Goal: Use online tool/utility: Use online tool/utility

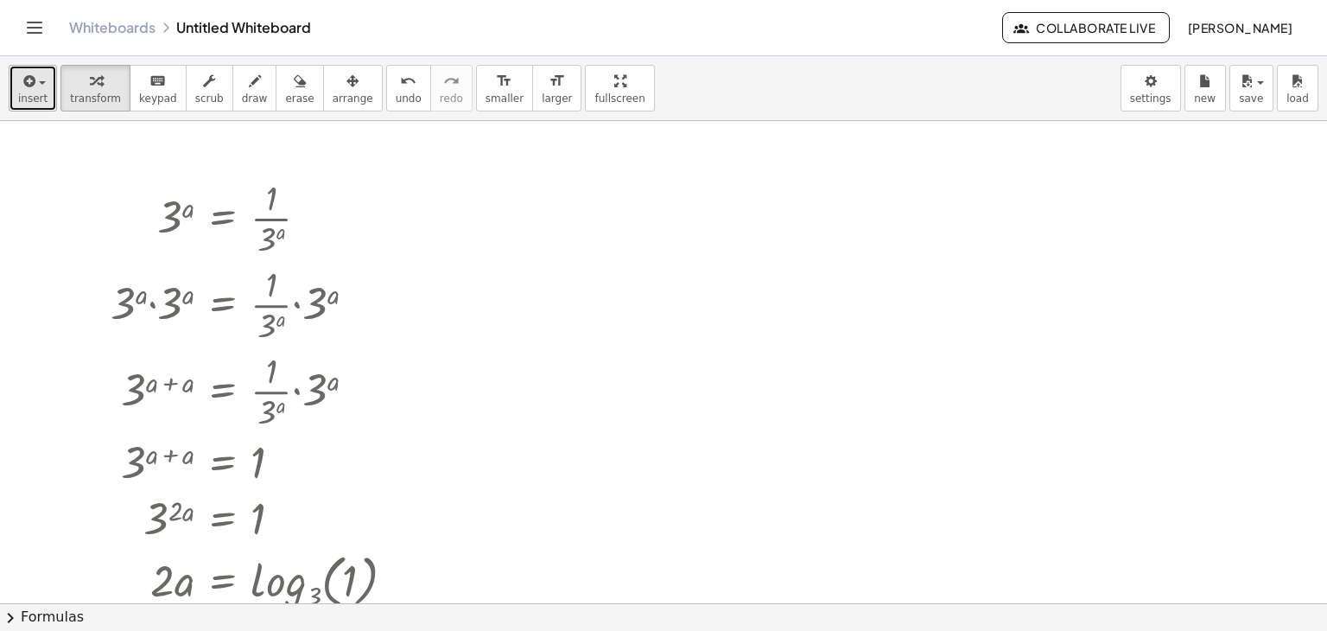
click at [20, 84] on icon "button" at bounding box center [28, 81] width 16 height 21
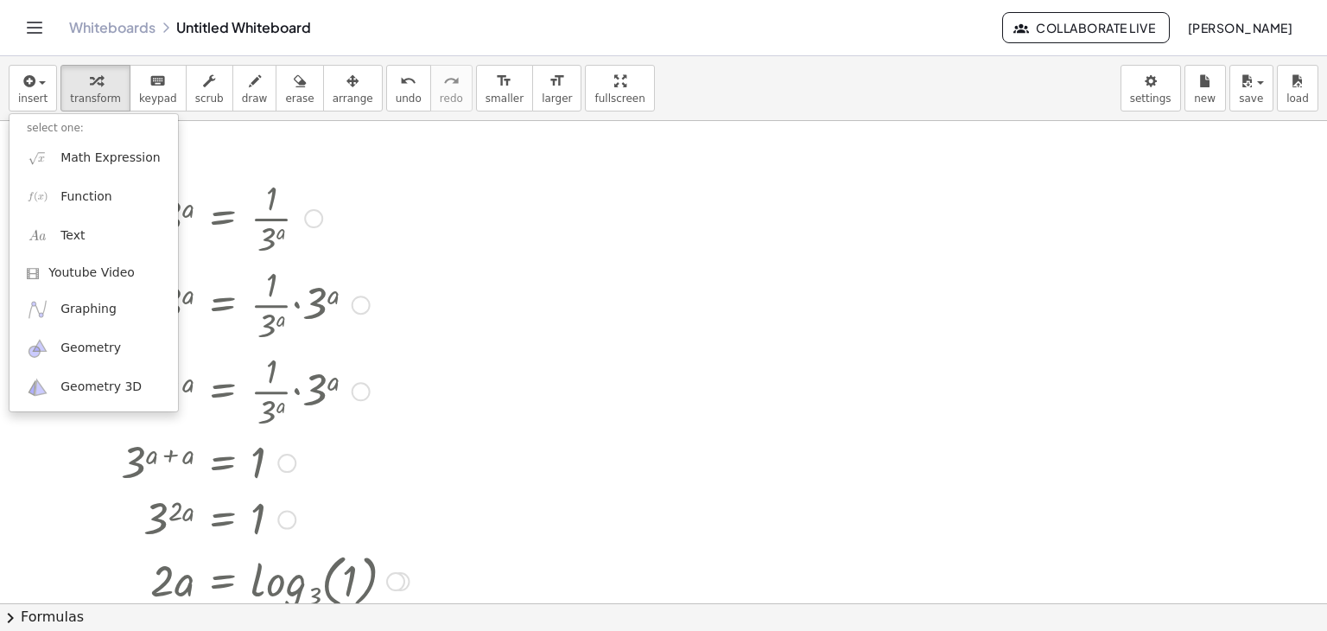
click at [311, 181] on div at bounding box center [260, 217] width 316 height 86
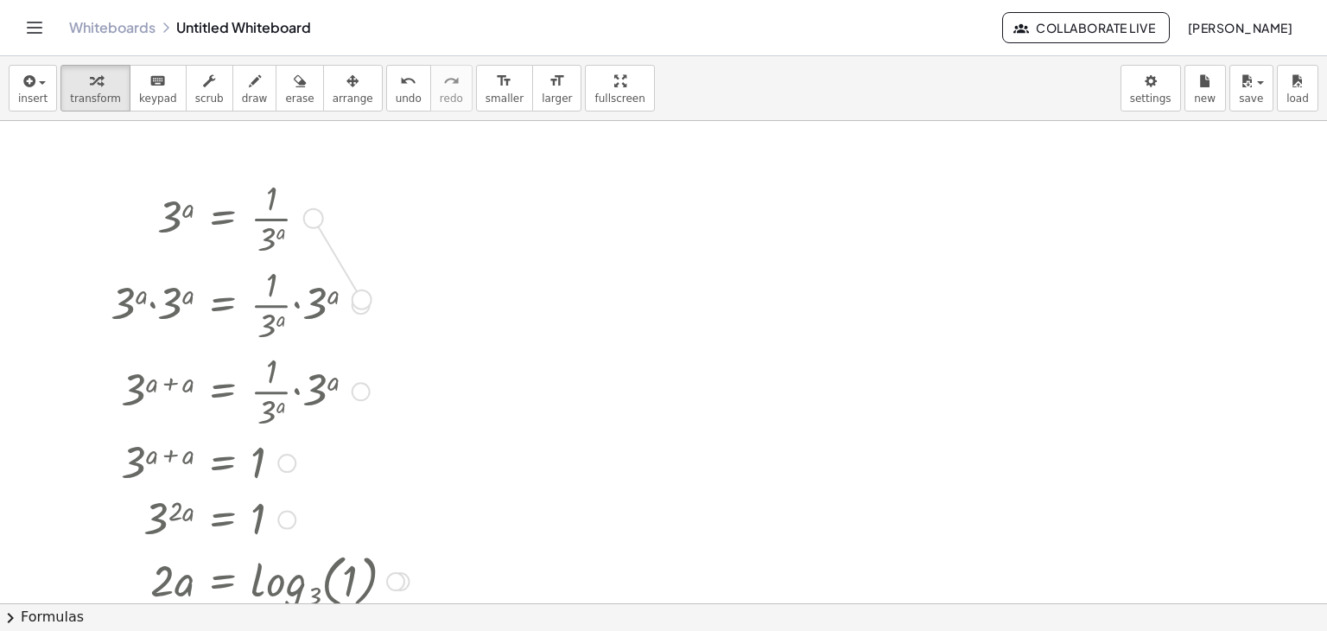
drag, startPoint x: 314, startPoint y: 219, endPoint x: 357, endPoint y: 308, distance: 98.5
click at [223, 219] on div "3 a = · 1 · 3 a · 3 a · 3 a = · · 1 · 3 a · 3 a 3 ( + a + a ) = · · 1 · 3 a · 3…" at bounding box center [223, 219] width 0 height 0
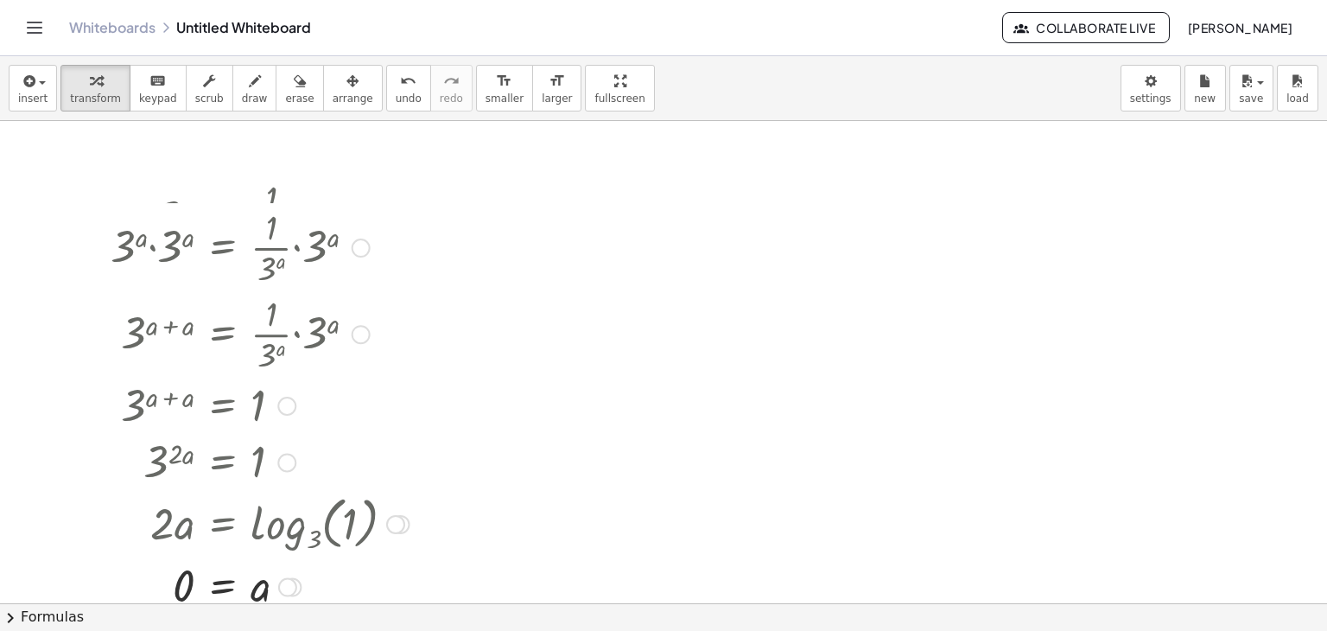
drag, startPoint x: 357, startPoint y: 308, endPoint x: 329, endPoint y: 243, distance: 71.2
click at [223, 248] on div "· 3 a · 3 a = · · 1 · 3 a · 3 a" at bounding box center [223, 248] width 0 height 0
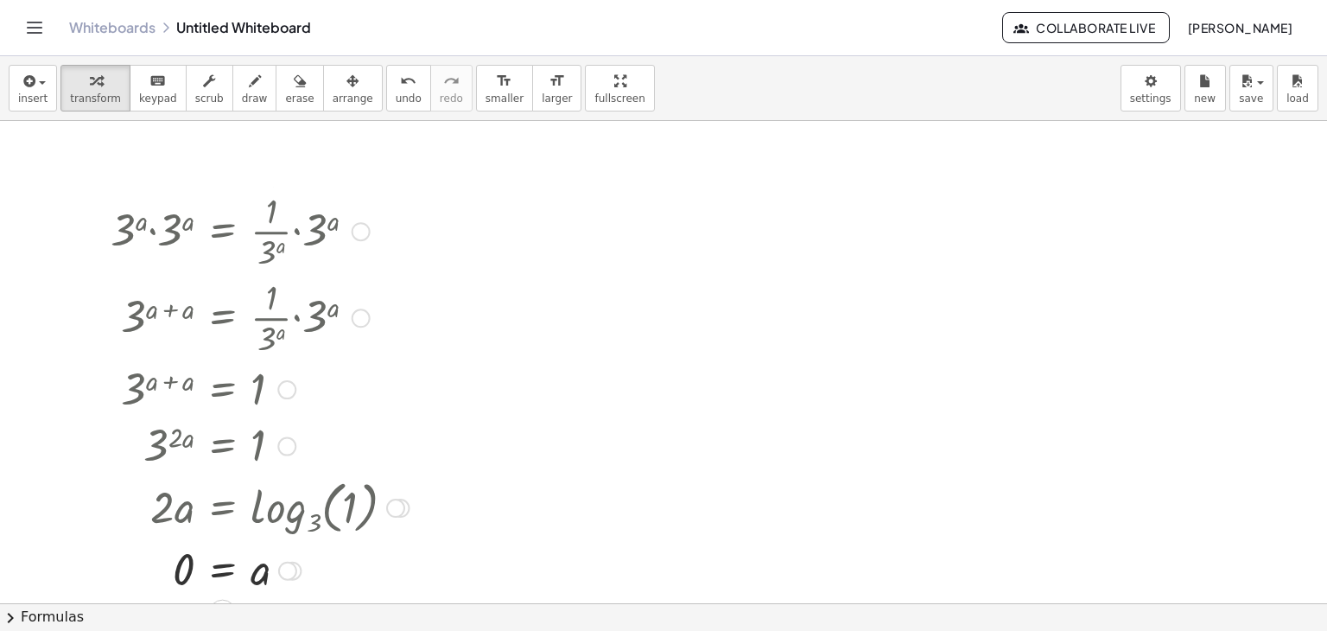
drag, startPoint x: 359, startPoint y: 295, endPoint x: 369, endPoint y: 219, distance: 75.8
click at [223, 232] on div "· 3 a · 3 a = · · 1 · 3 a · 3 a" at bounding box center [223, 232] width 0 height 0
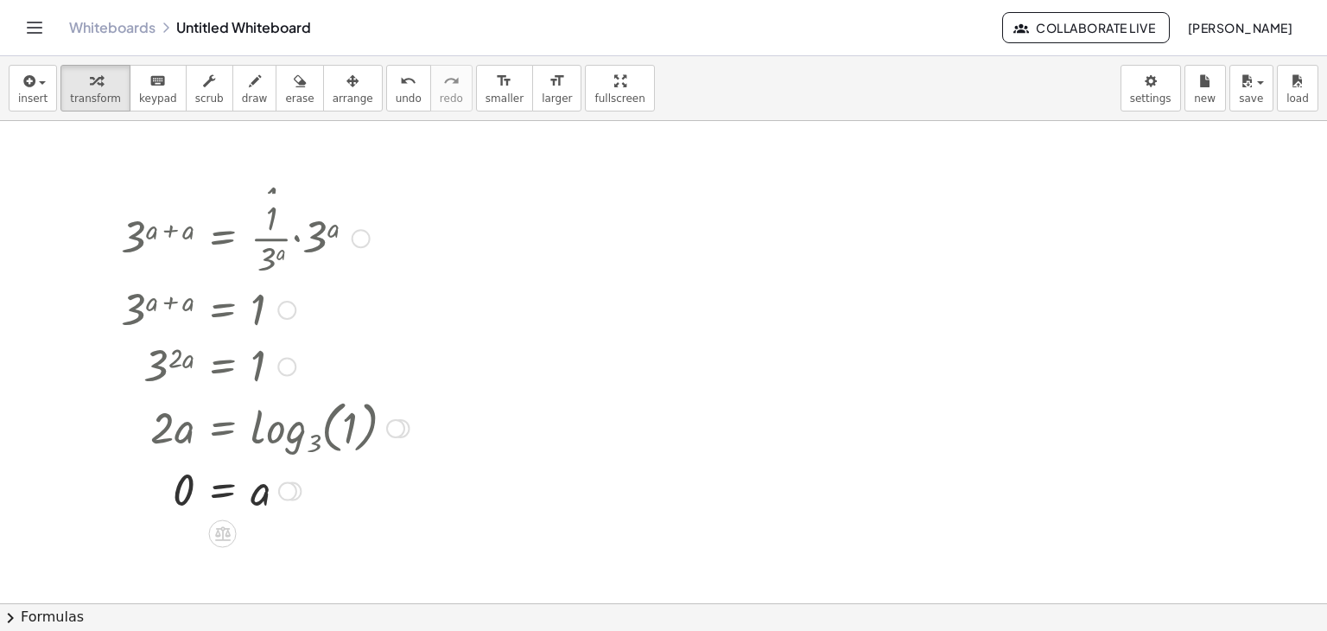
drag, startPoint x: 355, startPoint y: 301, endPoint x: 378, endPoint y: 216, distance: 88.6
click at [223, 238] on div "3 ( + a + a ) = · · 1 · 3 a · 3 a" at bounding box center [223, 238] width 0 height 0
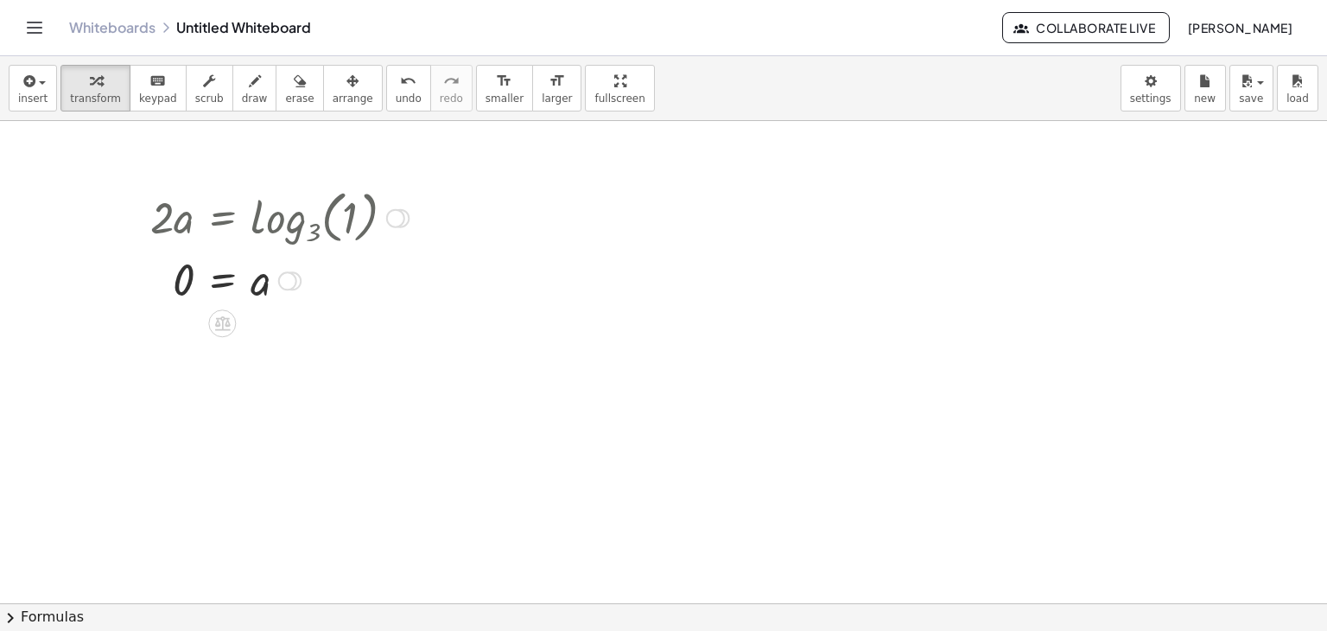
drag, startPoint x: 395, startPoint y: 408, endPoint x: 416, endPoint y: 216, distance: 192.9
click at [222, 218] on div "· 2 · a = log 3 ( , 1 )" at bounding box center [222, 218] width 0 height 0
drag, startPoint x: 289, startPoint y: 282, endPoint x: 329, endPoint y: 228, distance: 67.4
click at [222, 218] on div "3 a = · 1 · 3 a · 3 a · 3 a = · · 1 · 3 a · 3 a 3 ( + a + a ) = · · 1 · 3 a · 3…" at bounding box center [222, 218] width 0 height 0
drag, startPoint x: 287, startPoint y: 287, endPoint x: 334, endPoint y: 177, distance: 119.6
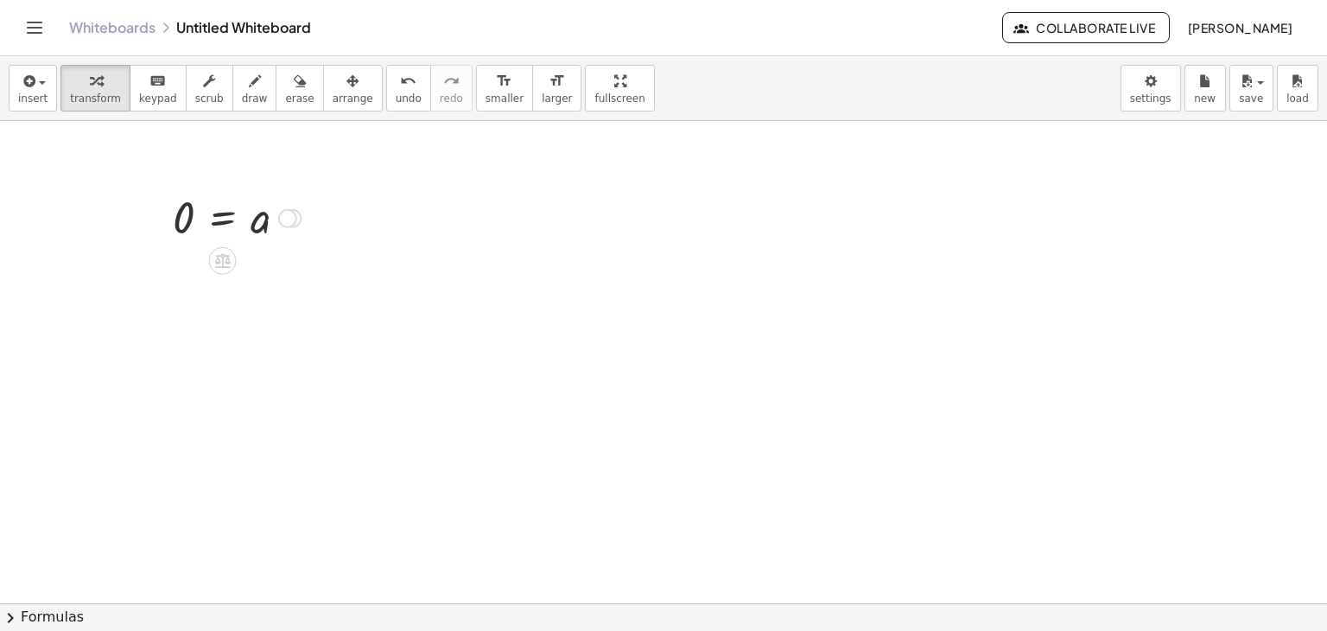
click at [334, 177] on div "3 a = · 1 · 3 a · 3 a · 3 a = · · 1 · 3 a · 3 a 3 ( + a + a ) = · · 1 · 3 a · 3…" at bounding box center [663, 603] width 1327 height 964
click at [287, 225] on div at bounding box center [287, 218] width 19 height 19
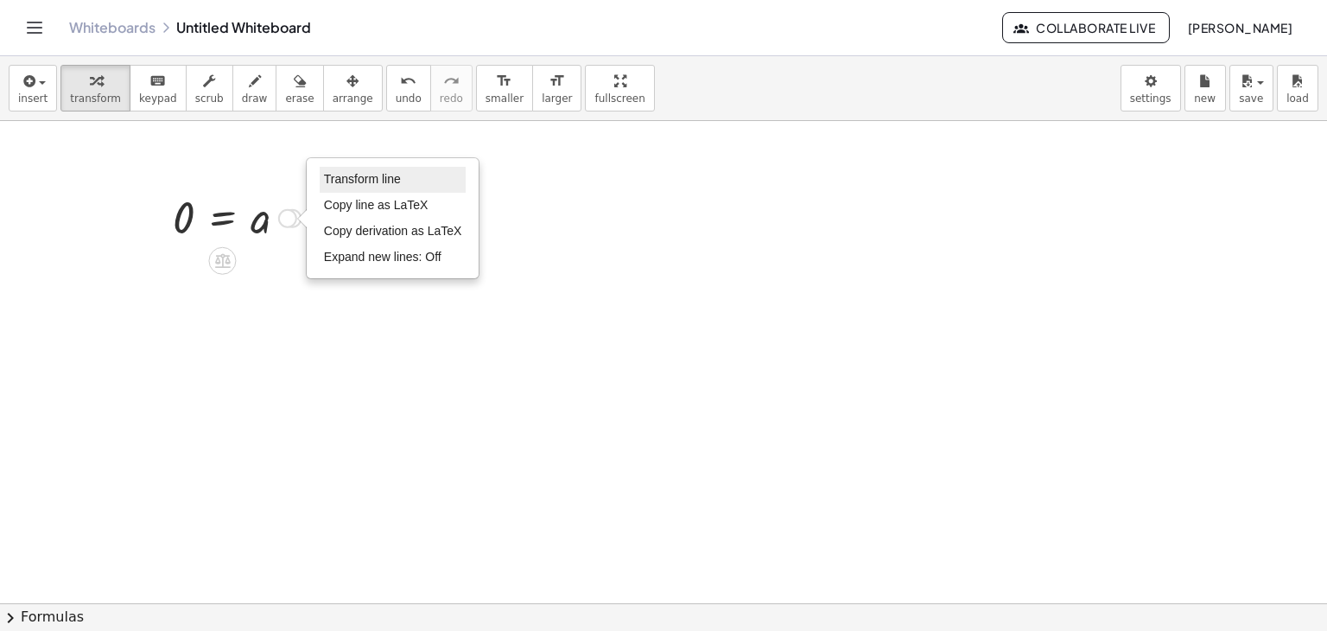
click at [417, 180] on li "Transform line" at bounding box center [393, 180] width 147 height 26
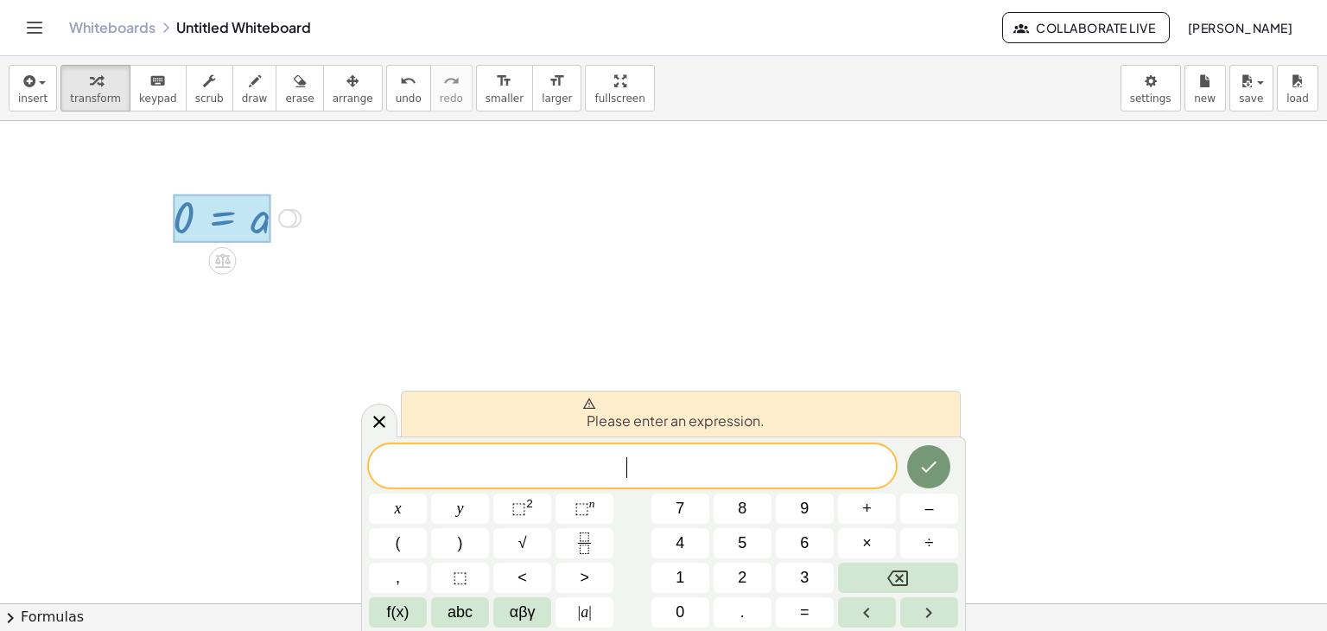
click at [343, 416] on div at bounding box center [663, 603] width 1327 height 964
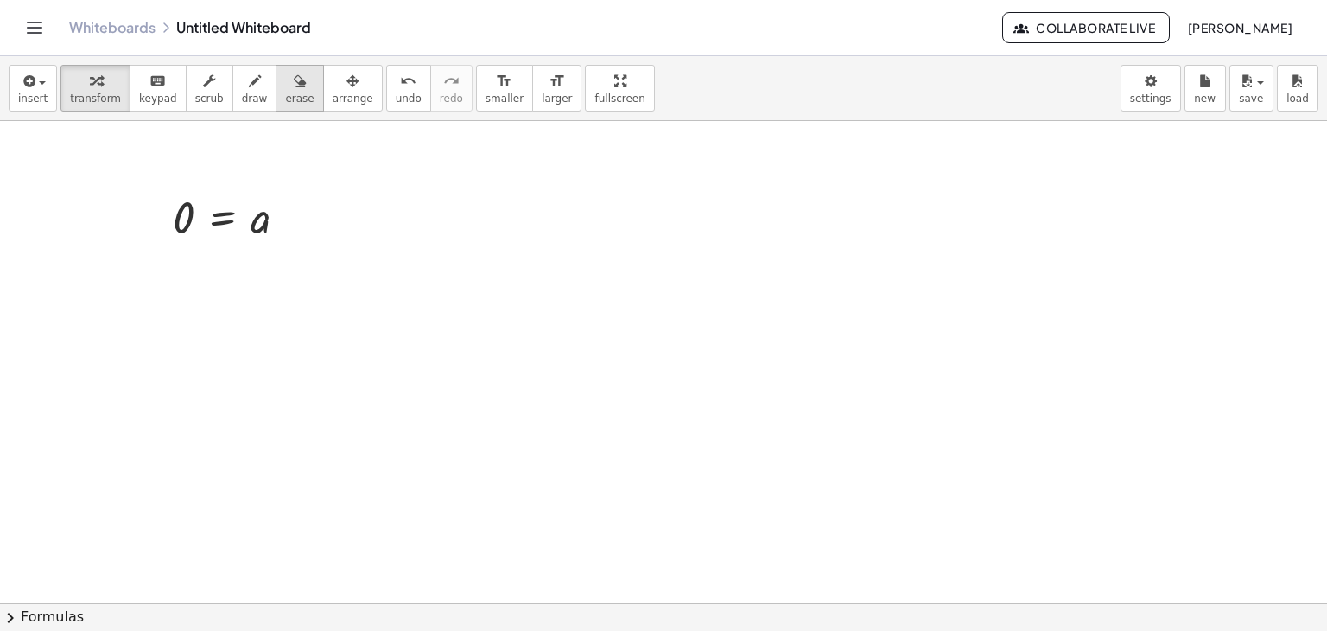
click at [285, 92] on span "erase" at bounding box center [299, 98] width 29 height 12
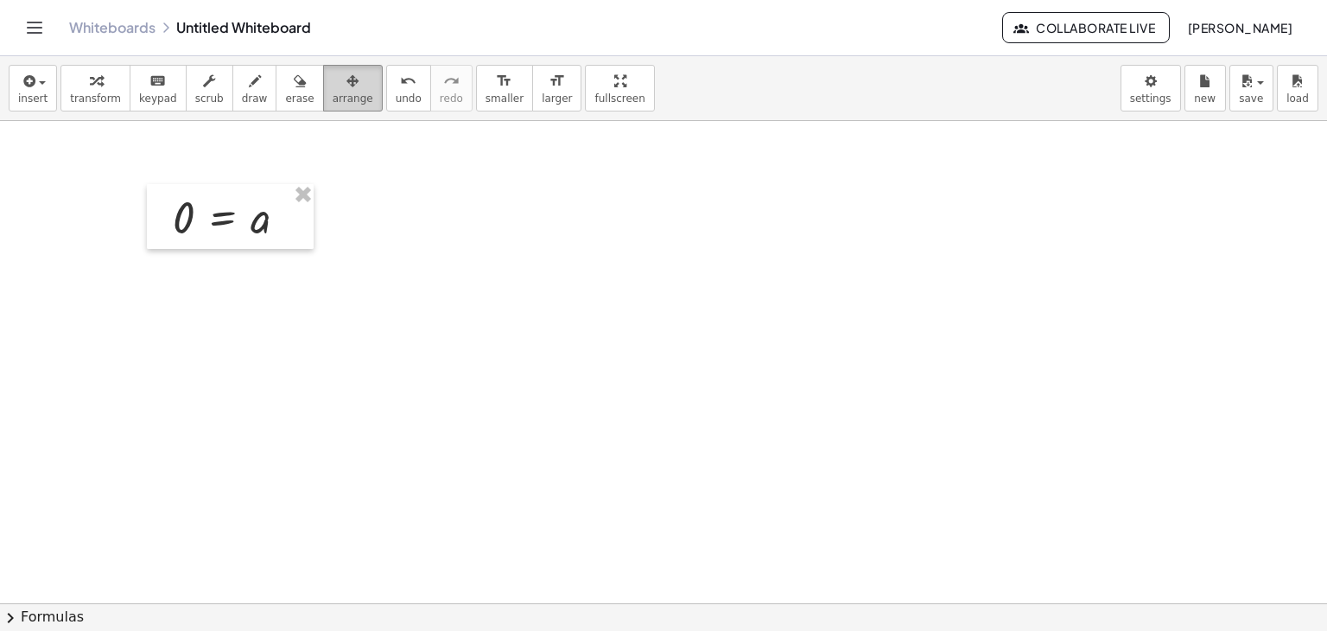
click at [345, 84] on button "arrange" at bounding box center [353, 88] width 60 height 47
click at [400, 84] on icon "undo" at bounding box center [408, 81] width 16 height 21
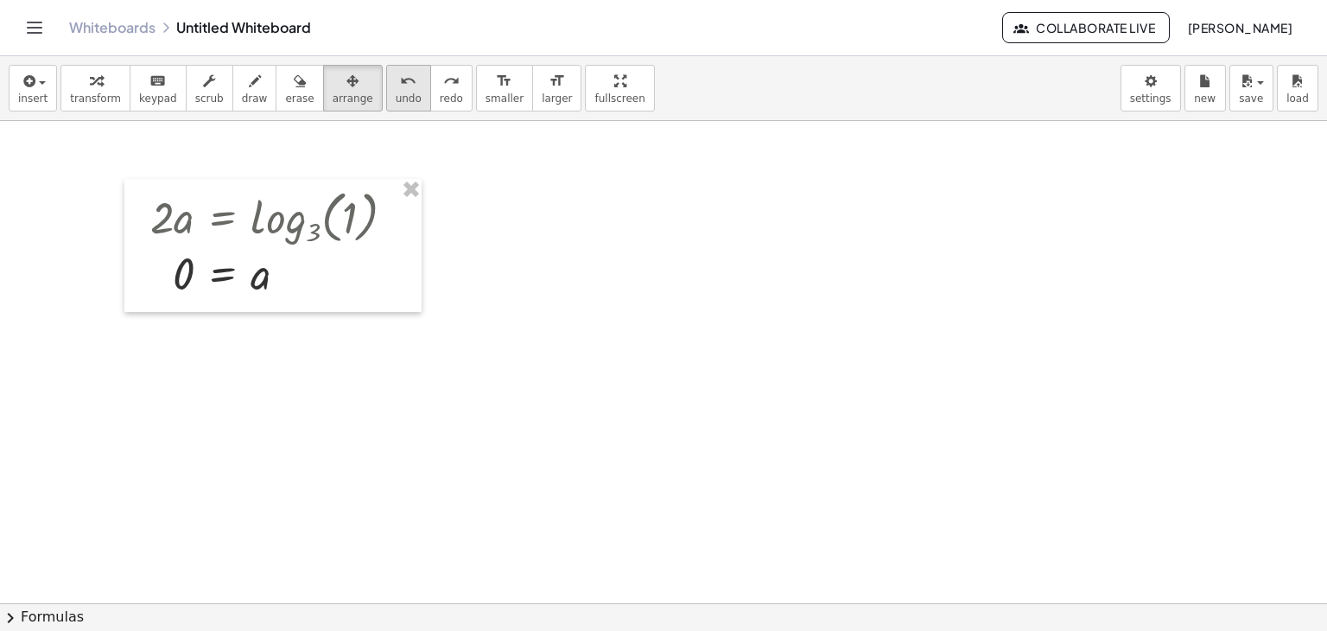
click at [400, 84] on icon "undo" at bounding box center [408, 81] width 16 height 21
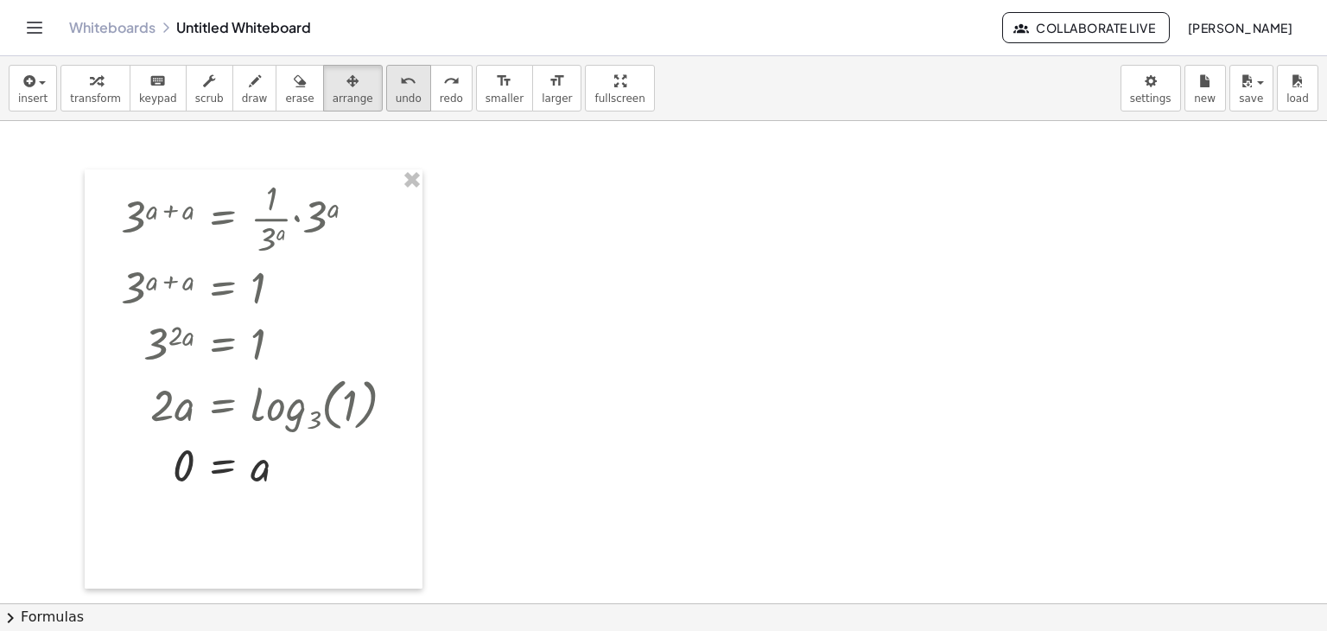
click at [400, 84] on icon "undo" at bounding box center [408, 81] width 16 height 21
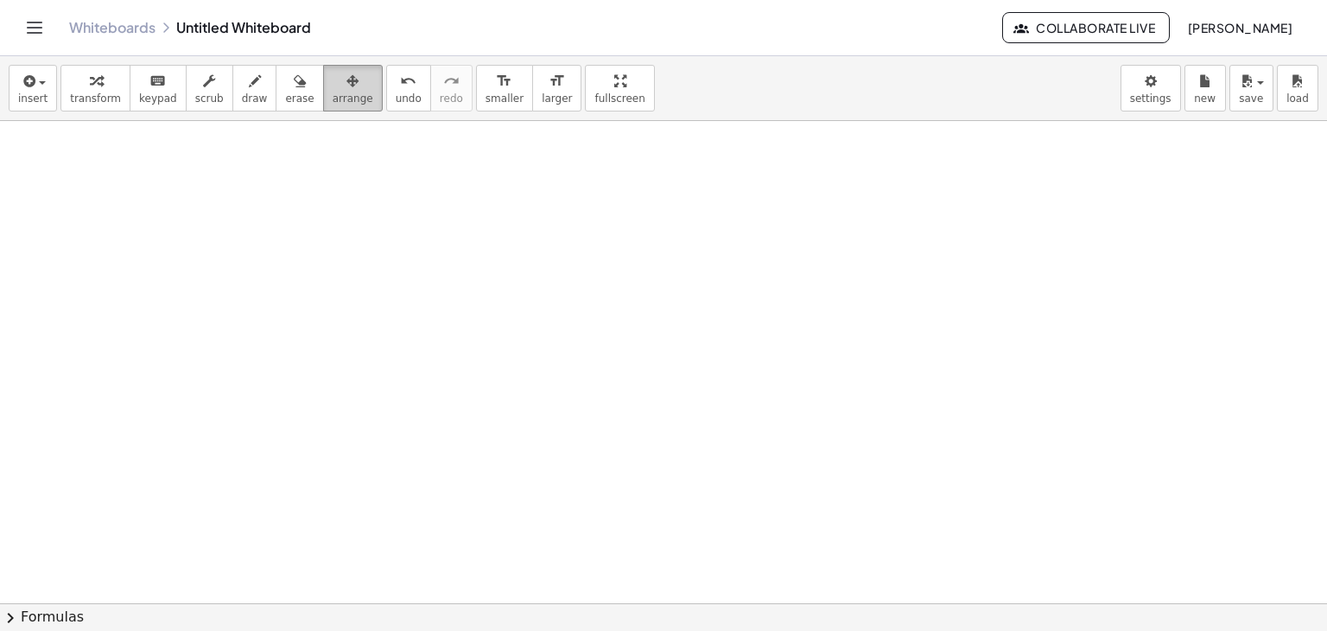
click at [333, 99] on span "arrange" at bounding box center [353, 98] width 41 height 12
click at [196, 101] on span "scrub" at bounding box center [209, 98] width 29 height 12
drag, startPoint x: 200, startPoint y: 200, endPoint x: 141, endPoint y: 470, distance: 276.0
click at [141, 470] on div at bounding box center [663, 603] width 1327 height 964
click at [242, 87] on div "button" at bounding box center [255, 80] width 26 height 21
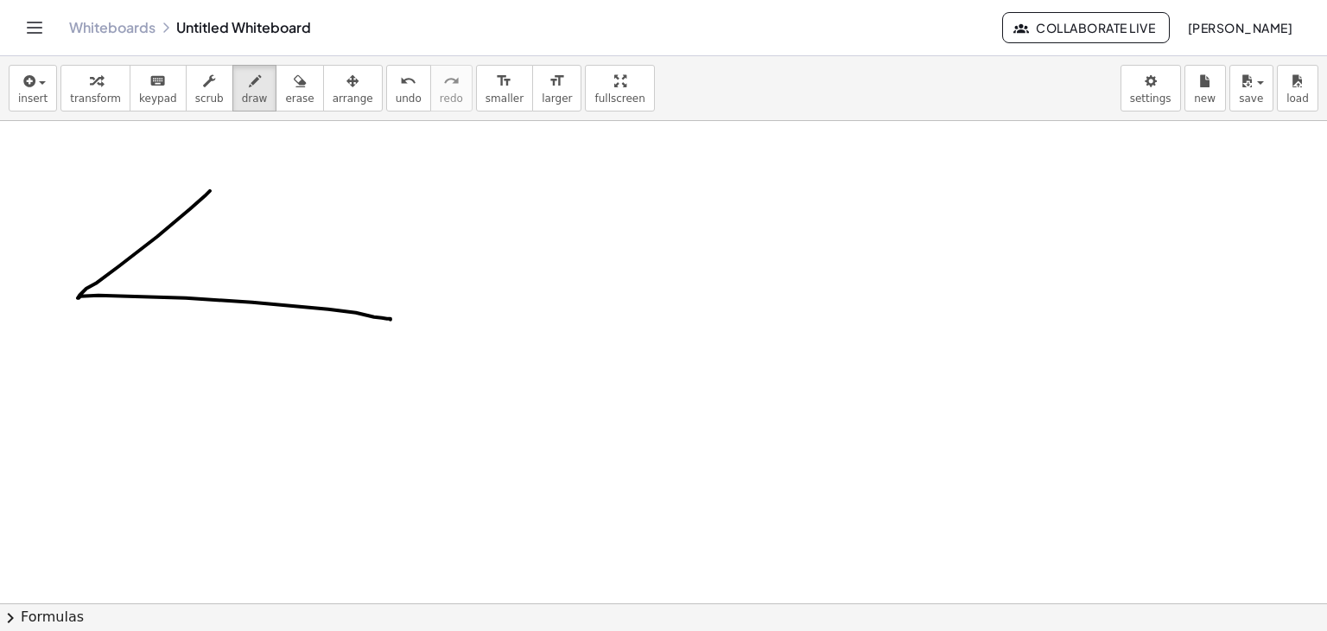
drag, startPoint x: 210, startPoint y: 190, endPoint x: 390, endPoint y: 319, distance: 221.7
click at [390, 319] on div at bounding box center [663, 603] width 1327 height 964
drag, startPoint x: 205, startPoint y: 187, endPoint x: 386, endPoint y: 333, distance: 232.9
click at [386, 333] on div at bounding box center [663, 603] width 1327 height 964
drag, startPoint x: 390, startPoint y: 320, endPoint x: 384, endPoint y: 333, distance: 15.1
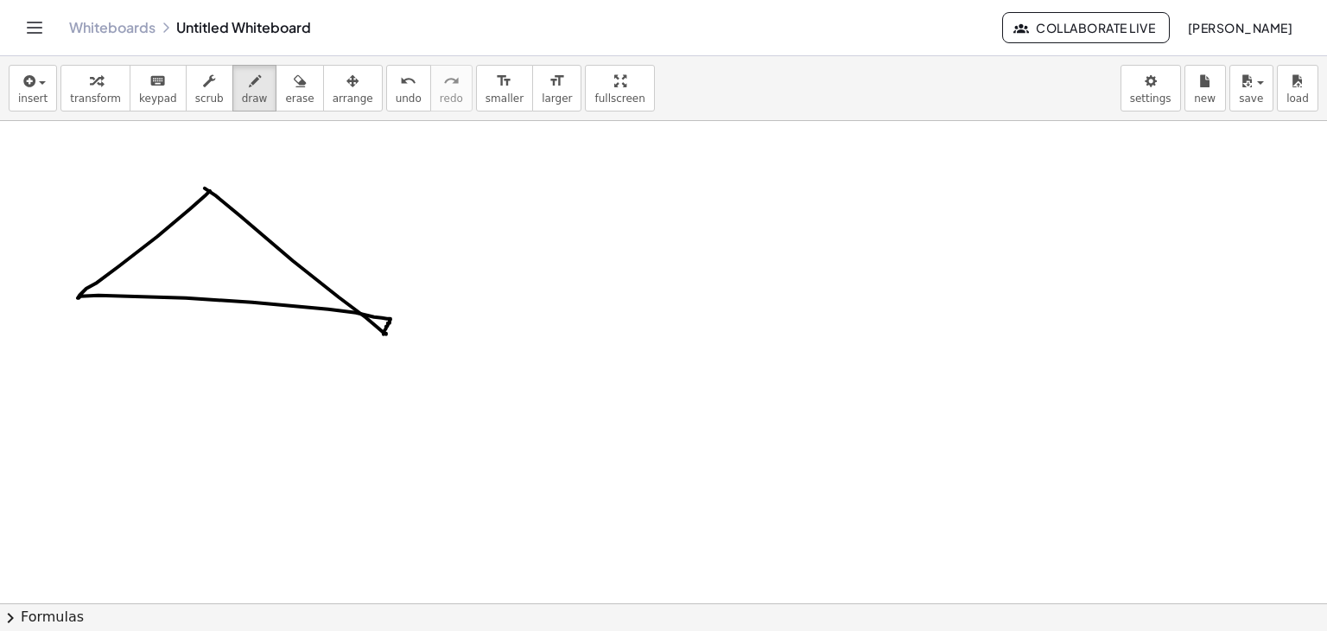
click at [384, 333] on div at bounding box center [663, 603] width 1327 height 964
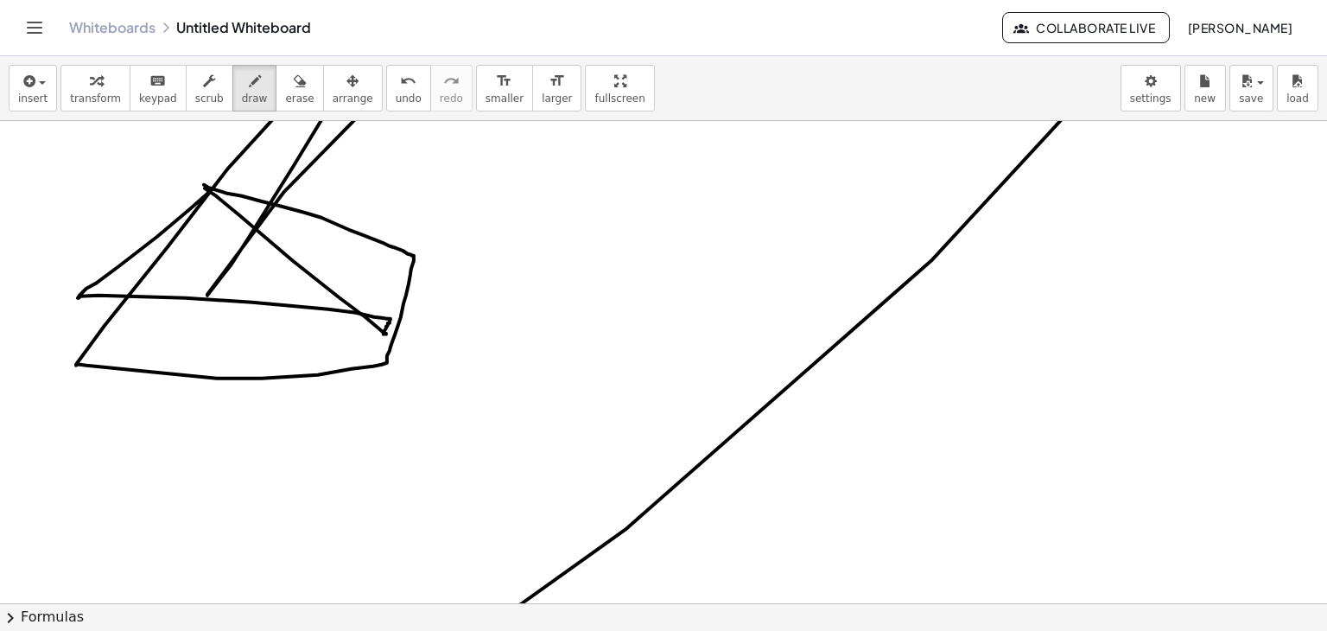
drag, startPoint x: 204, startPoint y: 184, endPoint x: 213, endPoint y: 640, distance: 456.2
click at [213, 630] on html "Graspable Math Activities Whiteboards Classes Account v1.28.4 | Privacy policy …" at bounding box center [663, 315] width 1327 height 631
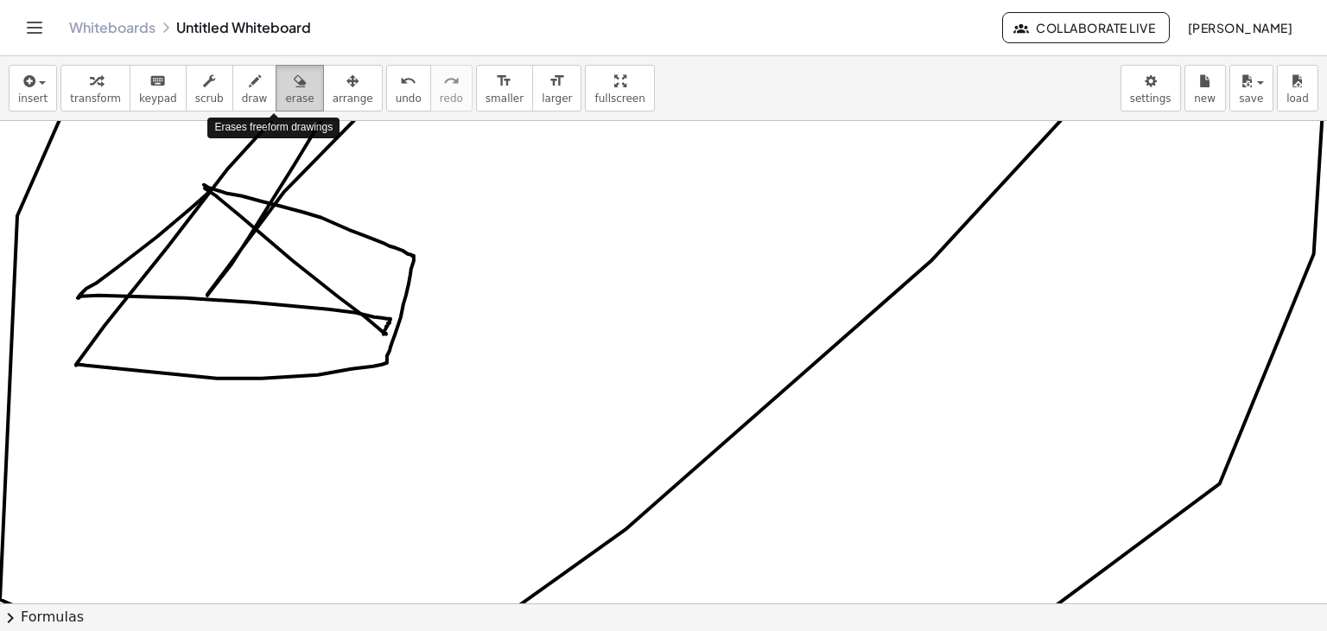
click at [294, 85] on icon "button" at bounding box center [300, 81] width 12 height 21
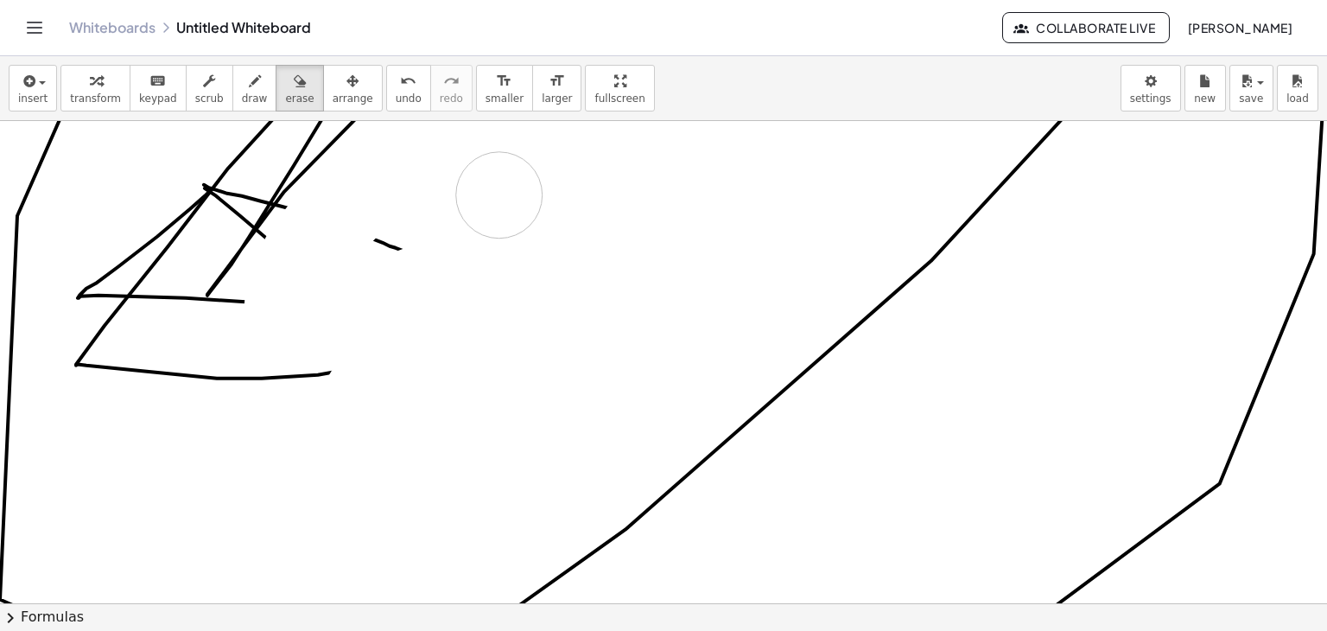
drag, startPoint x: 388, startPoint y: 159, endPoint x: 411, endPoint y: 233, distance: 77.9
click at [411, 233] on div at bounding box center [666, 603] width 1332 height 964
click at [396, 105] on span "undo" at bounding box center [409, 98] width 26 height 12
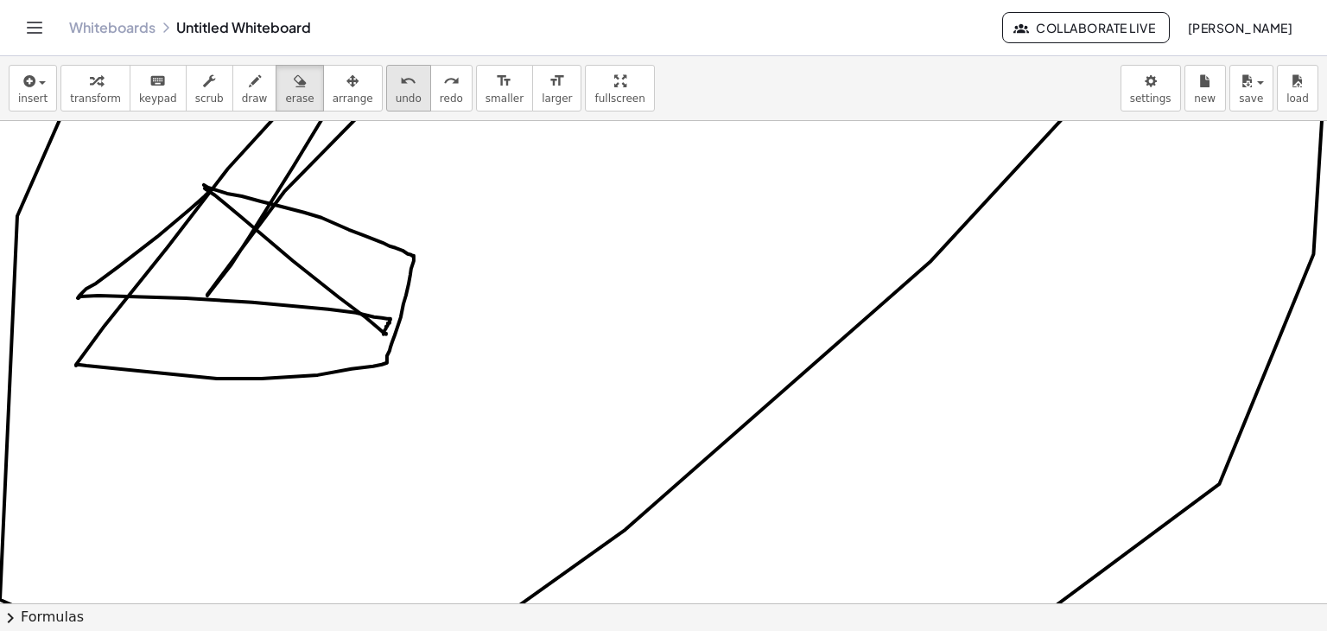
click at [396, 105] on span "undo" at bounding box center [409, 98] width 26 height 12
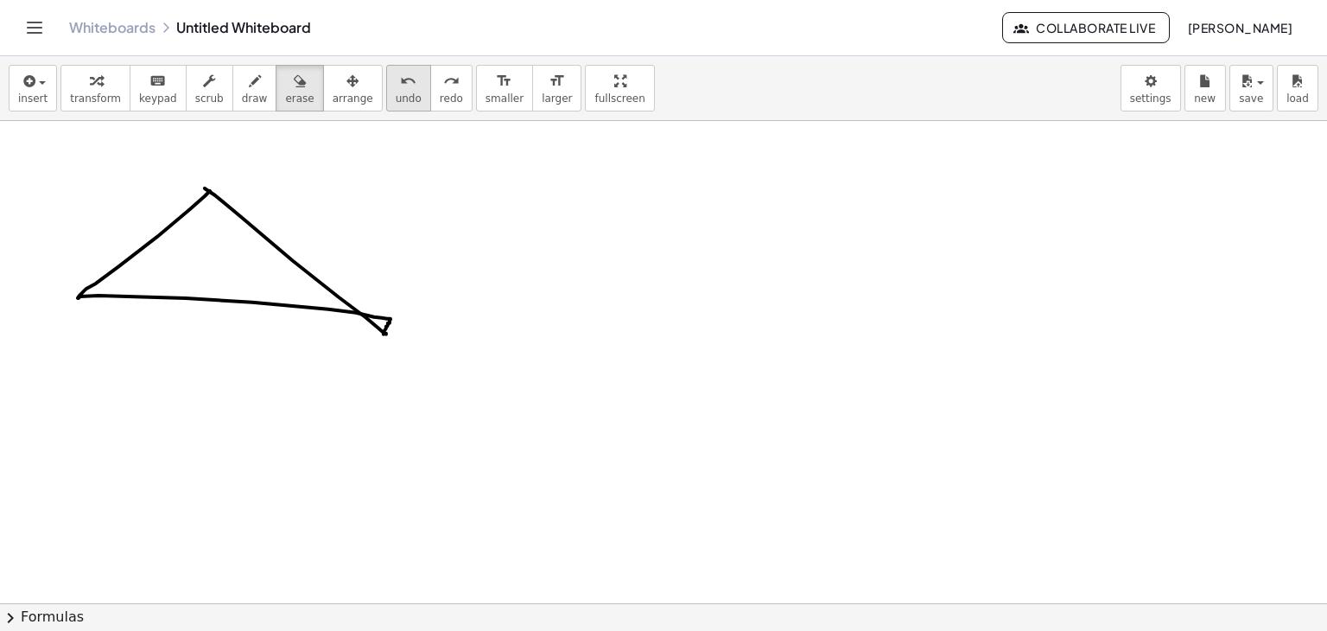
click at [396, 105] on span "undo" at bounding box center [409, 98] width 26 height 12
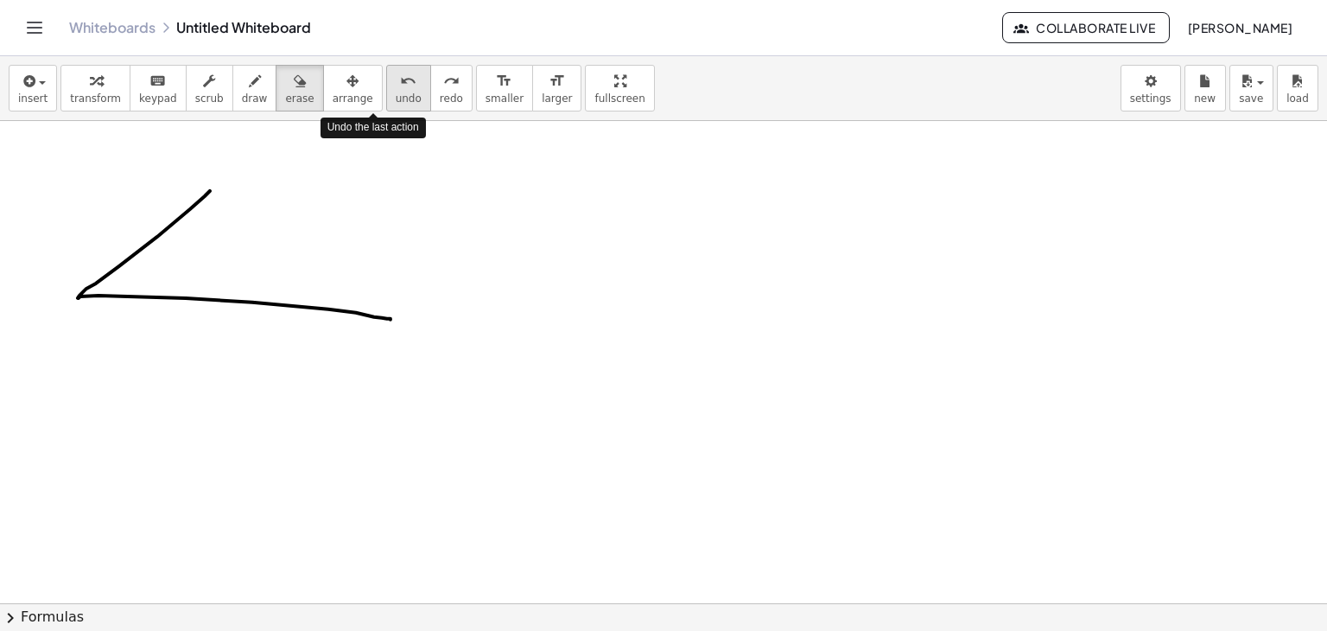
click at [396, 105] on span "undo" at bounding box center [409, 98] width 26 height 12
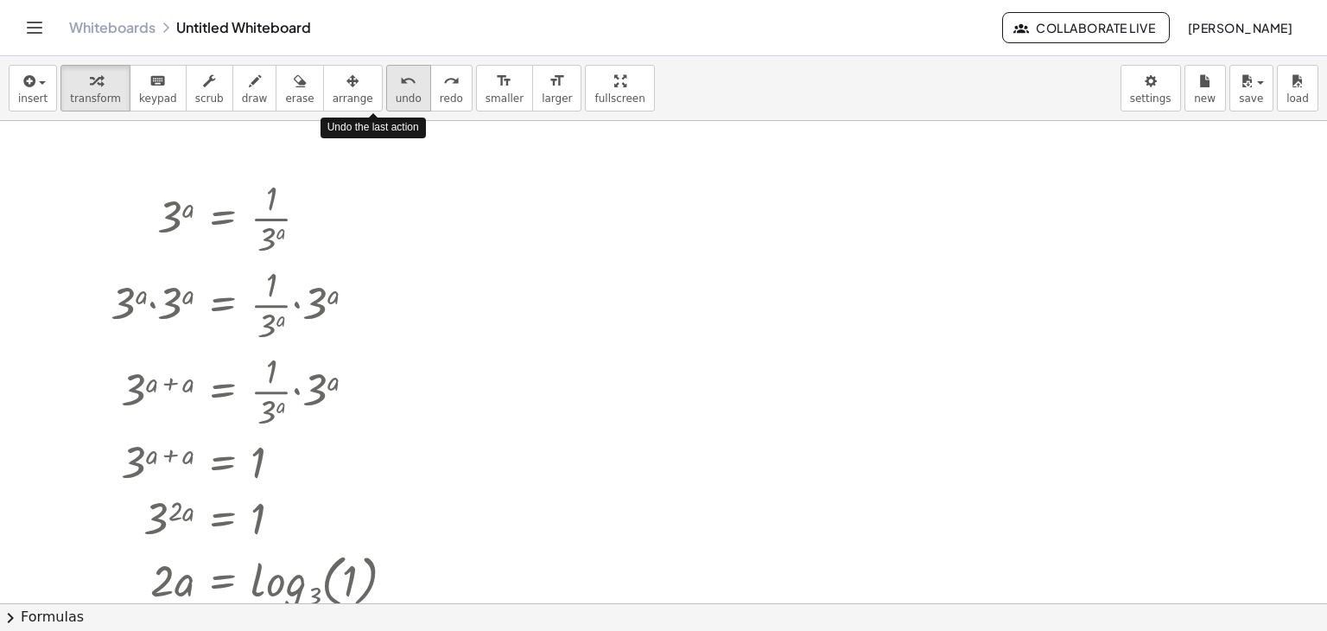
click at [396, 105] on span "undo" at bounding box center [409, 98] width 26 height 12
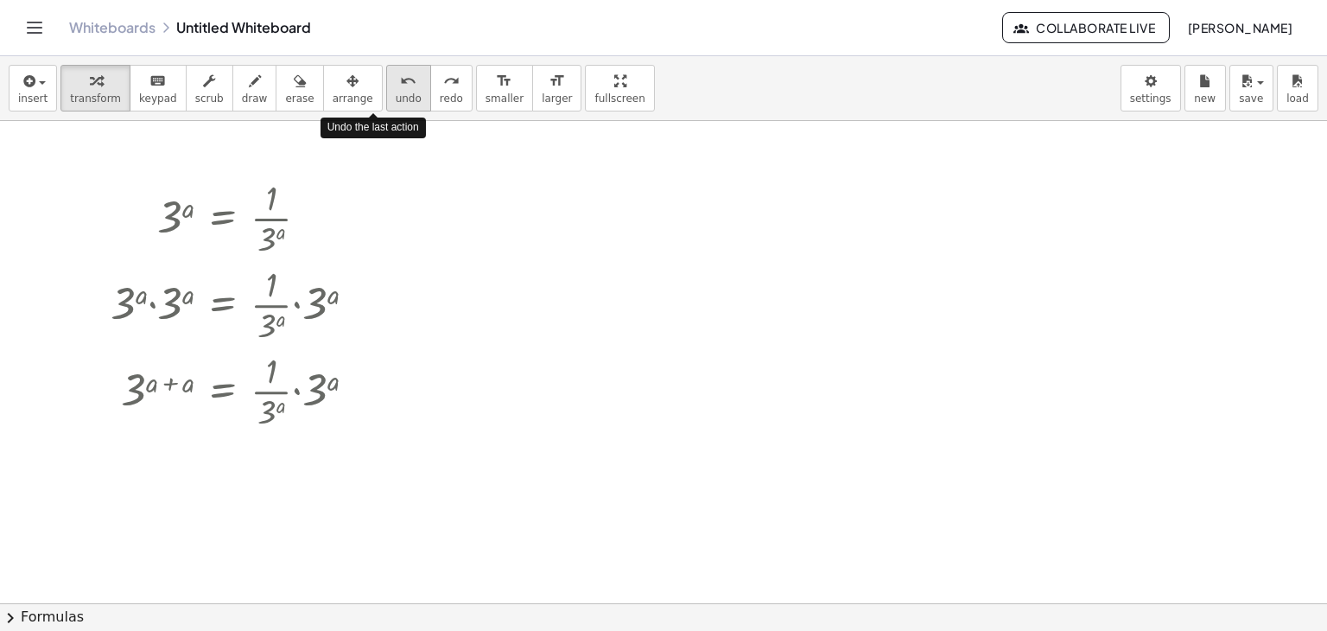
click at [396, 105] on span "undo" at bounding box center [409, 98] width 26 height 12
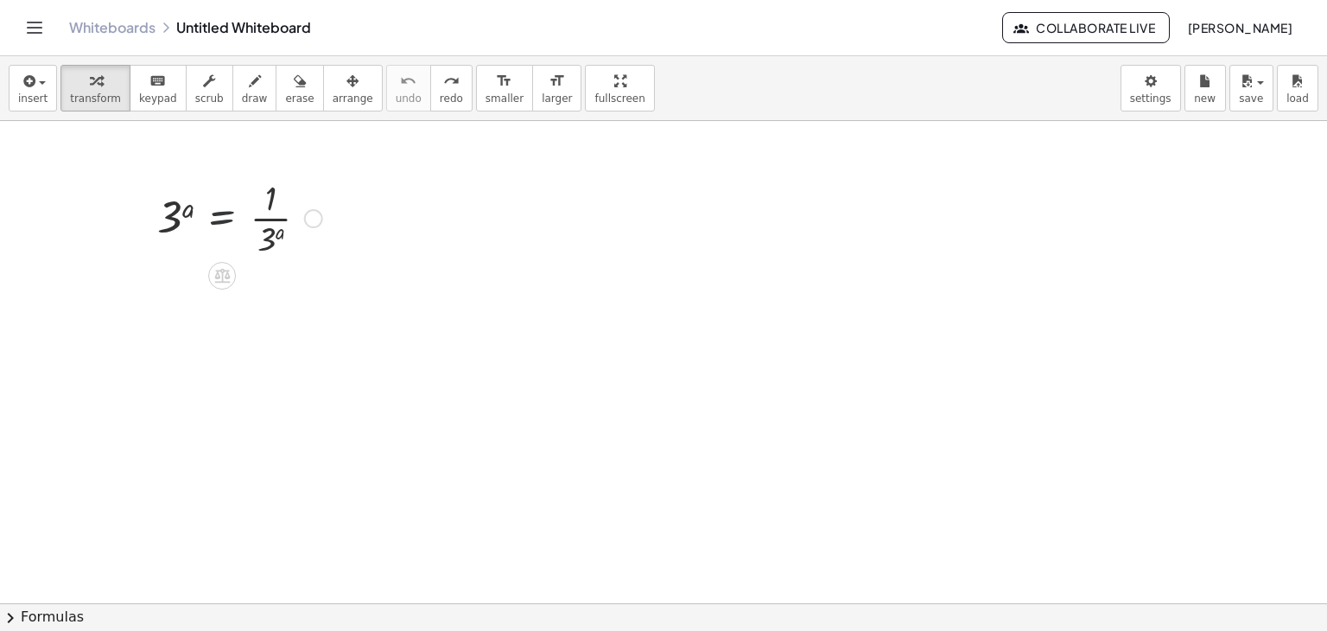
click at [226, 232] on div at bounding box center [240, 217] width 182 height 86
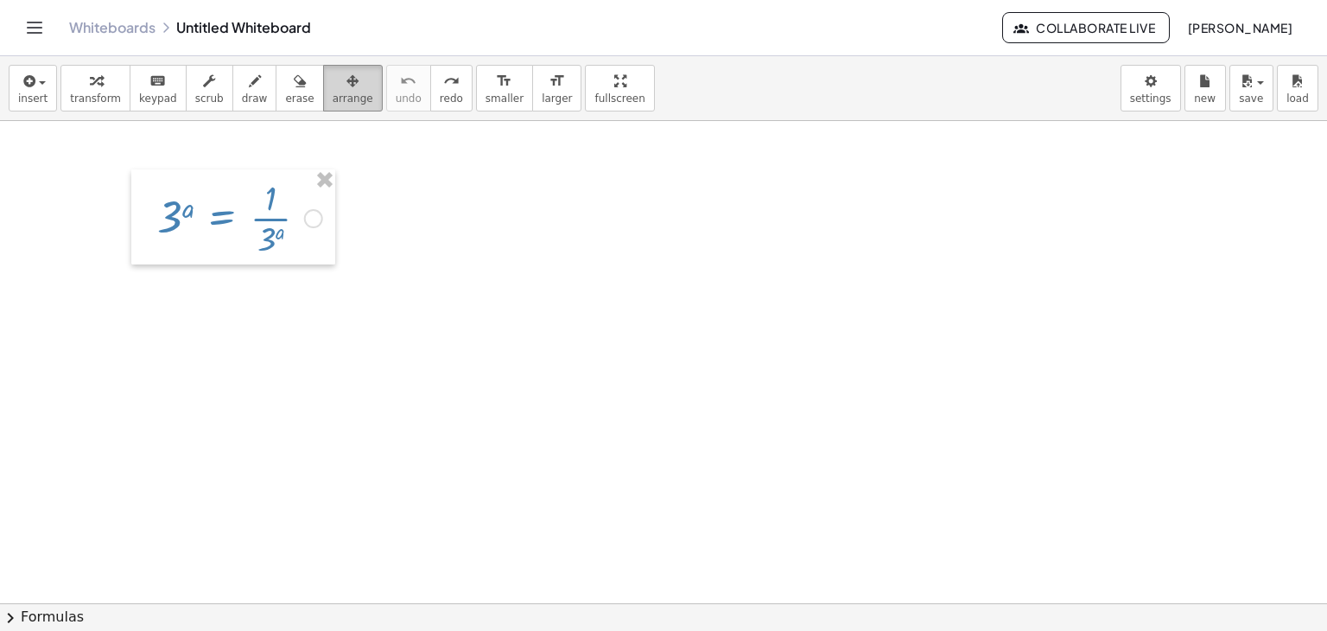
click at [346, 89] on icon "button" at bounding box center [352, 81] width 12 height 21
click at [323, 65] on button "arrange" at bounding box center [353, 88] width 60 height 47
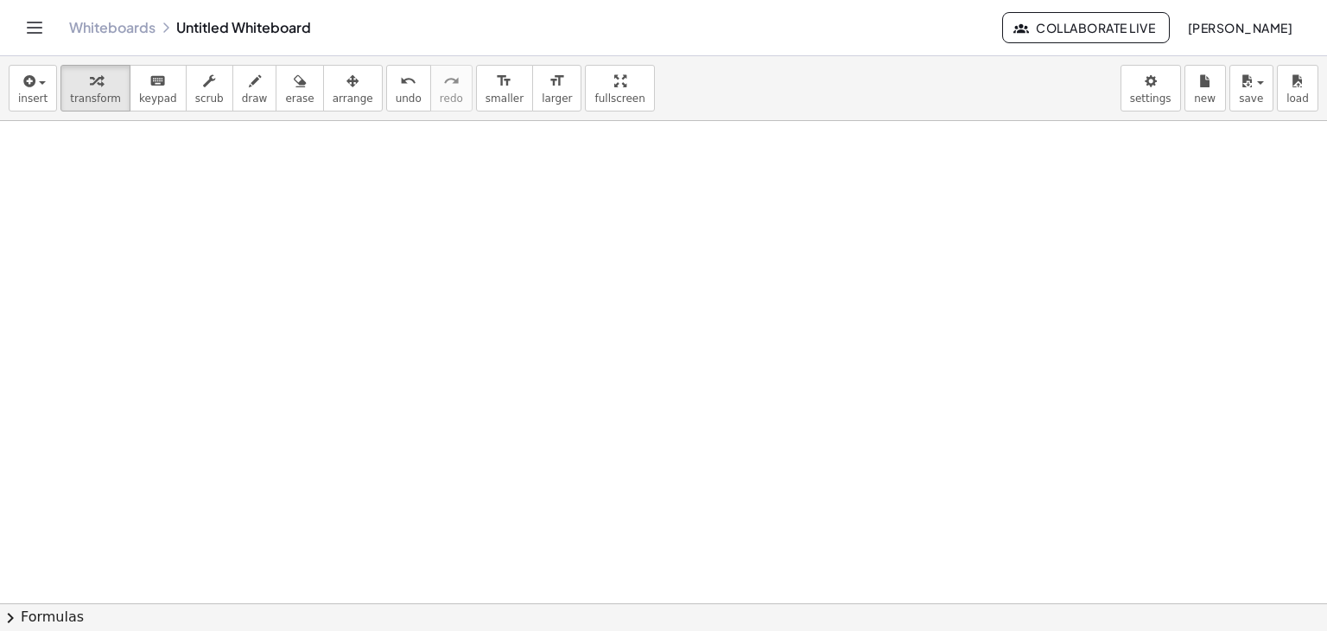
scroll to position [518, 0]
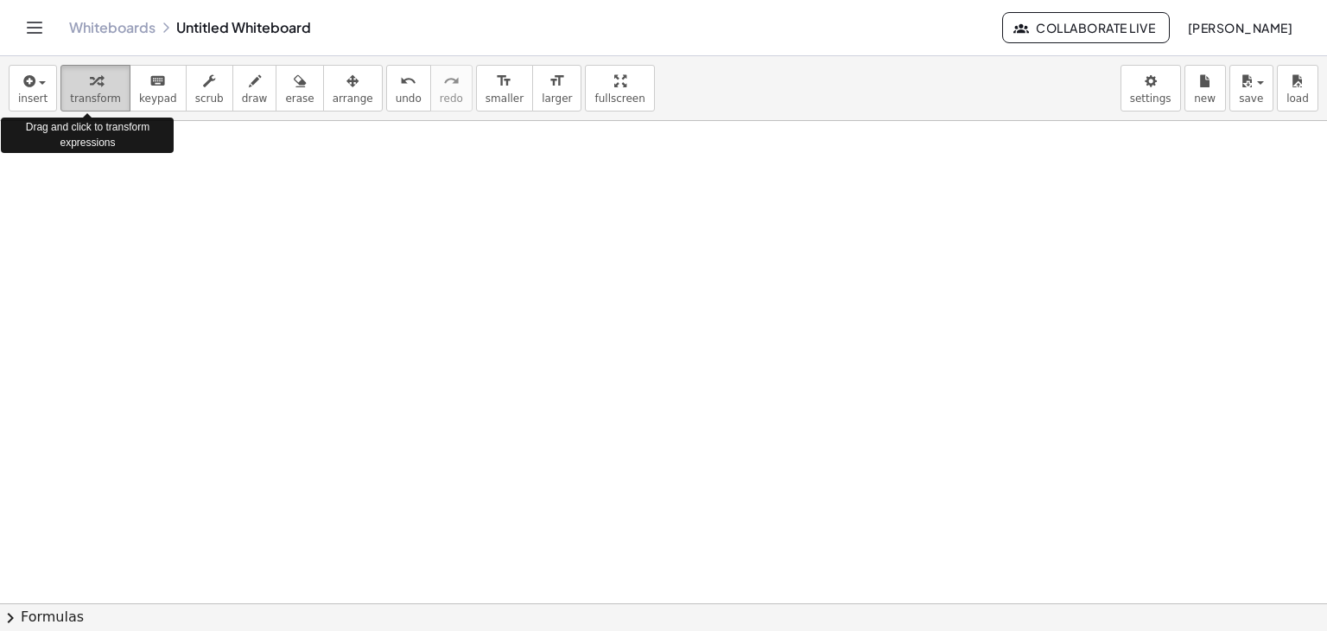
click at [90, 82] on icon "button" at bounding box center [96, 81] width 12 height 21
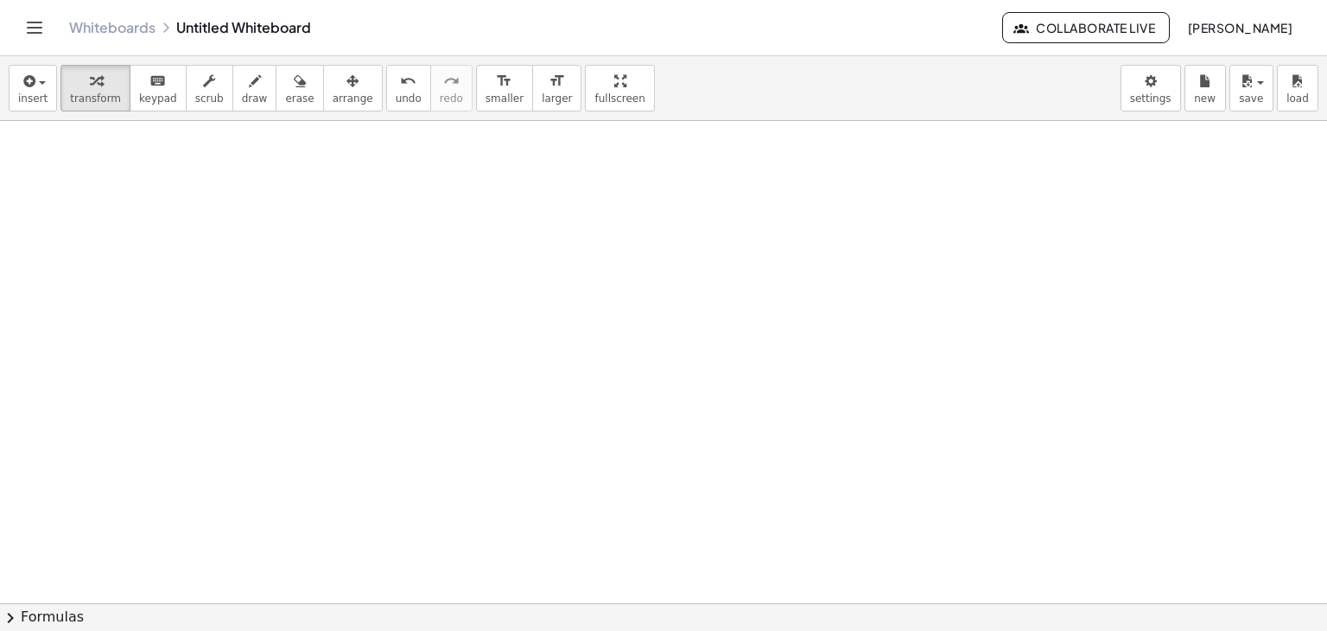
drag, startPoint x: 241, startPoint y: 227, endPoint x: 290, endPoint y: 255, distance: 56.5
click at [290, 255] on div at bounding box center [666, 326] width 1332 height 1447
click at [37, 79] on div "button" at bounding box center [32, 80] width 29 height 21
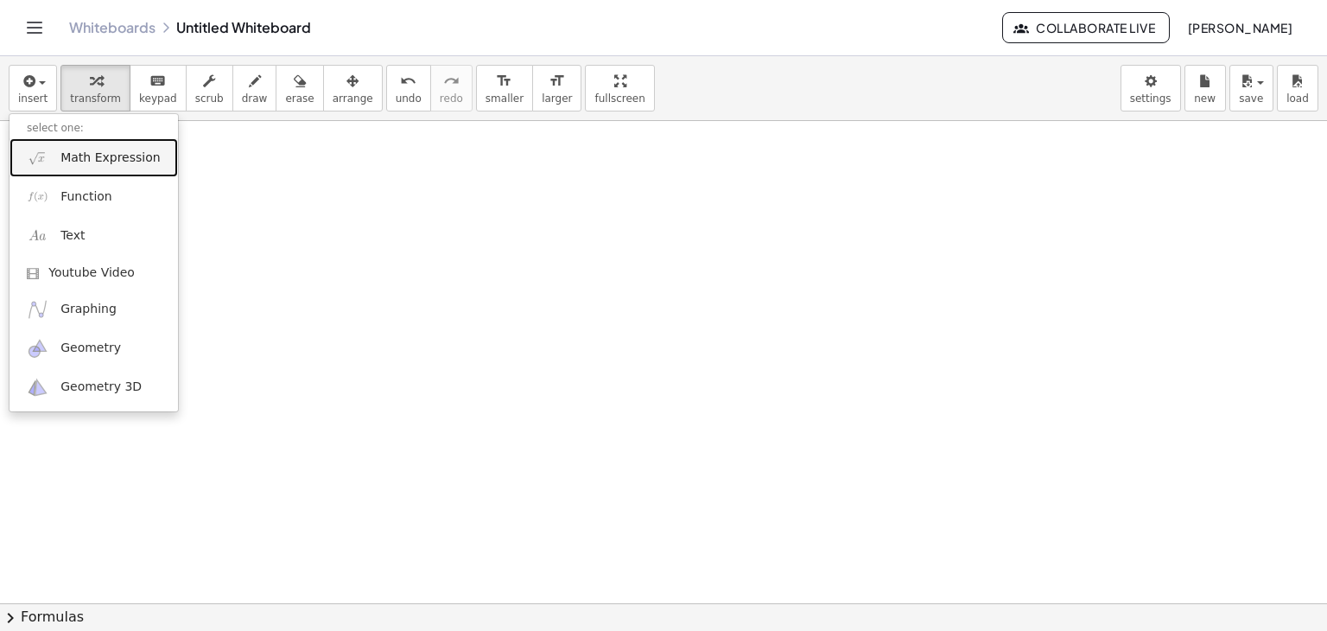
click at [86, 155] on span "Math Expression" at bounding box center [109, 157] width 99 height 17
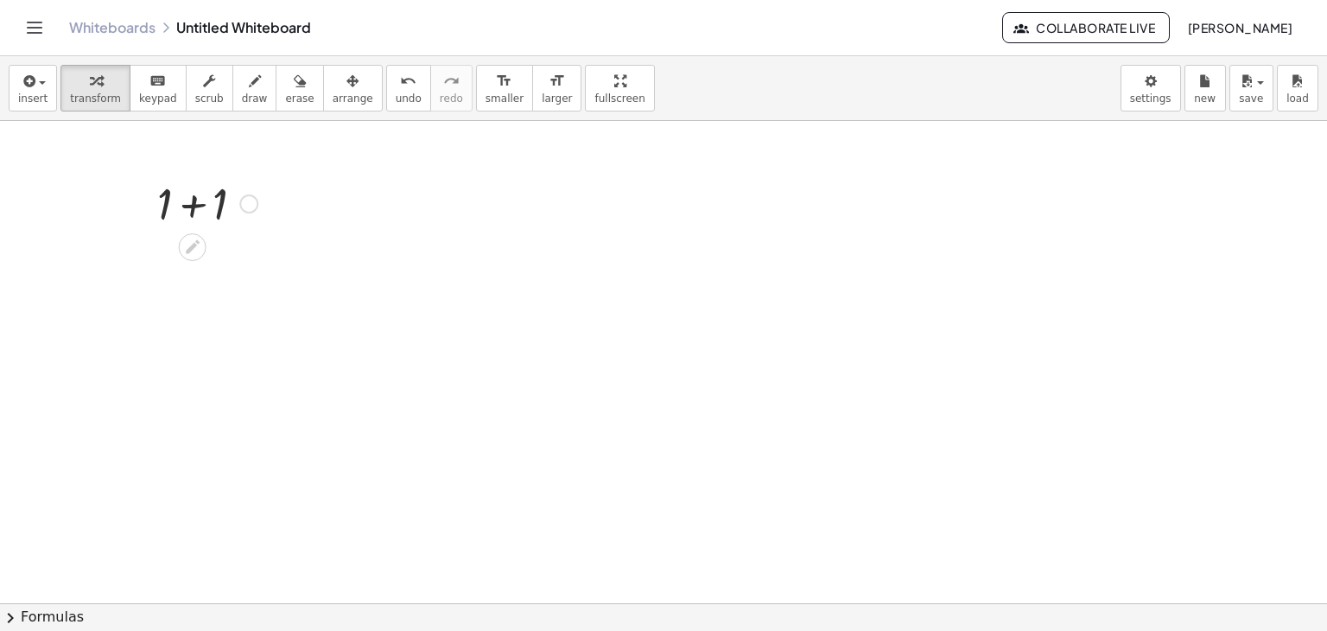
click at [257, 185] on div at bounding box center [207, 202] width 117 height 59
click at [251, 199] on div at bounding box center [248, 203] width 19 height 19
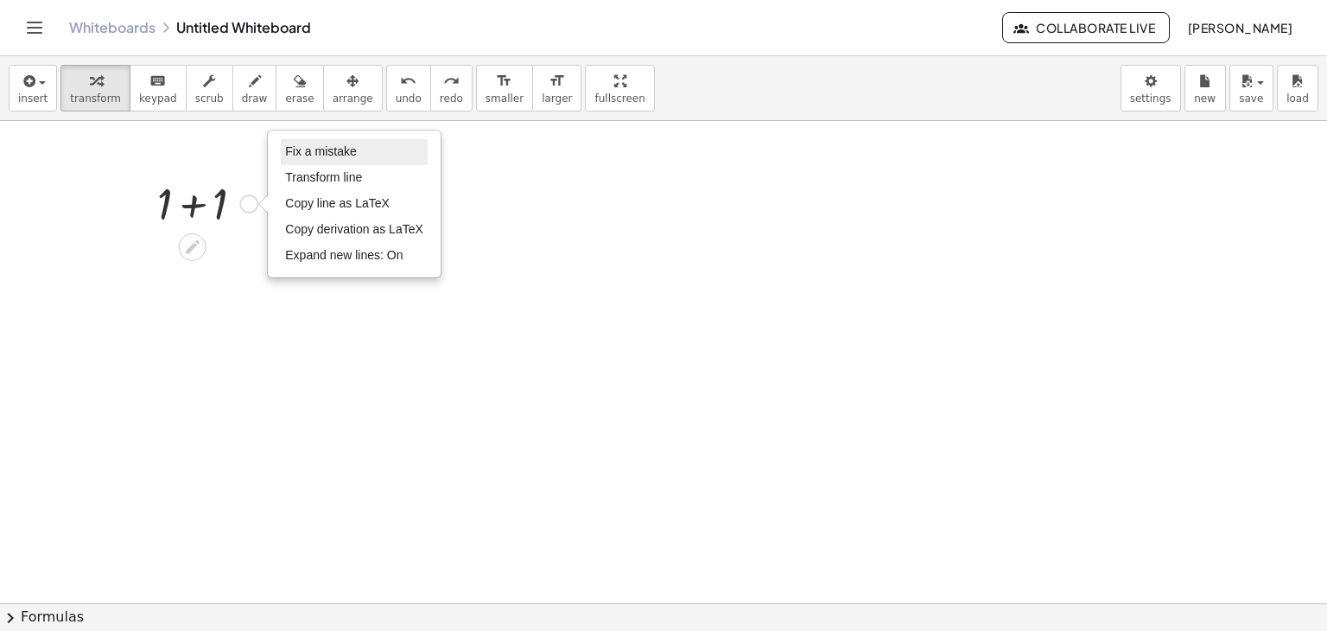
click at [314, 149] on span "Fix a mistake" at bounding box center [320, 151] width 71 height 14
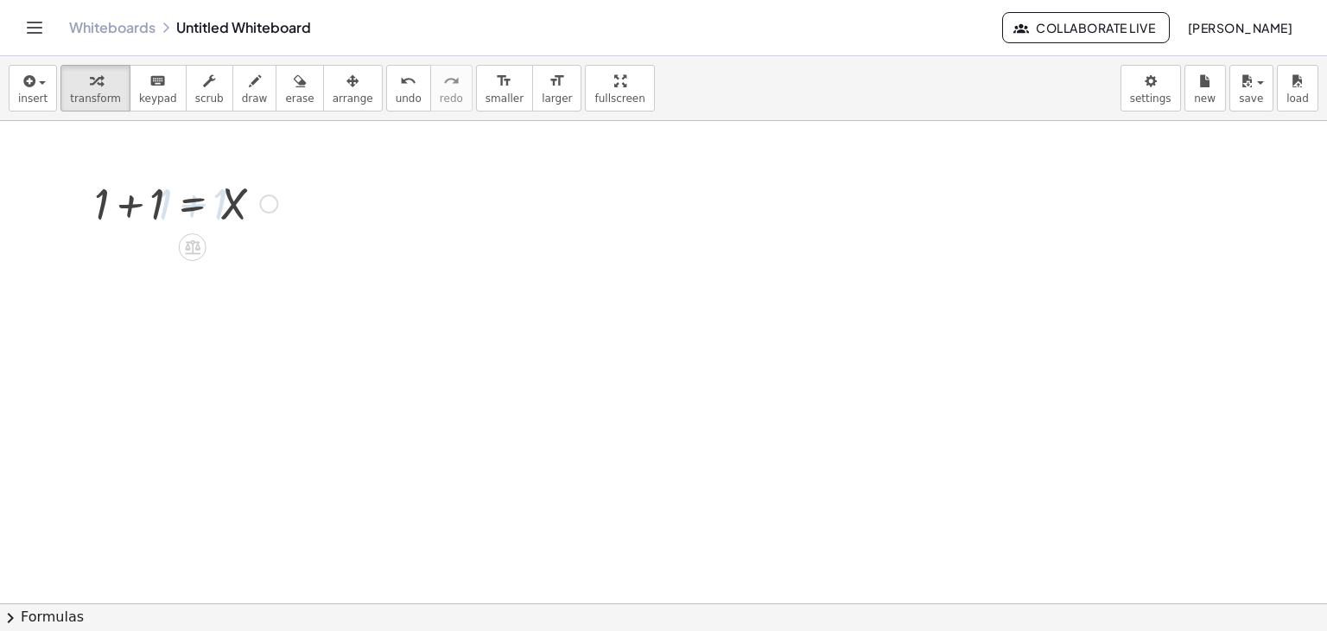
click at [576, 319] on div at bounding box center [666, 270] width 1332 height 1447
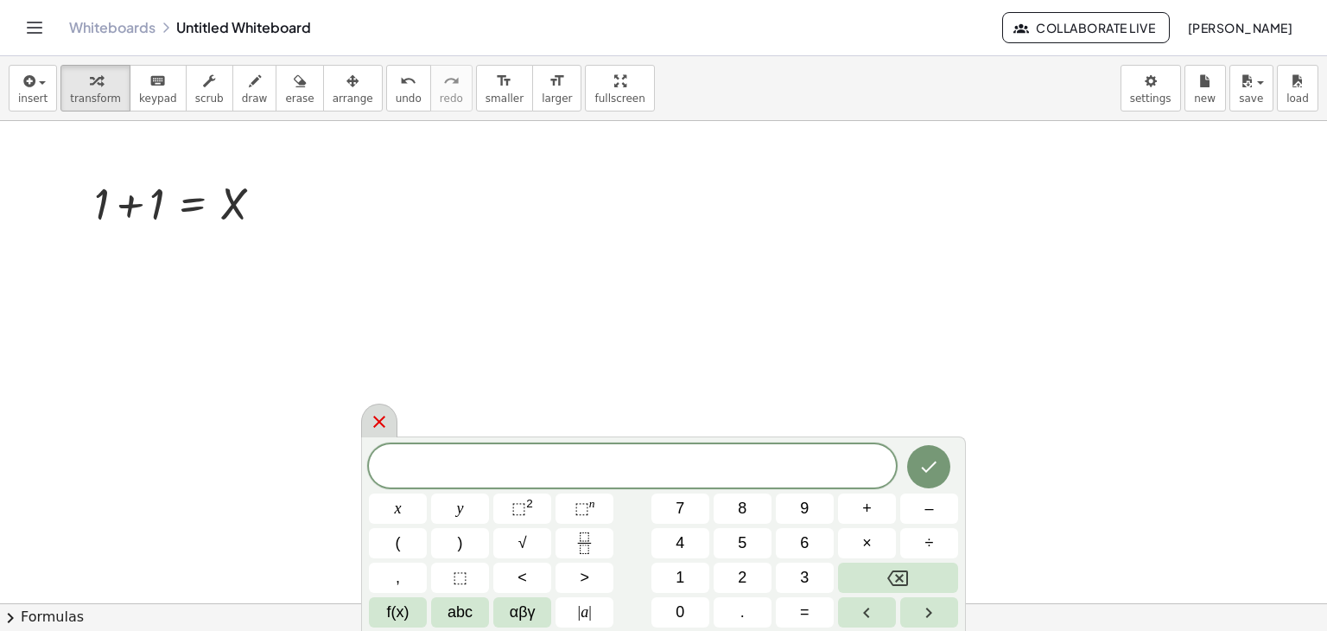
click at [370, 418] on icon at bounding box center [379, 421] width 21 height 21
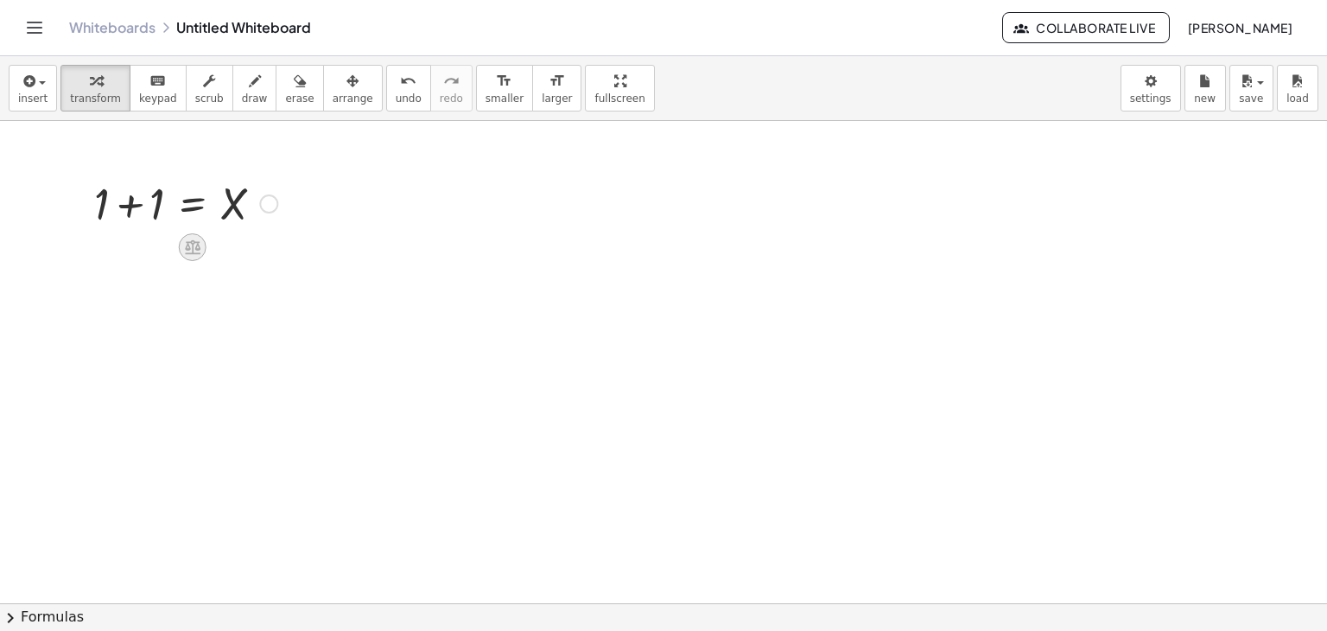
click at [194, 251] on icon at bounding box center [193, 247] width 16 height 15
click at [264, 209] on div "Fix a mistake Transform line Copy line as LaTeX Copy derivation as LaTeX Expand…" at bounding box center [268, 203] width 19 height 19
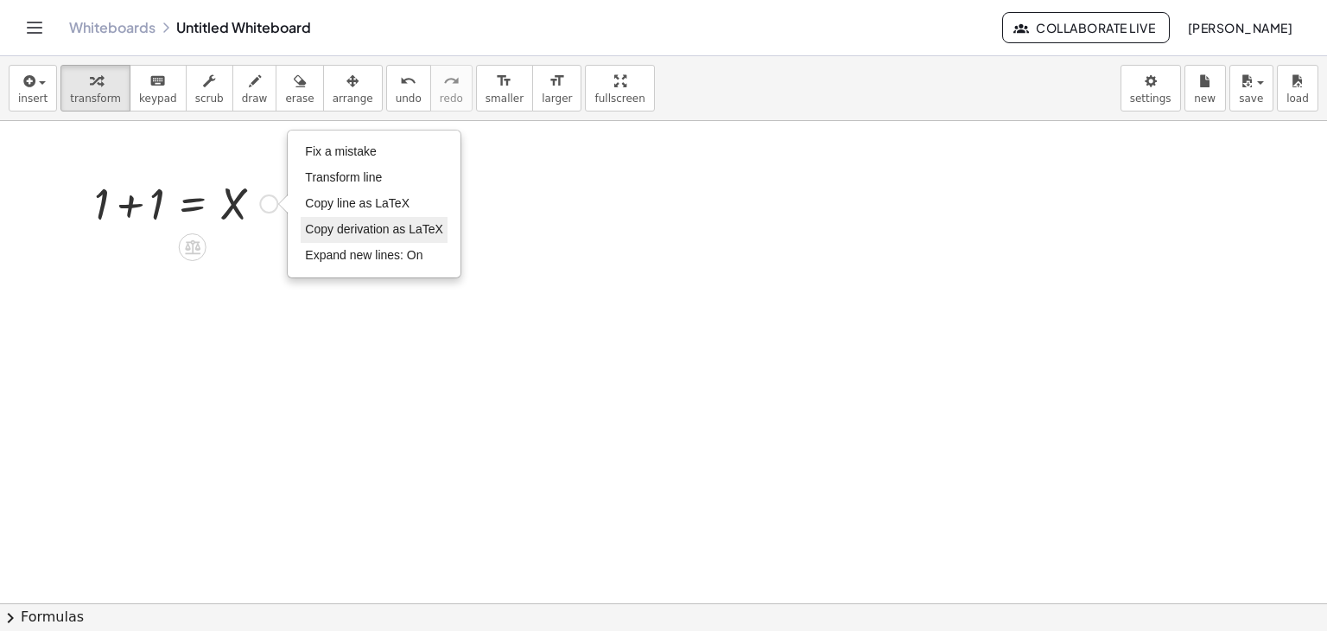
click at [425, 226] on span "Copy derivation as LaTeX" at bounding box center [374, 229] width 138 height 14
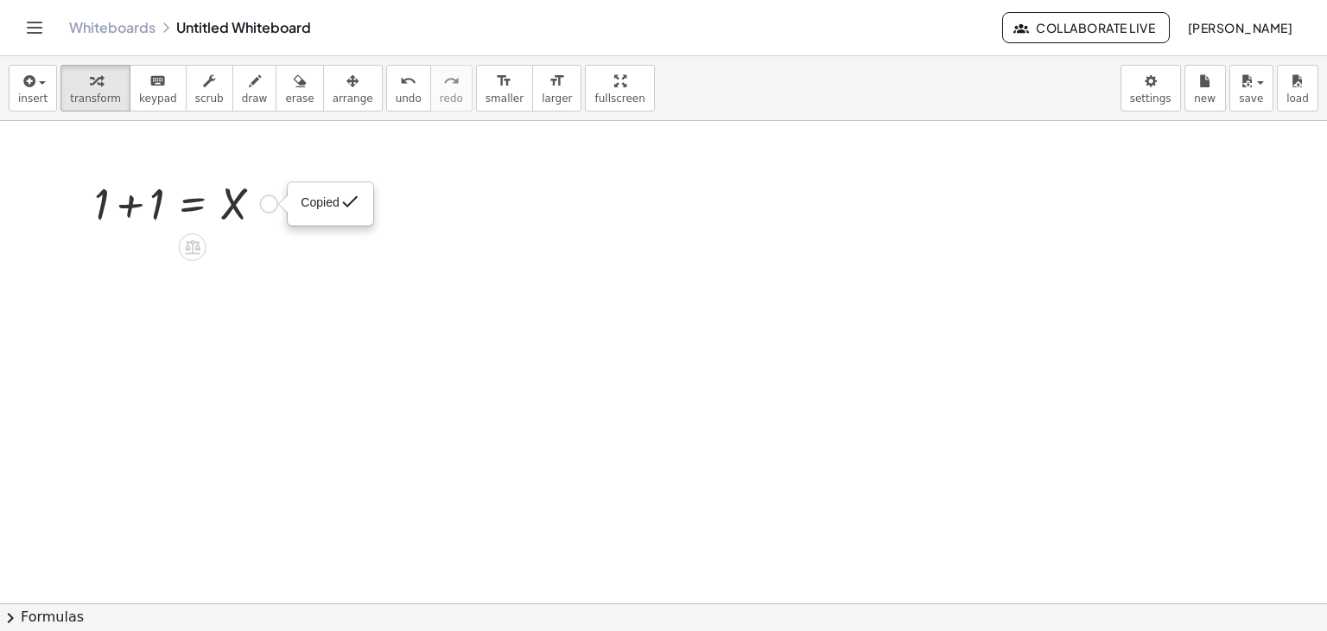
click at [313, 208] on div "Copied done" at bounding box center [330, 204] width 59 height 26
click at [230, 274] on div at bounding box center [666, 270] width 1332 height 1447
click at [197, 249] on icon at bounding box center [193, 247] width 16 height 15
click at [263, 250] on icon at bounding box center [262, 247] width 16 height 16
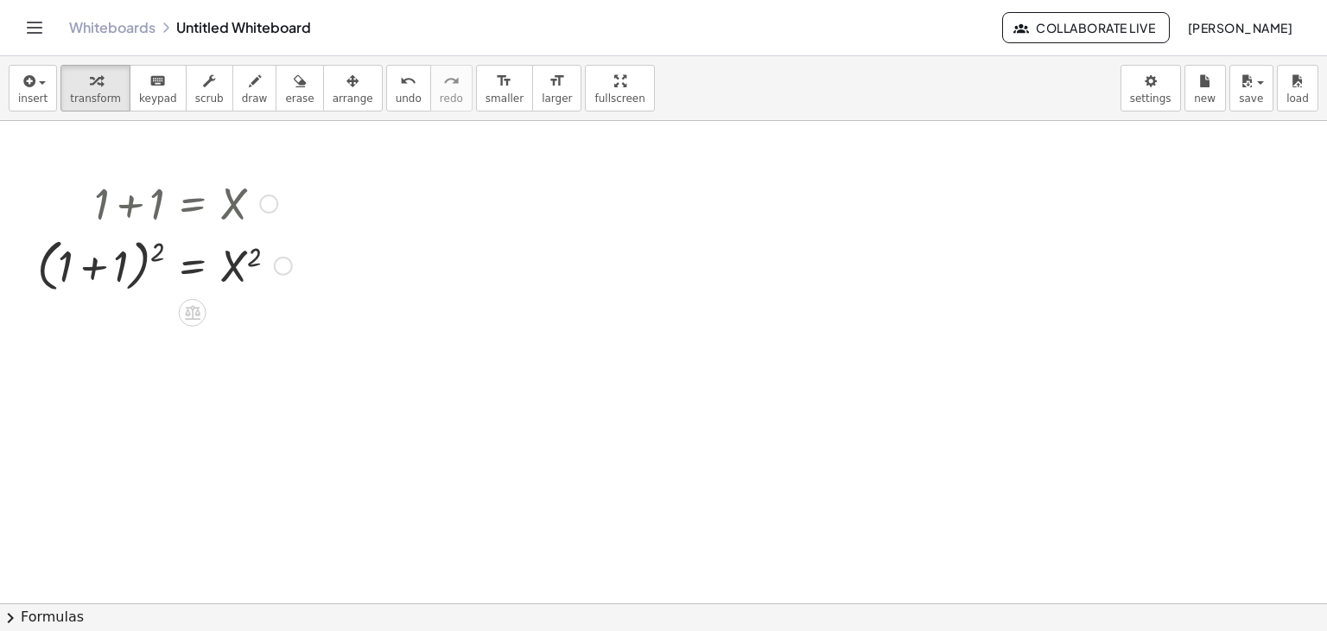
scroll to position [618, 0]
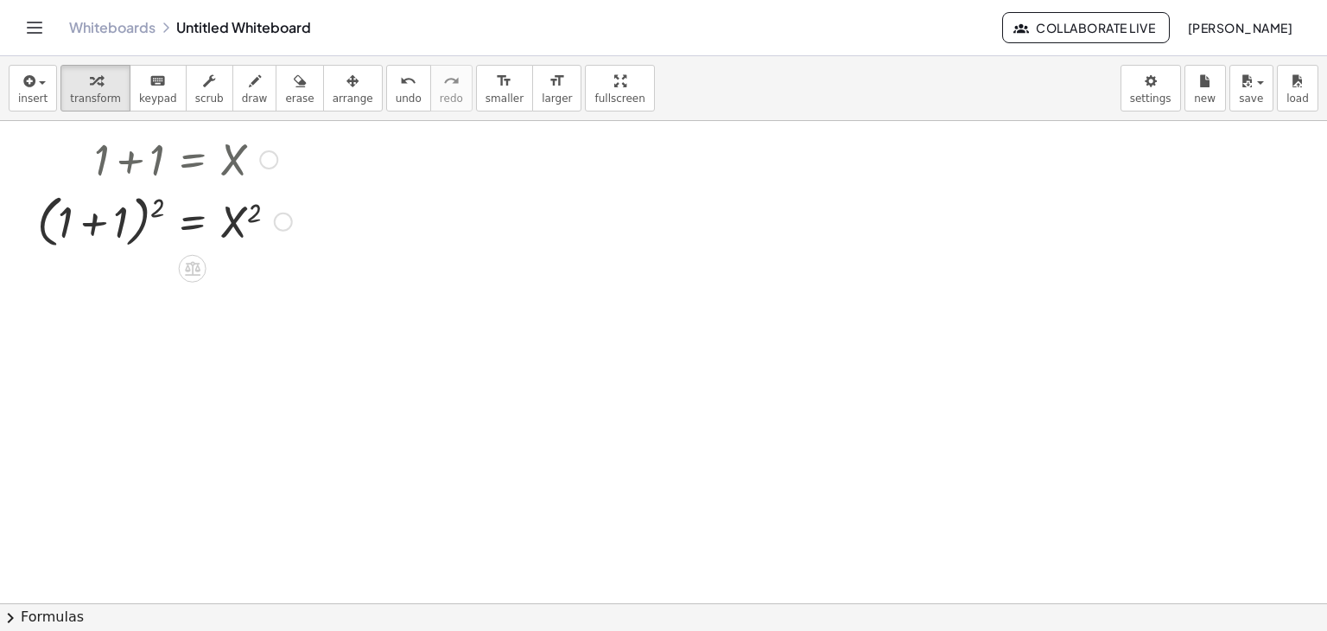
click at [235, 208] on div at bounding box center [165, 220] width 272 height 66
drag, startPoint x: 256, startPoint y: 208, endPoint x: 34, endPoint y: 216, distance: 222.2
click at [34, 216] on div "+ 1 + 1 = X 2 + 1 + 1 = X ( ) 2 2 Copied done" at bounding box center [158, 190] width 294 height 133
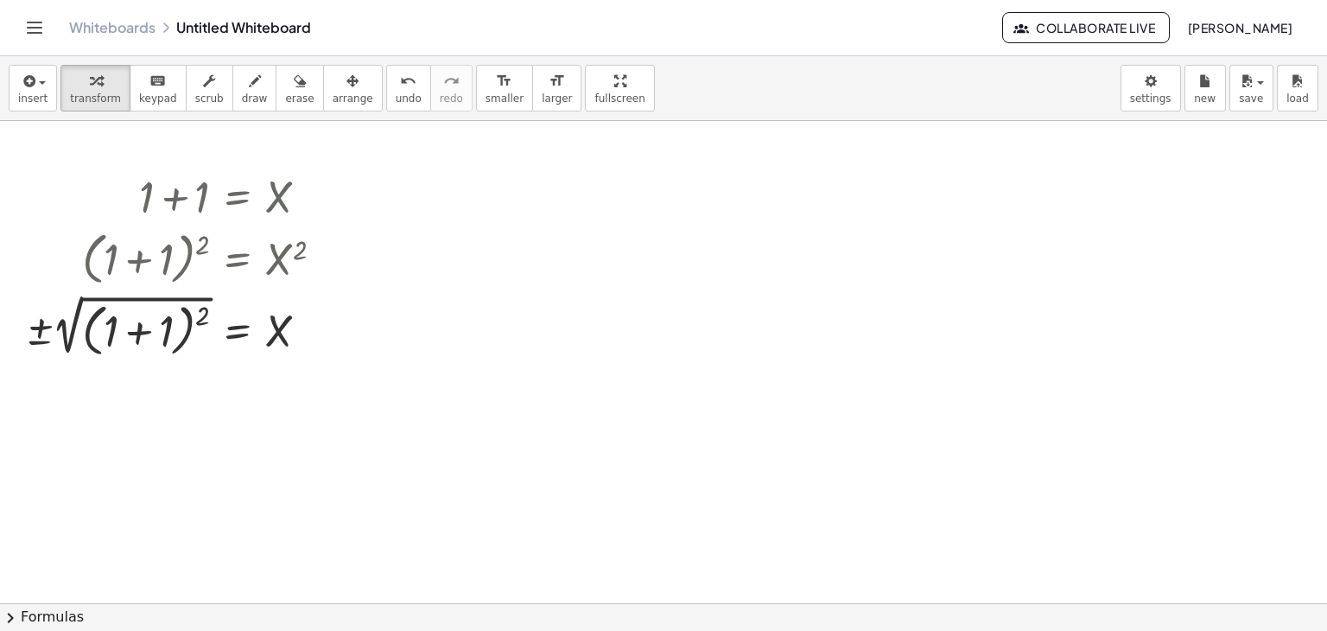
scroll to position [581, 0]
click at [21, 335] on div at bounding box center [13, 264] width 26 height 204
click at [55, 333] on div at bounding box center [181, 325] width 328 height 72
click at [179, 331] on div at bounding box center [203, 326] width 283 height 66
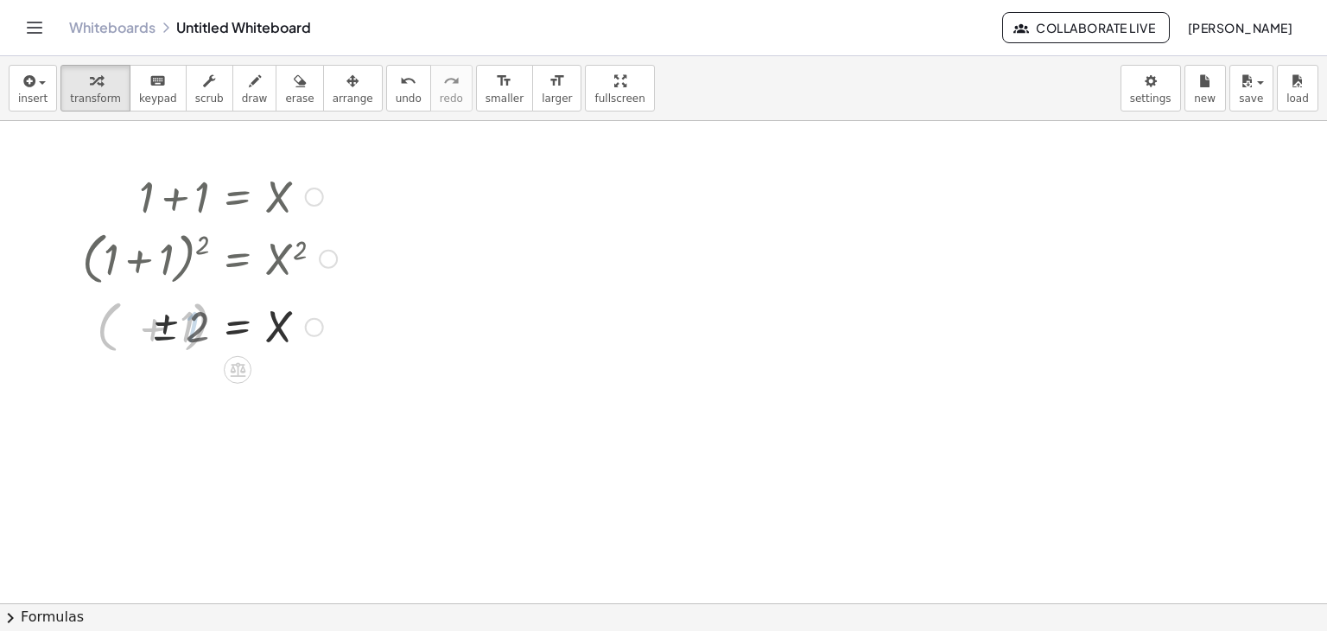
click at [92, 333] on div at bounding box center [181, 325] width 328 height 57
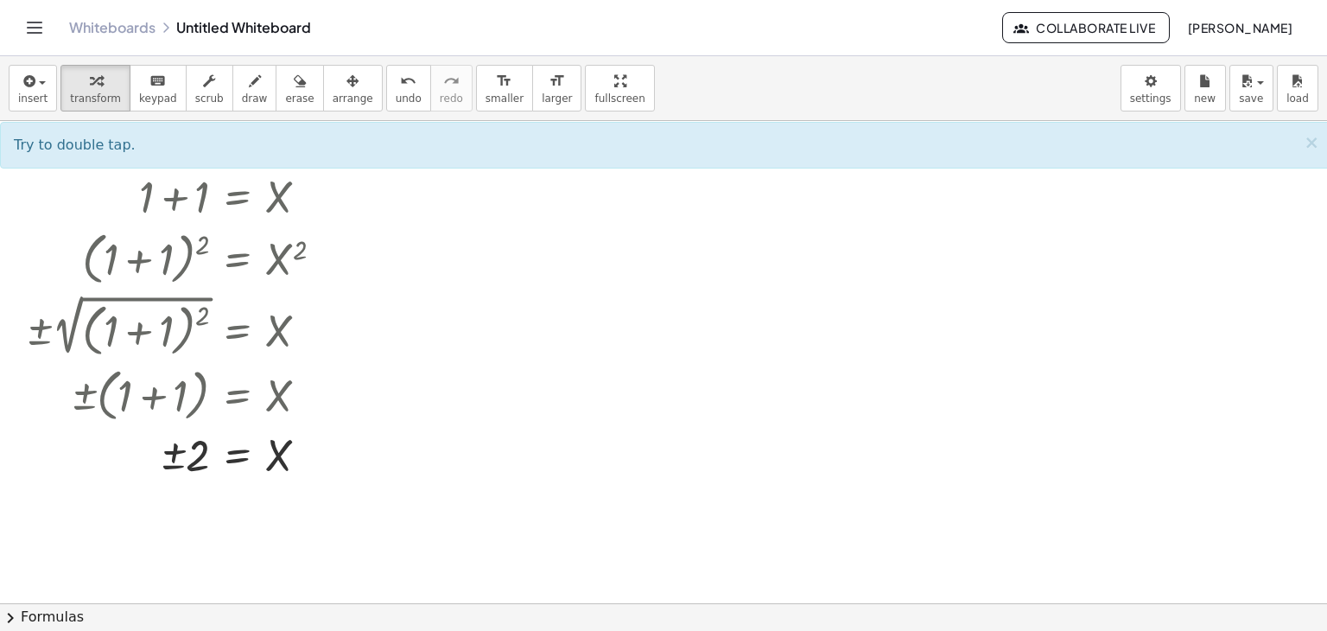
scroll to position [670, 0]
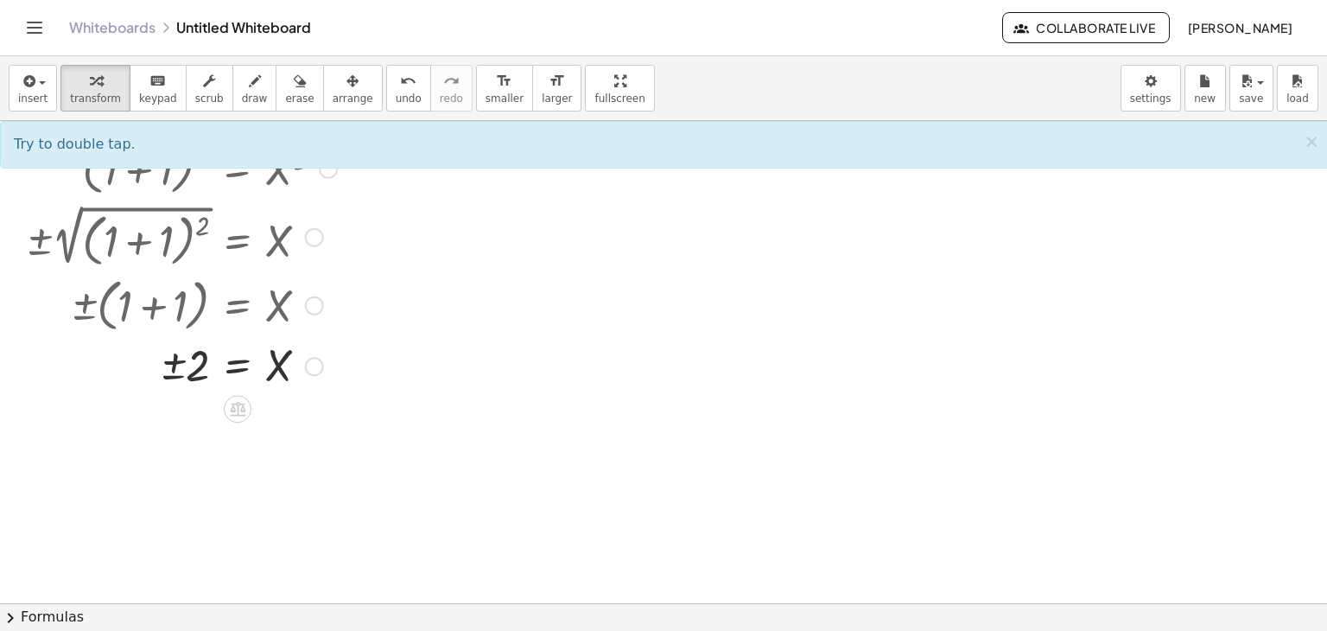
click at [175, 370] on div at bounding box center [181, 364] width 328 height 57
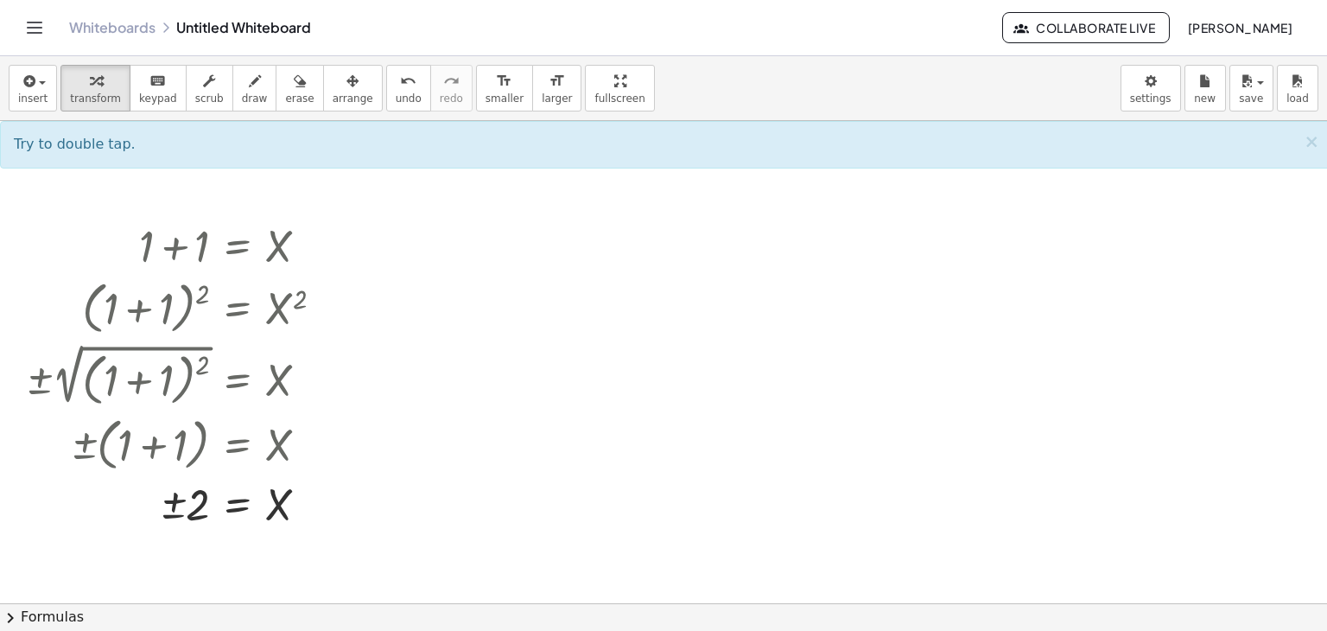
scroll to position [534, 0]
drag, startPoint x: 180, startPoint y: 510, endPoint x: 328, endPoint y: 504, distance: 148.7
click at [328, 504] on div at bounding box center [181, 501] width 328 height 57
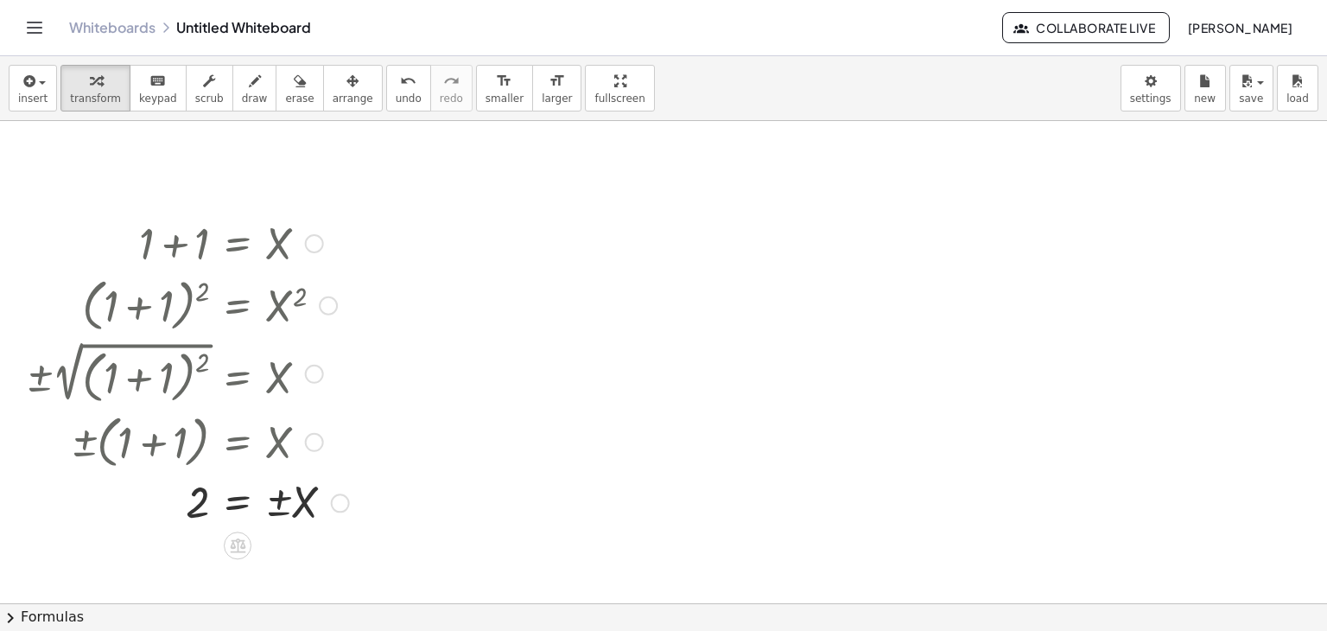
click at [238, 244] on div "+ 1 + 1 = X ( + 1 + 1 ) 2 = X 2 ± 2 √ ( ( + 1 + 1 ) 2 ) = X ± ( + 1 + 1 ) = X ±…" at bounding box center [238, 244] width 0 height 0
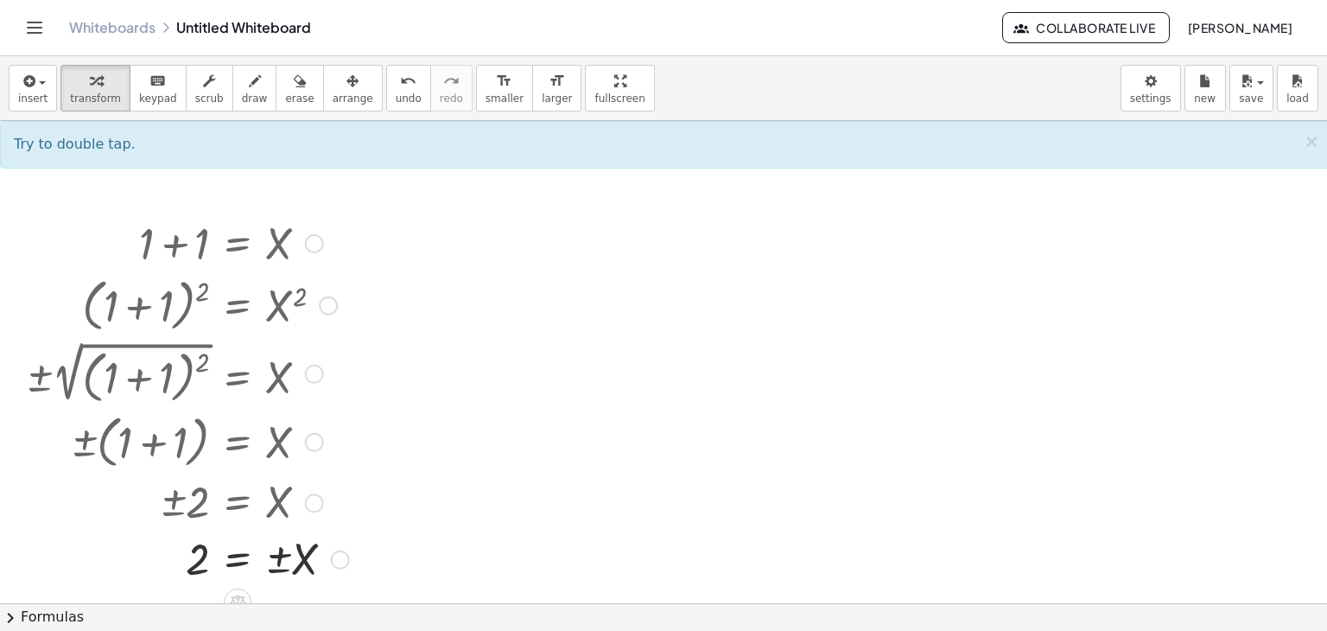
click at [270, 554] on div at bounding box center [187, 558] width 340 height 57
click at [273, 555] on div at bounding box center [187, 558] width 340 height 57
click at [250, 443] on div at bounding box center [181, 441] width 328 height 66
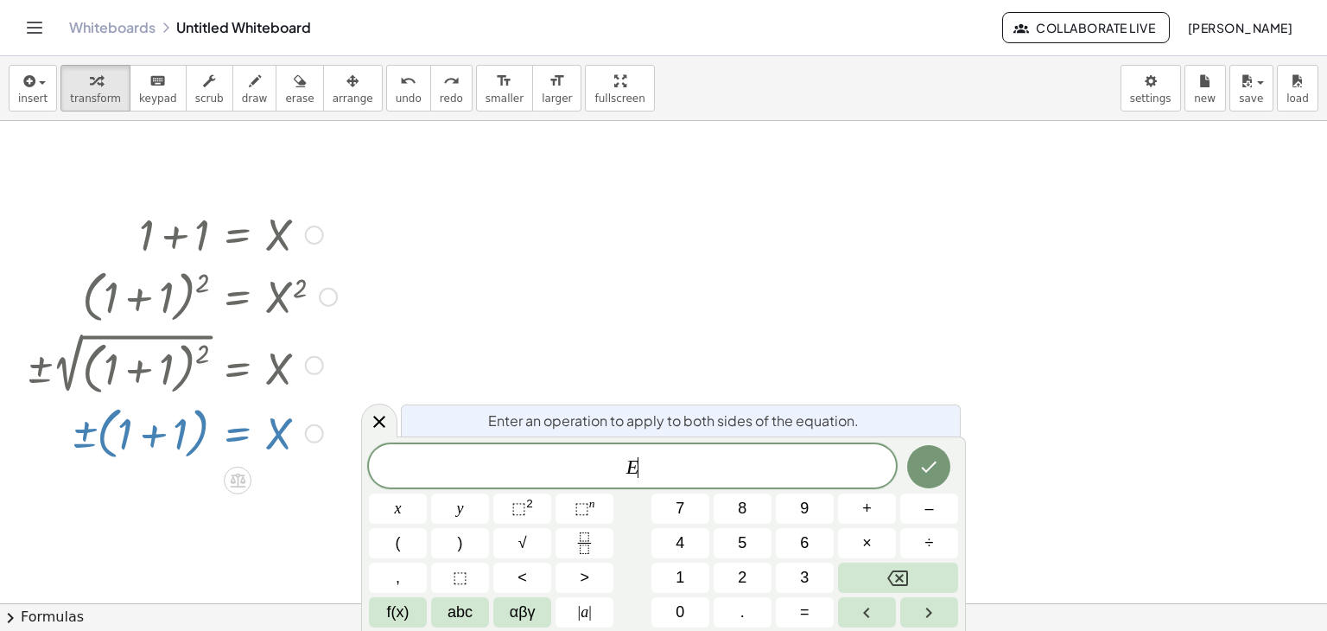
click at [250, 443] on div at bounding box center [181, 432] width 328 height 66
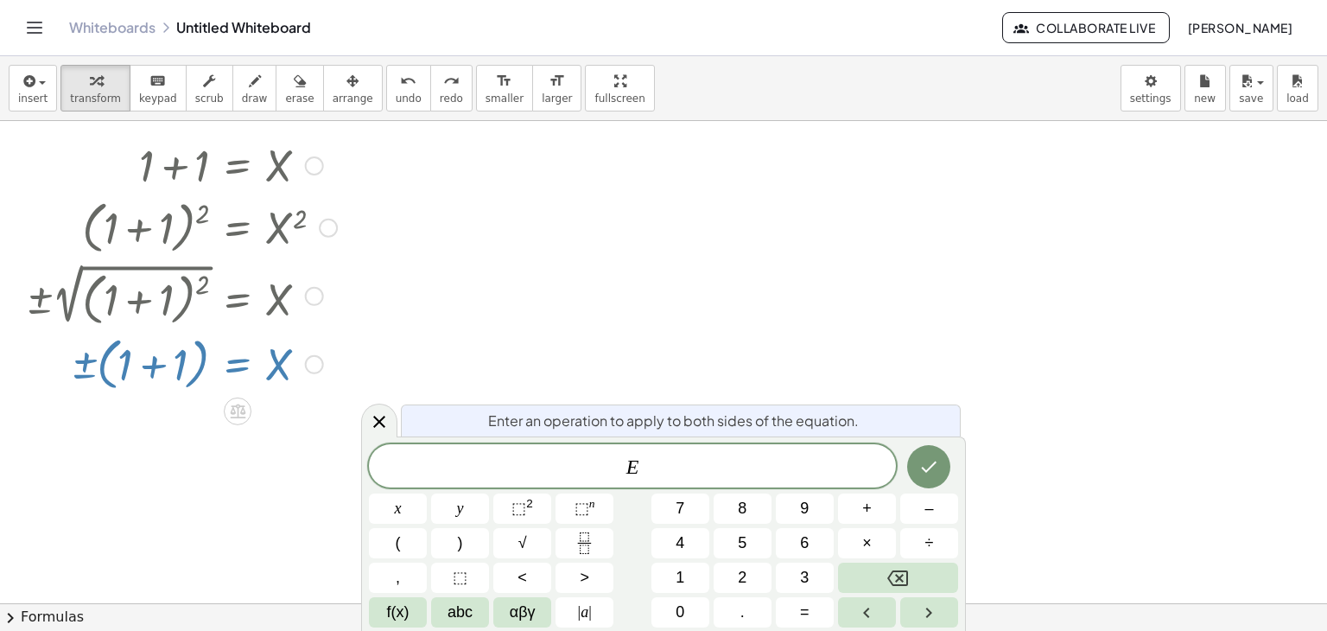
scroll to position [612, 0]
click at [616, 460] on span "​ E" at bounding box center [632, 467] width 527 height 24
click at [387, 614] on span "f(x)" at bounding box center [398, 611] width 22 height 23
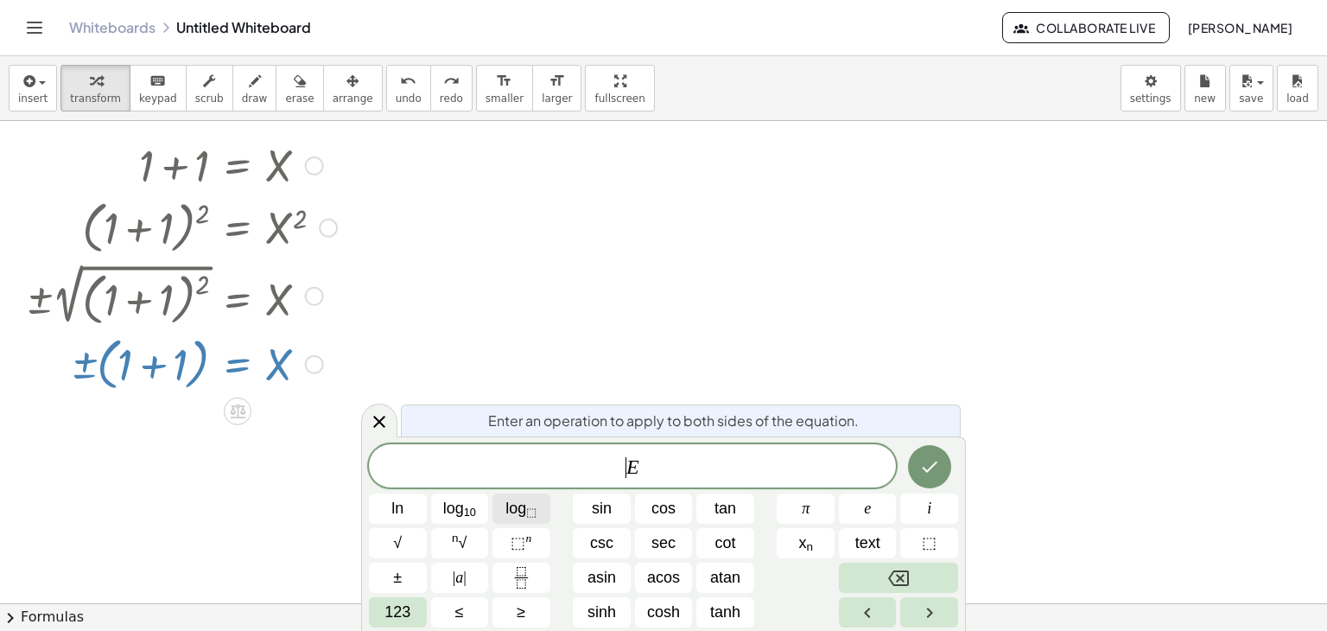
click at [518, 497] on span "log ⬚" at bounding box center [520, 508] width 31 height 23
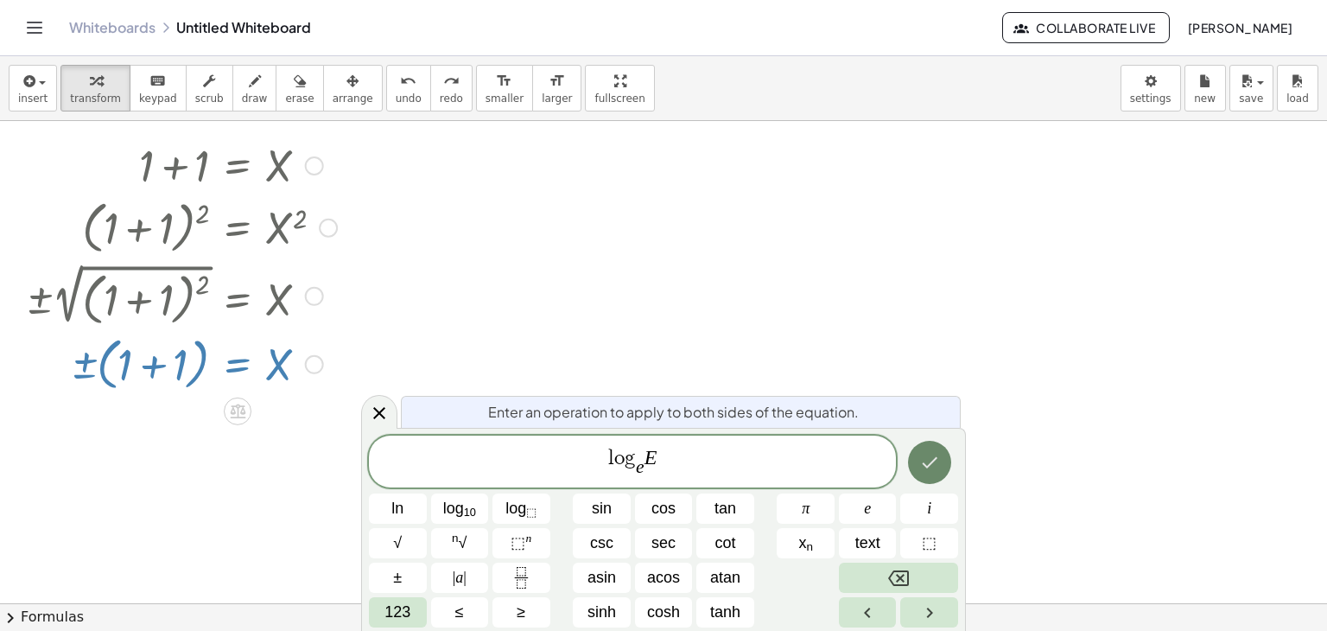
click at [926, 454] on icon "Done" at bounding box center [929, 462] width 21 height 21
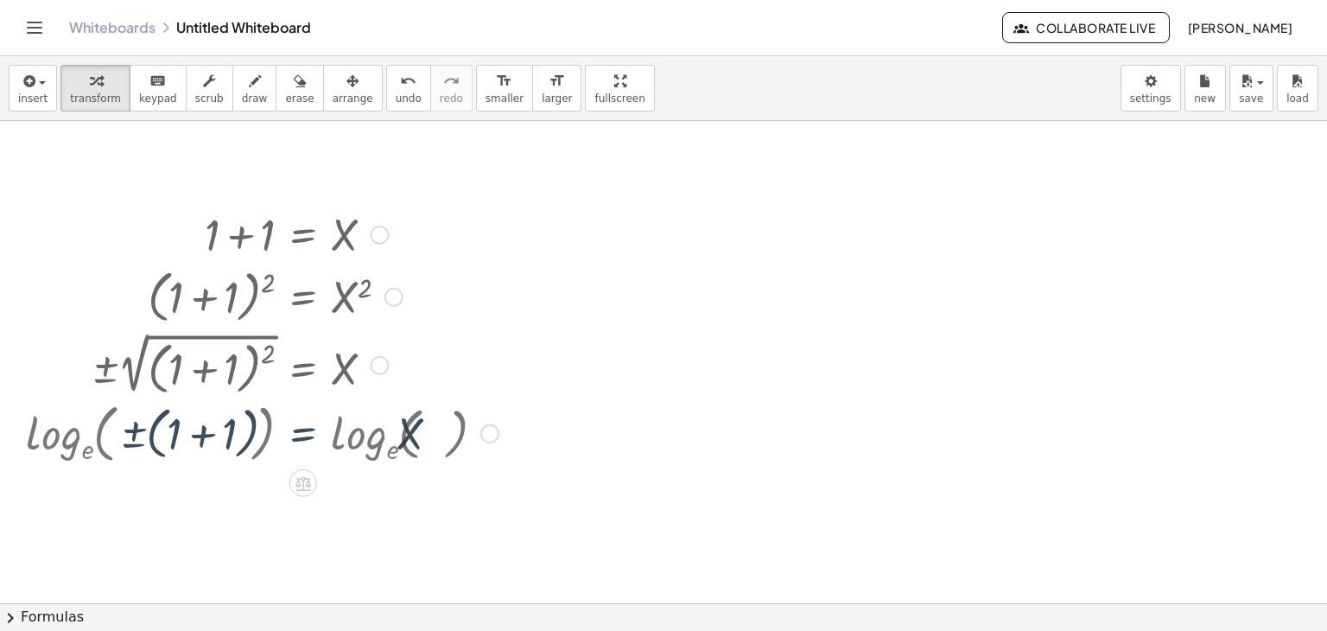
scroll to position [534, 0]
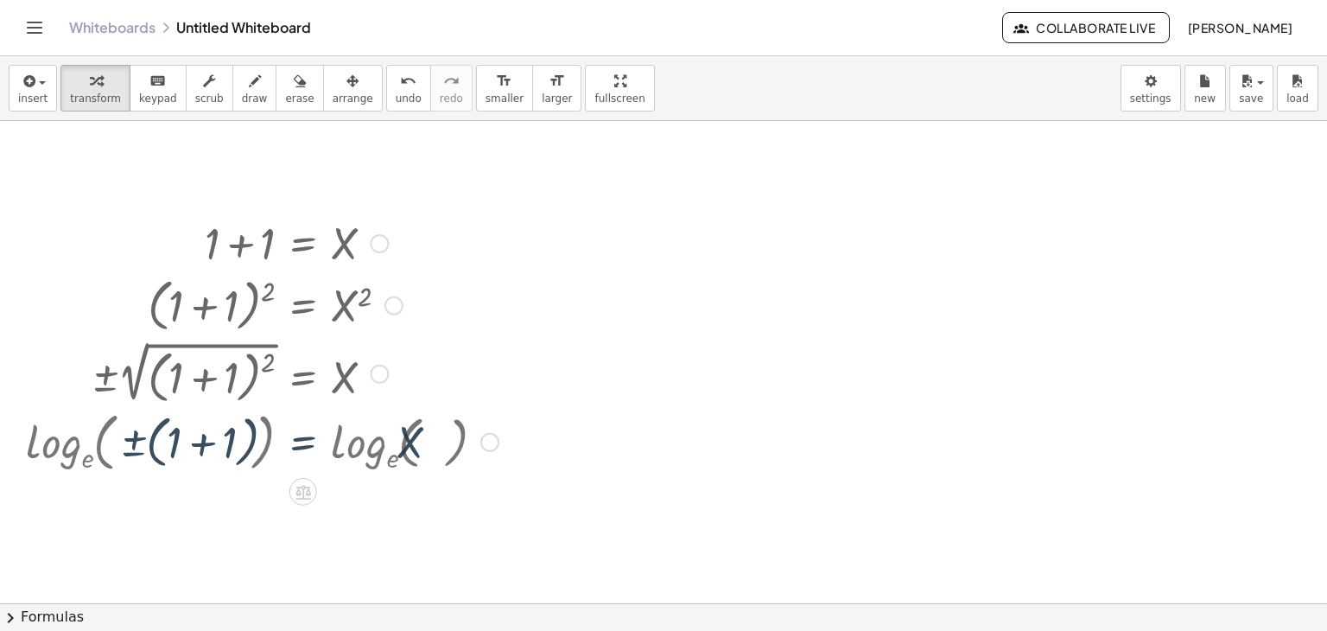
click at [678, 436] on div at bounding box center [666, 310] width 1332 height 1447
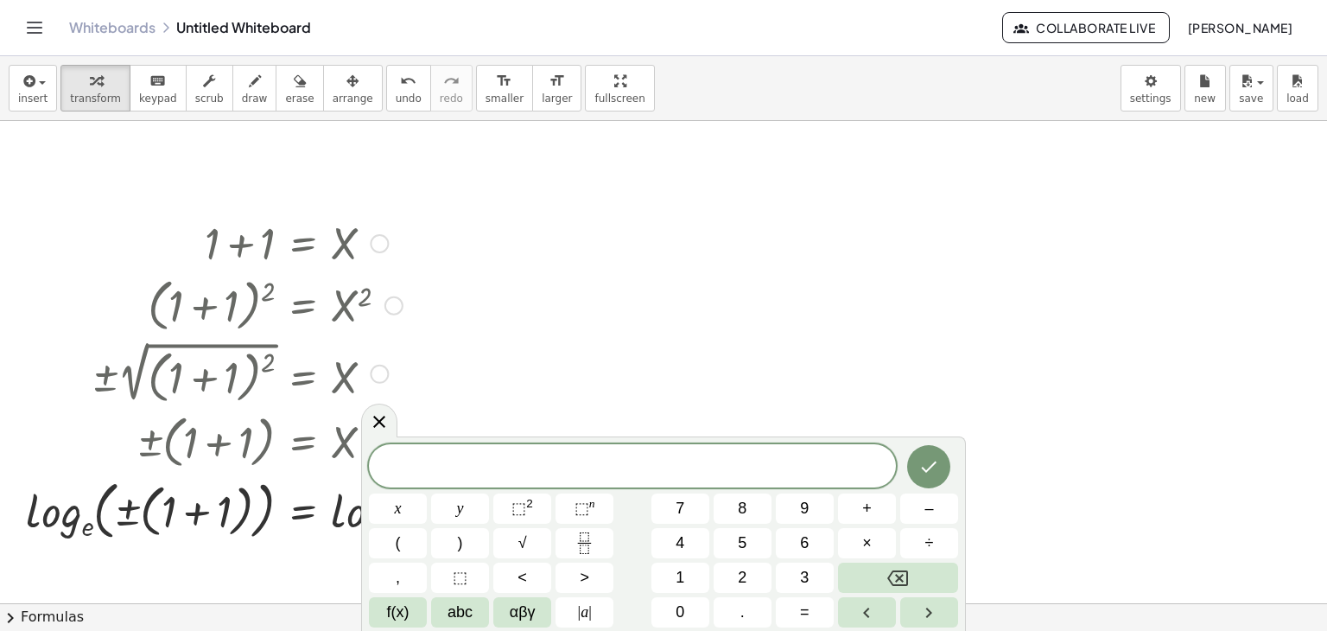
click at [388, 395] on div at bounding box center [262, 372] width 490 height 72
click at [382, 409] on div at bounding box center [379, 420] width 36 height 34
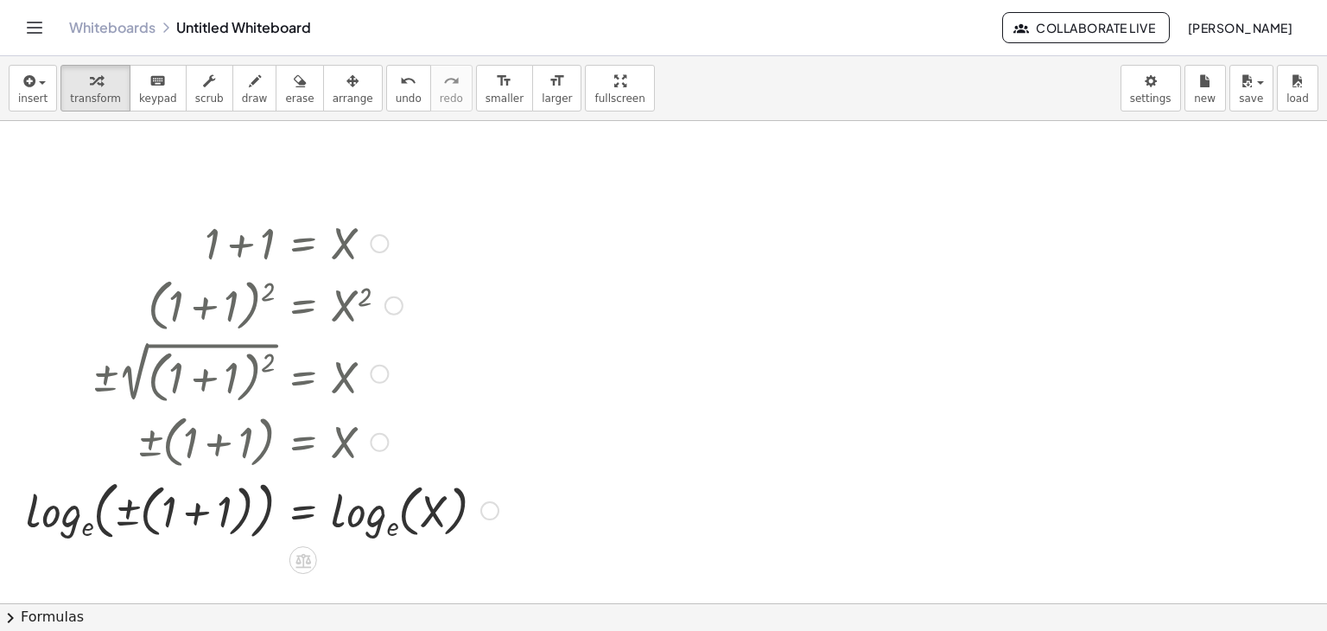
scroll to position [710, 0]
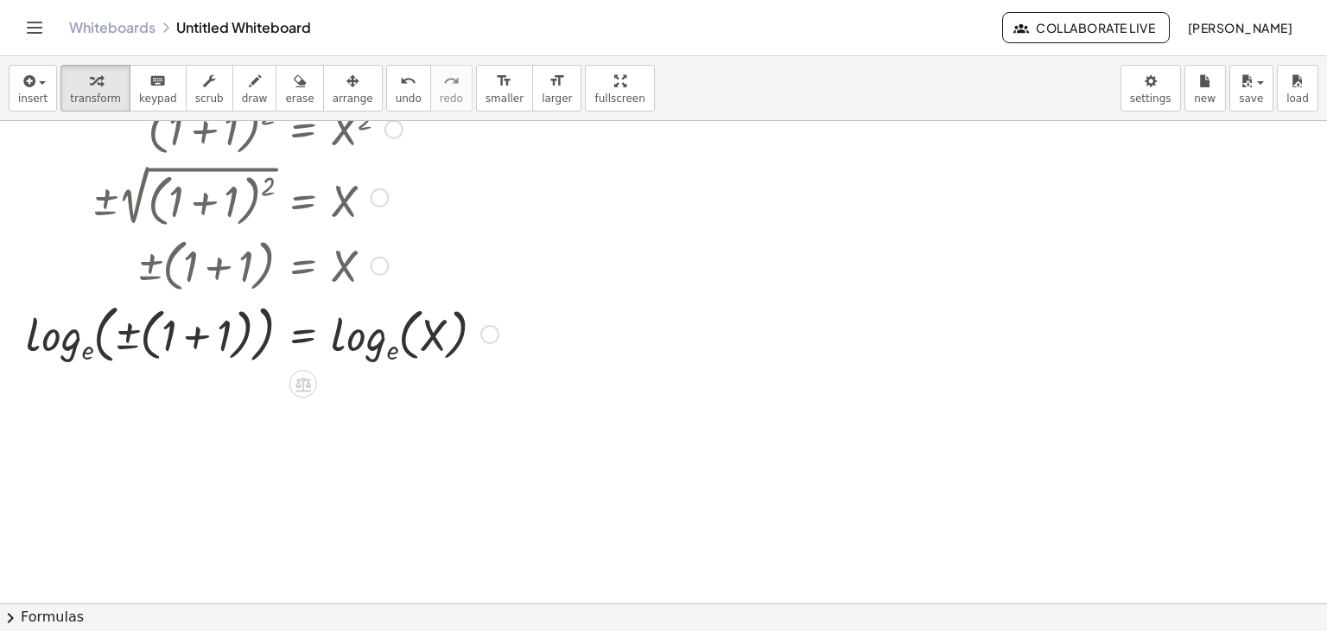
click at [120, 356] on div at bounding box center [262, 332] width 490 height 72
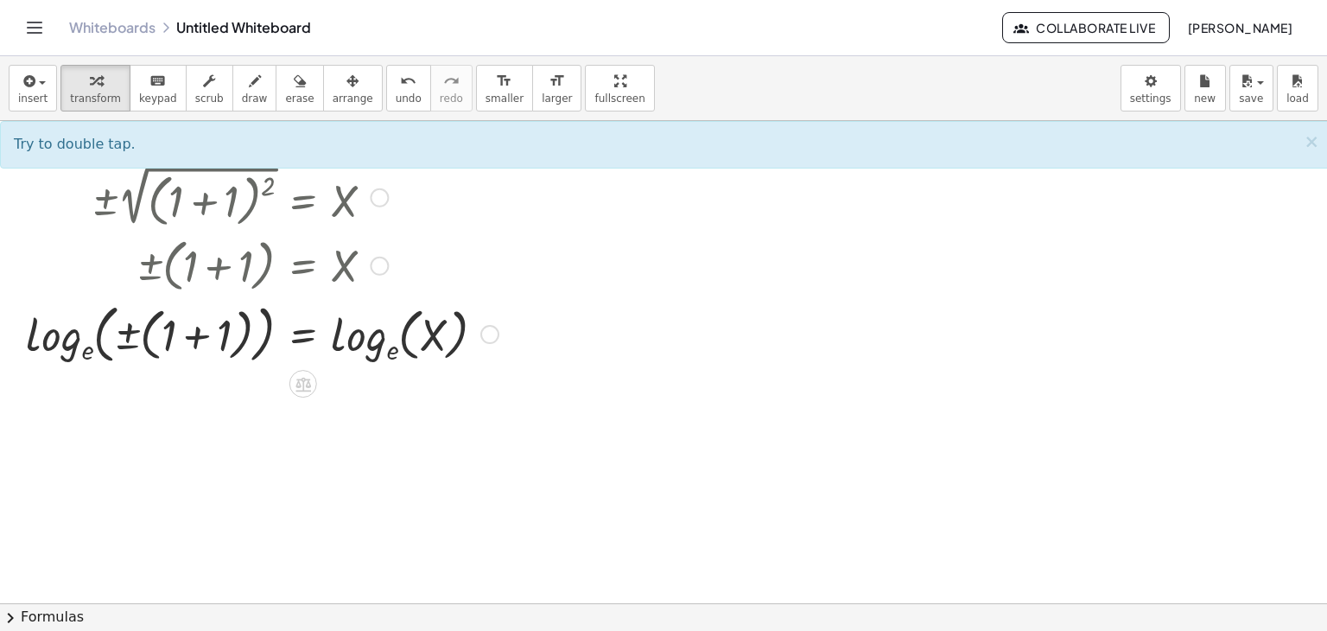
click at [85, 354] on div at bounding box center [262, 332] width 490 height 72
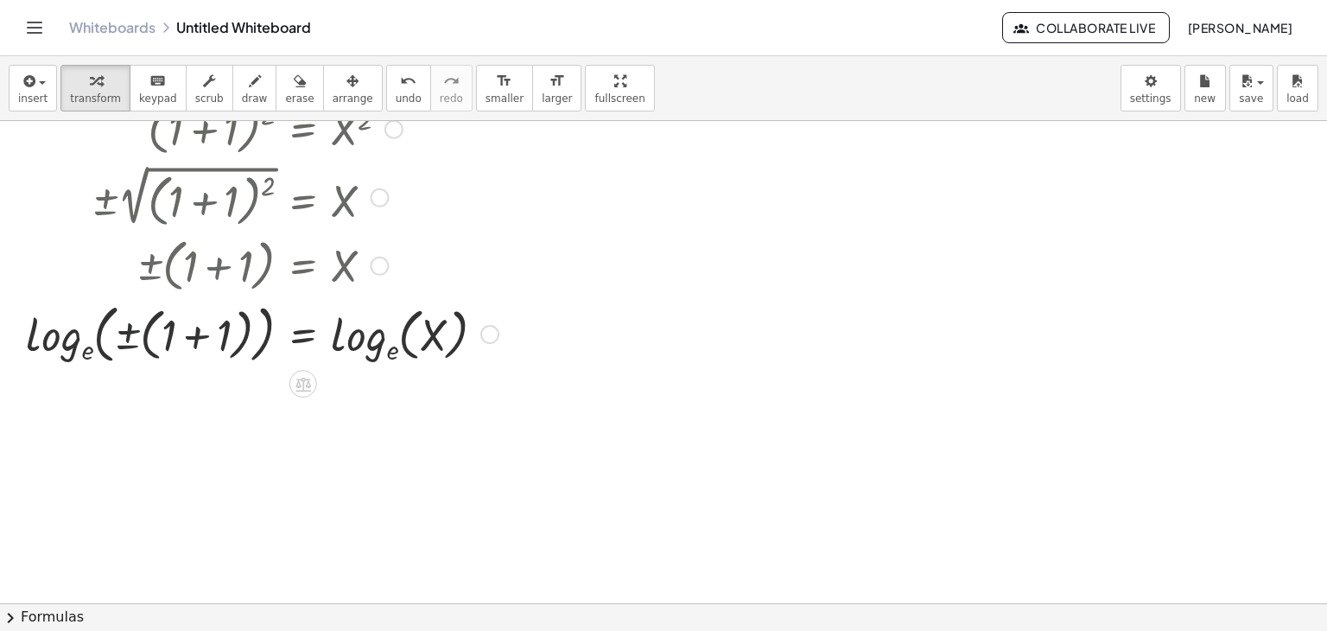
click at [141, 342] on div at bounding box center [262, 332] width 490 height 72
click at [152, 332] on div at bounding box center [262, 332] width 490 height 72
click at [187, 334] on div at bounding box center [262, 332] width 490 height 72
click at [215, 335] on div at bounding box center [295, 332] width 424 height 67
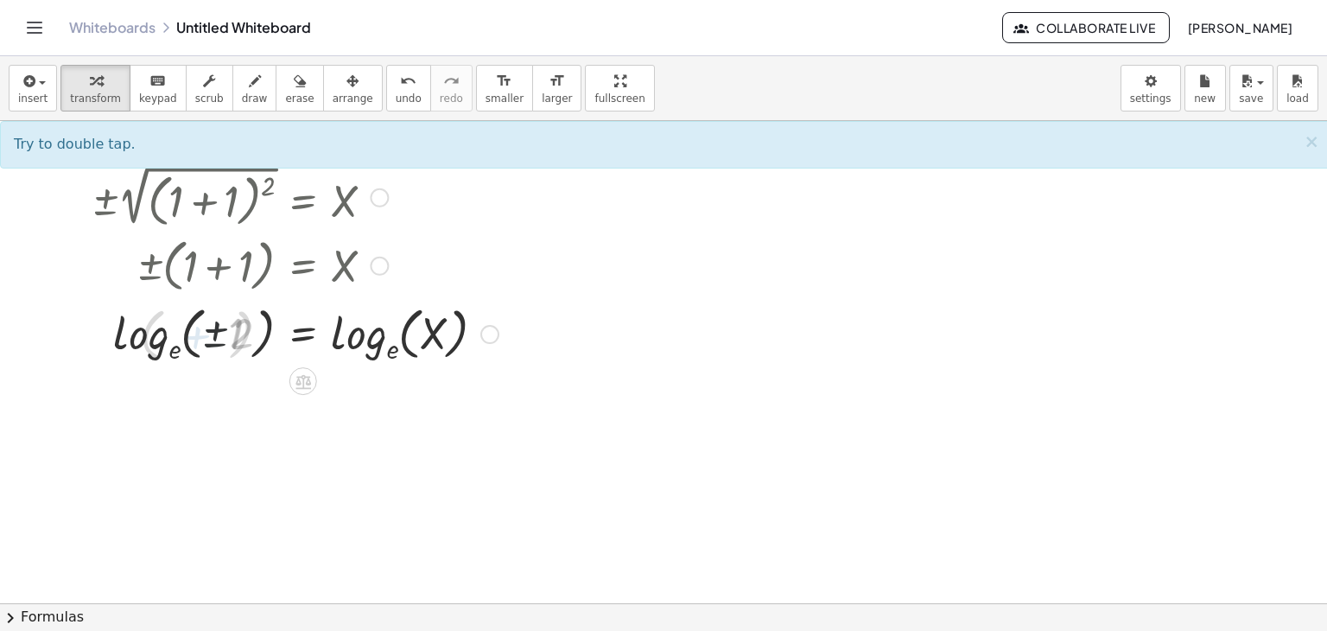
click at [186, 333] on div at bounding box center [262, 332] width 490 height 67
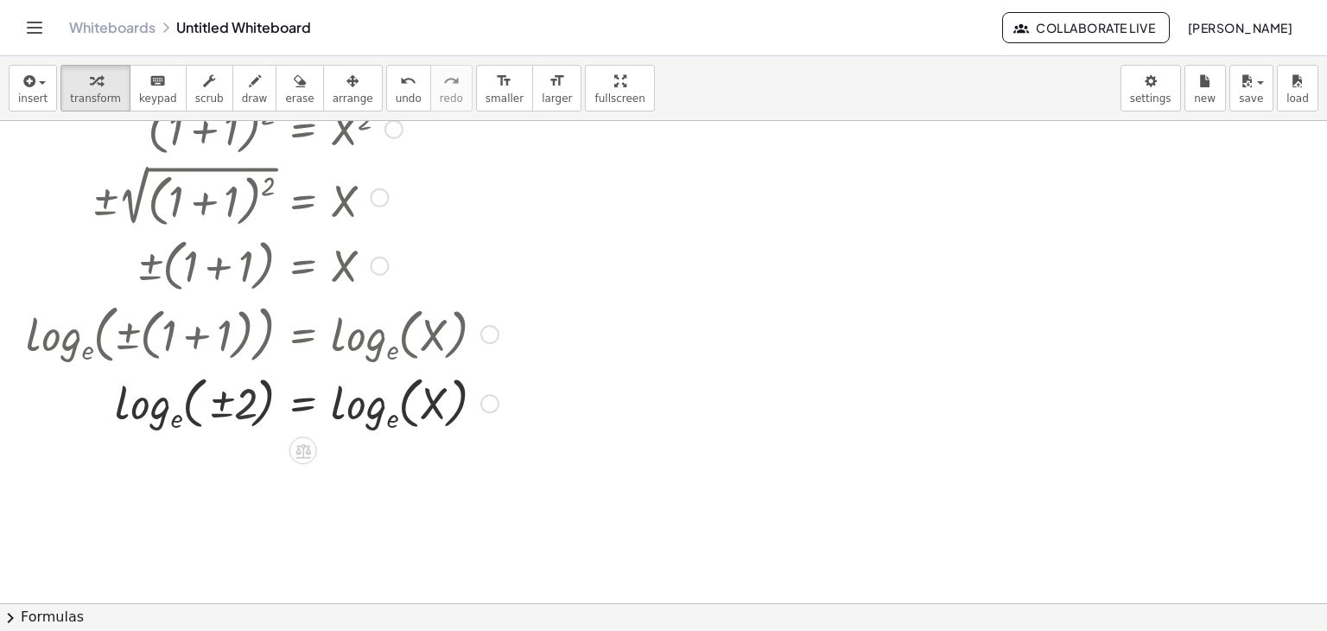
click at [191, 412] on div at bounding box center [262, 401] width 490 height 67
click at [173, 416] on div at bounding box center [262, 401] width 490 height 67
click at [135, 409] on div at bounding box center [262, 401] width 490 height 67
click at [366, 422] on div at bounding box center [262, 401] width 490 height 67
click at [406, 419] on div at bounding box center [262, 401] width 490 height 67
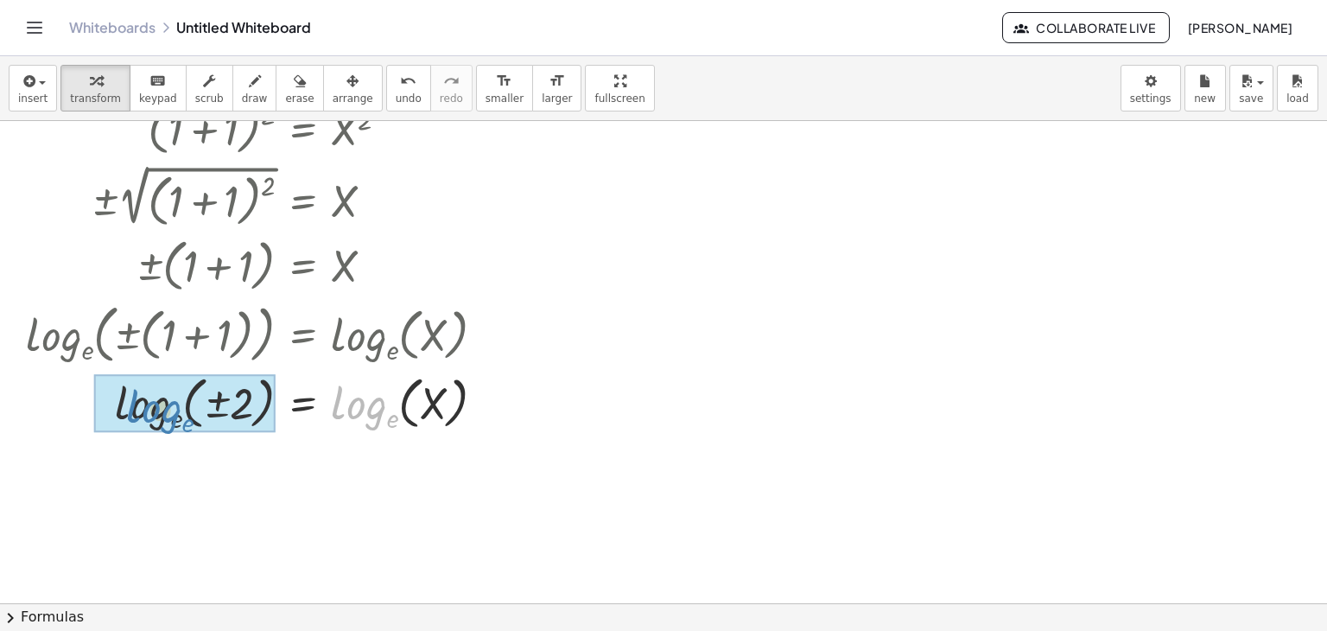
drag, startPoint x: 382, startPoint y: 409, endPoint x: 139, endPoint y: 403, distance: 242.8
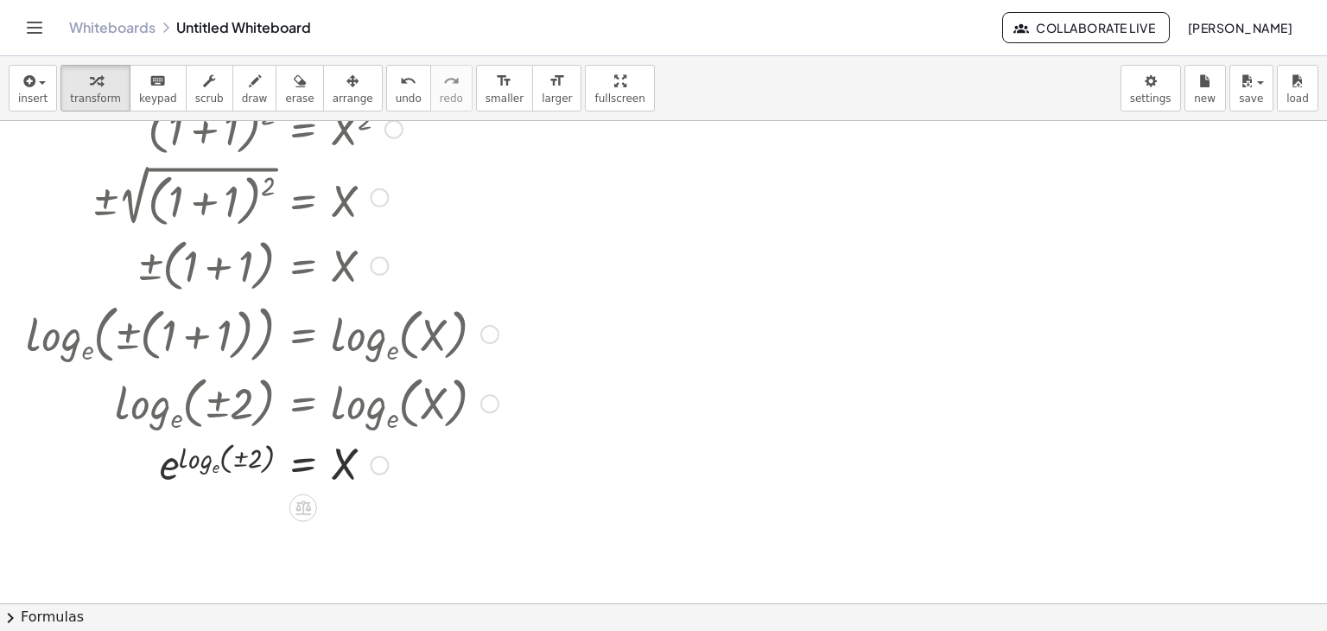
click at [173, 473] on div at bounding box center [262, 463] width 490 height 57
drag, startPoint x: 231, startPoint y: 444, endPoint x: 167, endPoint y: 467, distance: 68.0
click at [167, 467] on div at bounding box center [262, 463] width 490 height 57
drag, startPoint x: 270, startPoint y: 455, endPoint x: 221, endPoint y: 479, distance: 54.5
click at [221, 479] on div at bounding box center [262, 463] width 490 height 57
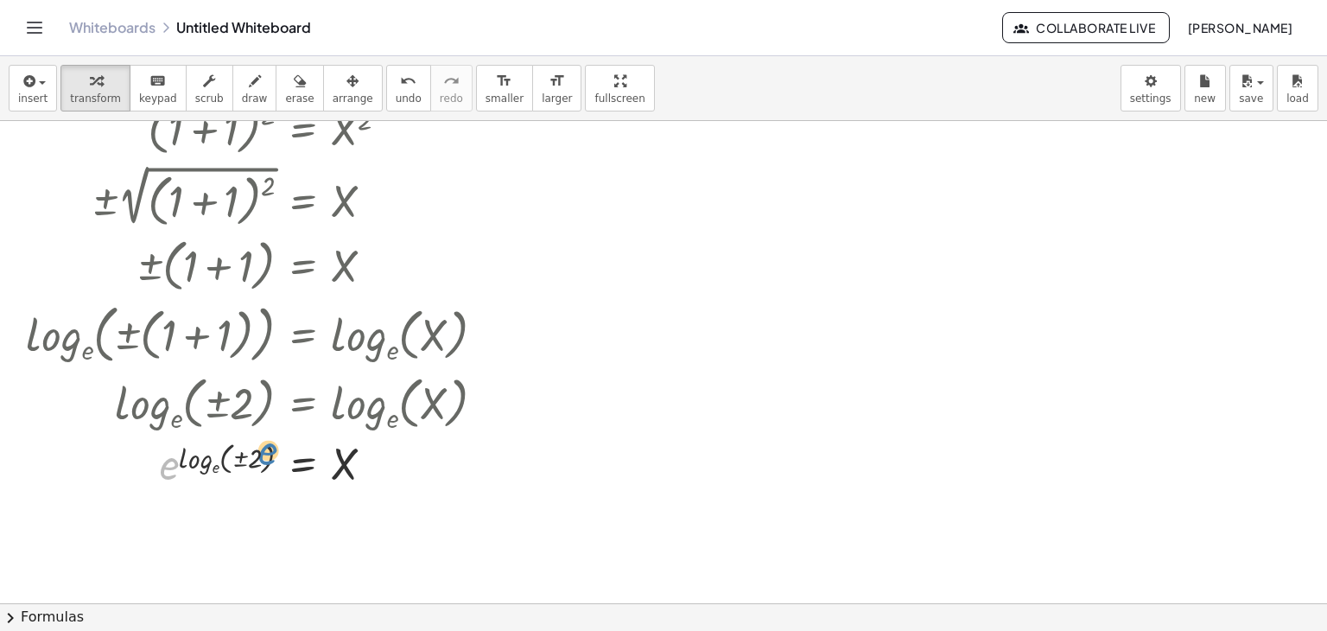
drag, startPoint x: 166, startPoint y: 474, endPoint x: 245, endPoint y: 464, distance: 80.1
click at [245, 464] on div at bounding box center [262, 463] width 490 height 57
drag, startPoint x: 168, startPoint y: 473, endPoint x: 377, endPoint y: 468, distance: 208.3
click at [377, 468] on div at bounding box center [262, 463] width 490 height 57
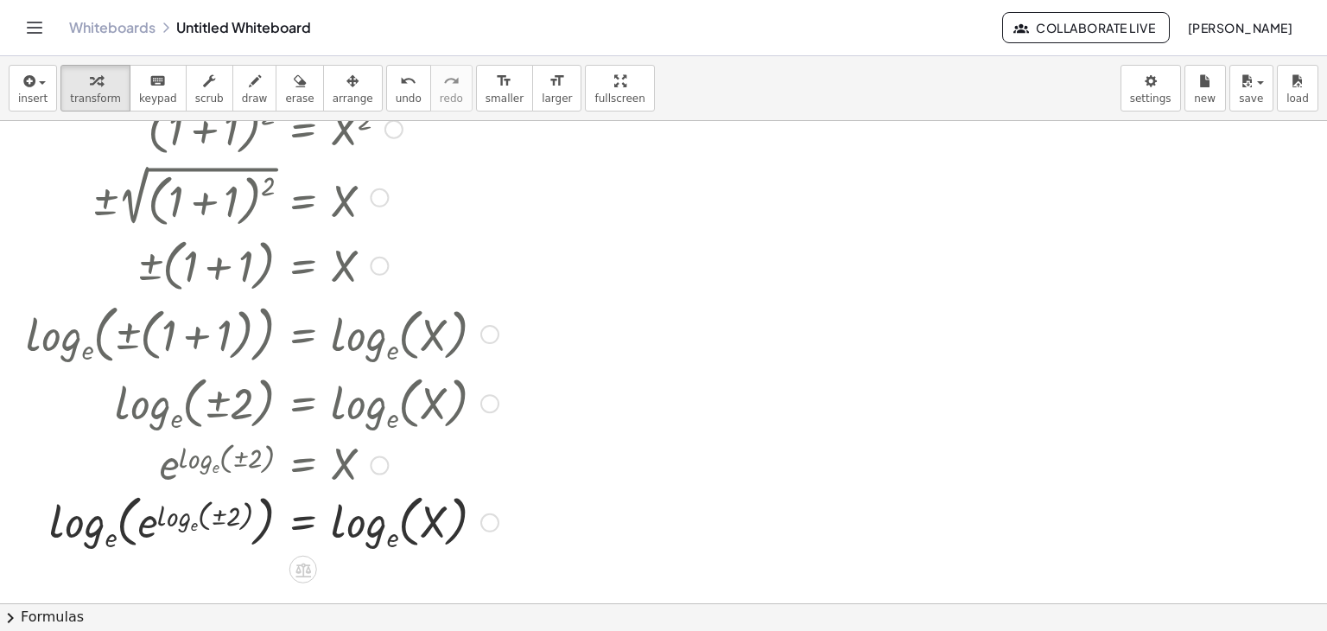
click at [377, 468] on div at bounding box center [379, 464] width 19 height 19
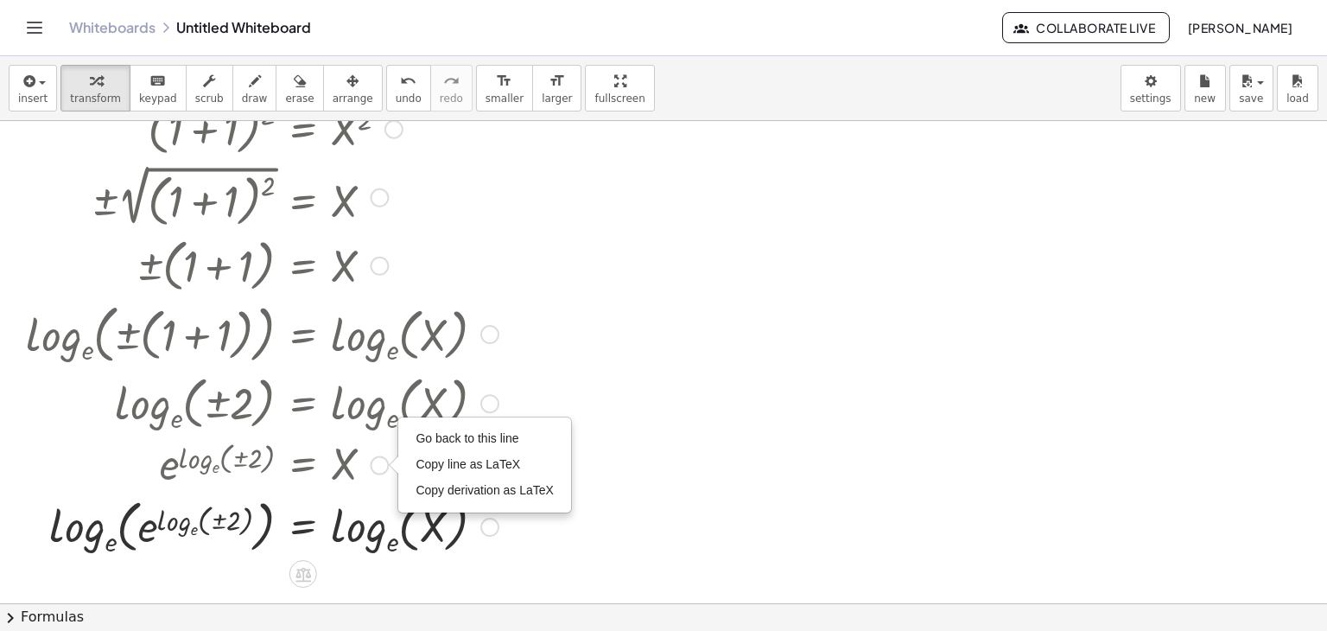
click at [206, 532] on div at bounding box center [262, 525] width 490 height 67
click at [117, 538] on div at bounding box center [262, 525] width 490 height 67
click at [154, 535] on div at bounding box center [262, 525] width 490 height 67
click at [159, 521] on div at bounding box center [262, 525] width 490 height 67
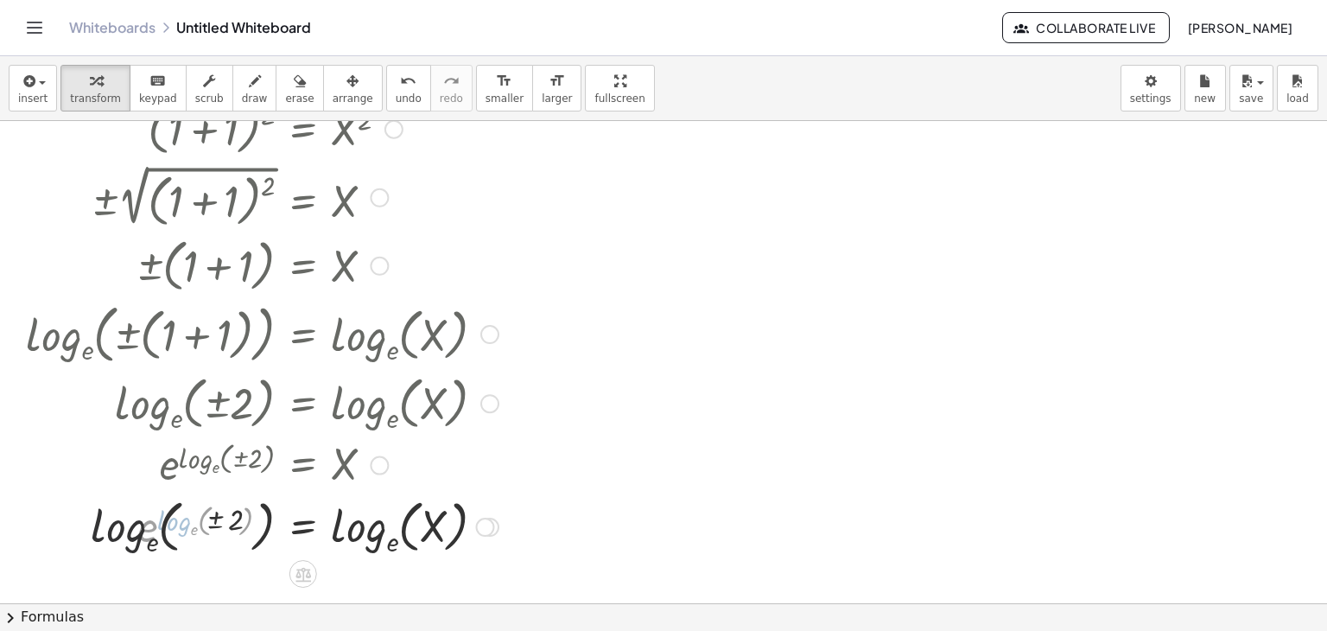
click at [155, 523] on div at bounding box center [262, 525] width 490 height 67
click at [171, 538] on div at bounding box center [262, 525] width 490 height 67
click at [168, 538] on div at bounding box center [262, 525] width 490 height 67
click at [405, 539] on div at bounding box center [262, 525] width 490 height 67
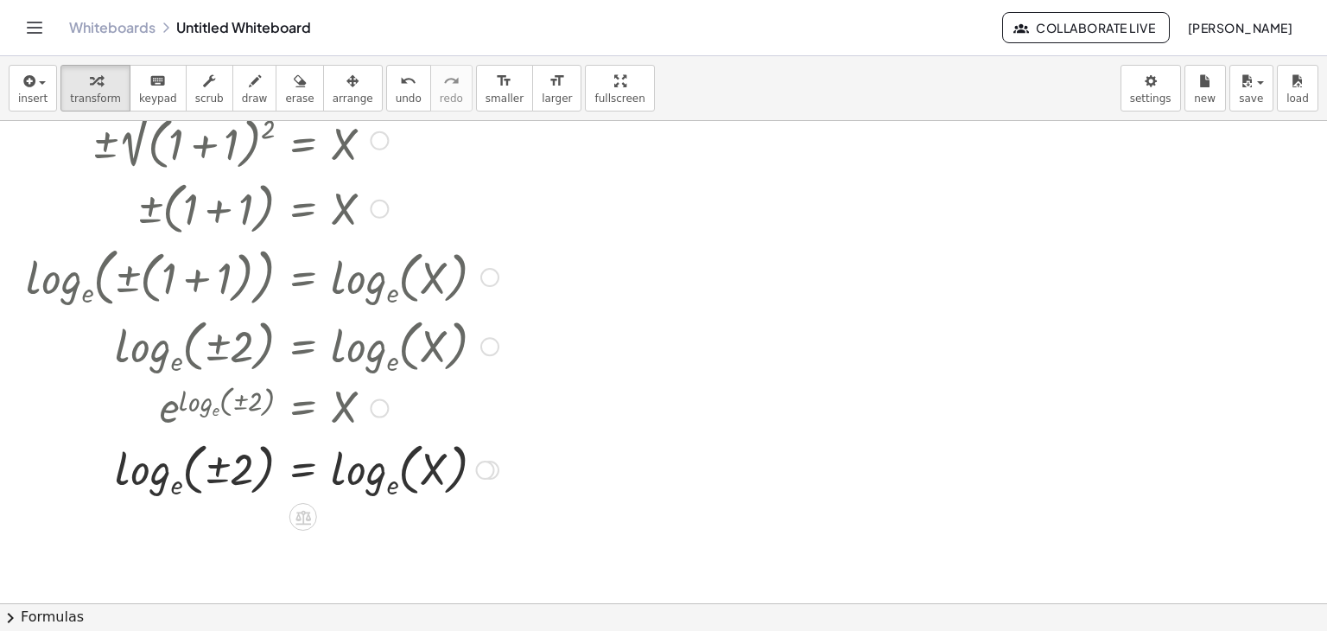
click at [349, 473] on div at bounding box center [262, 468] width 490 height 67
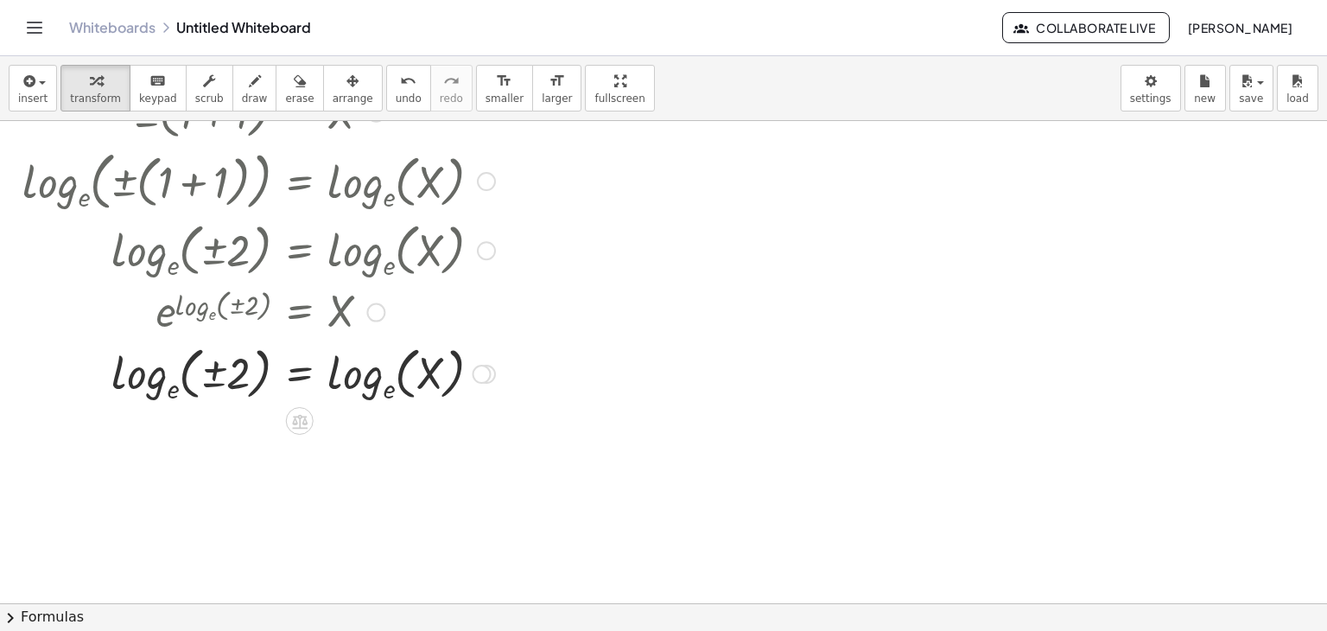
scroll to position [839, 7]
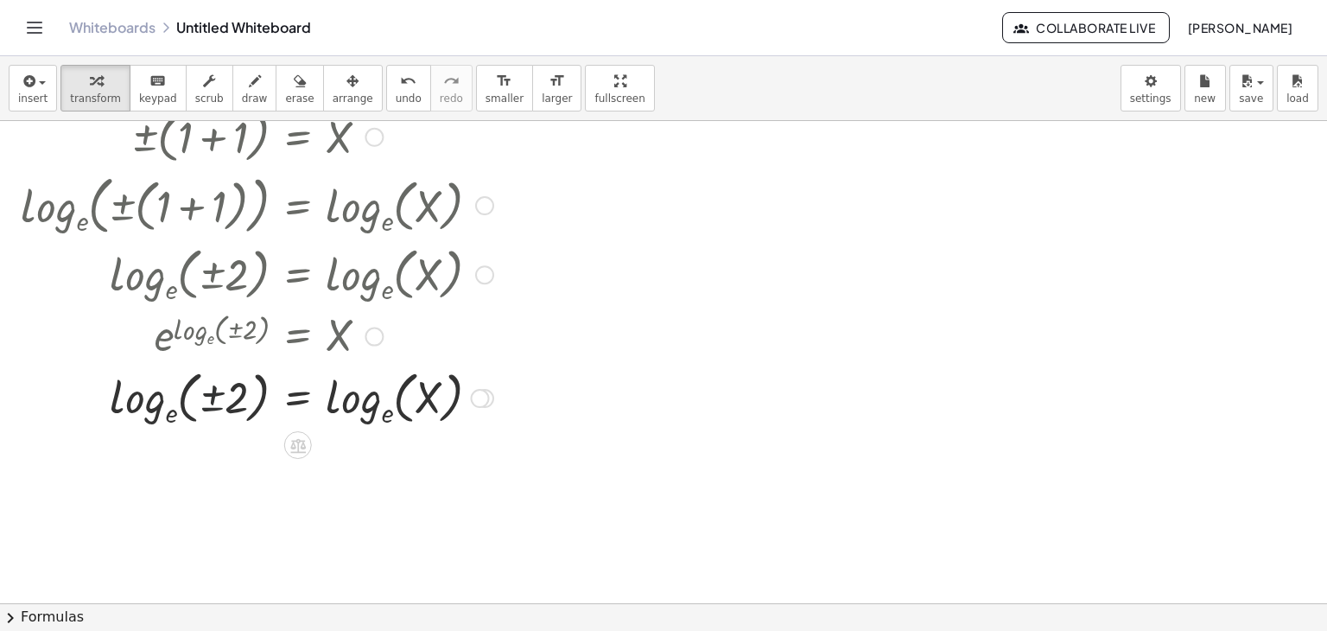
click at [200, 409] on div at bounding box center [257, 396] width 490 height 67
click at [169, 409] on div at bounding box center [257, 396] width 490 height 67
drag, startPoint x: 355, startPoint y: 405, endPoint x: 368, endPoint y: 413, distance: 15.1
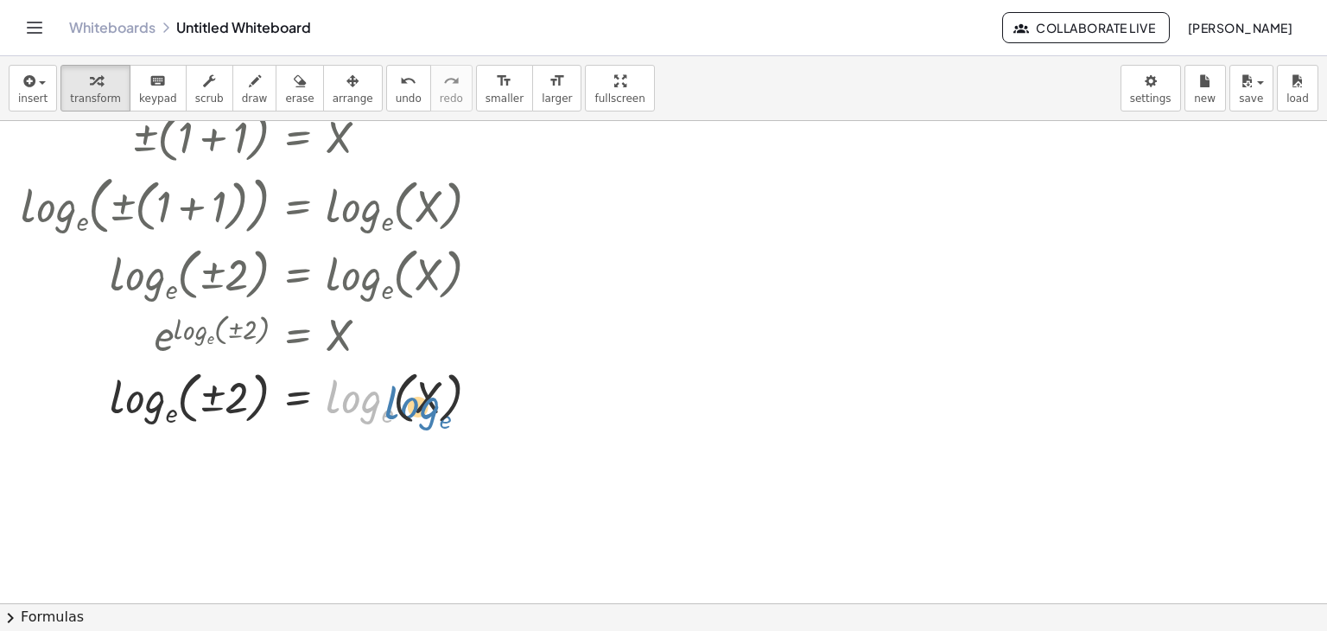
click at [368, 413] on div at bounding box center [257, 396] width 490 height 67
click at [288, 395] on div at bounding box center [257, 396] width 490 height 67
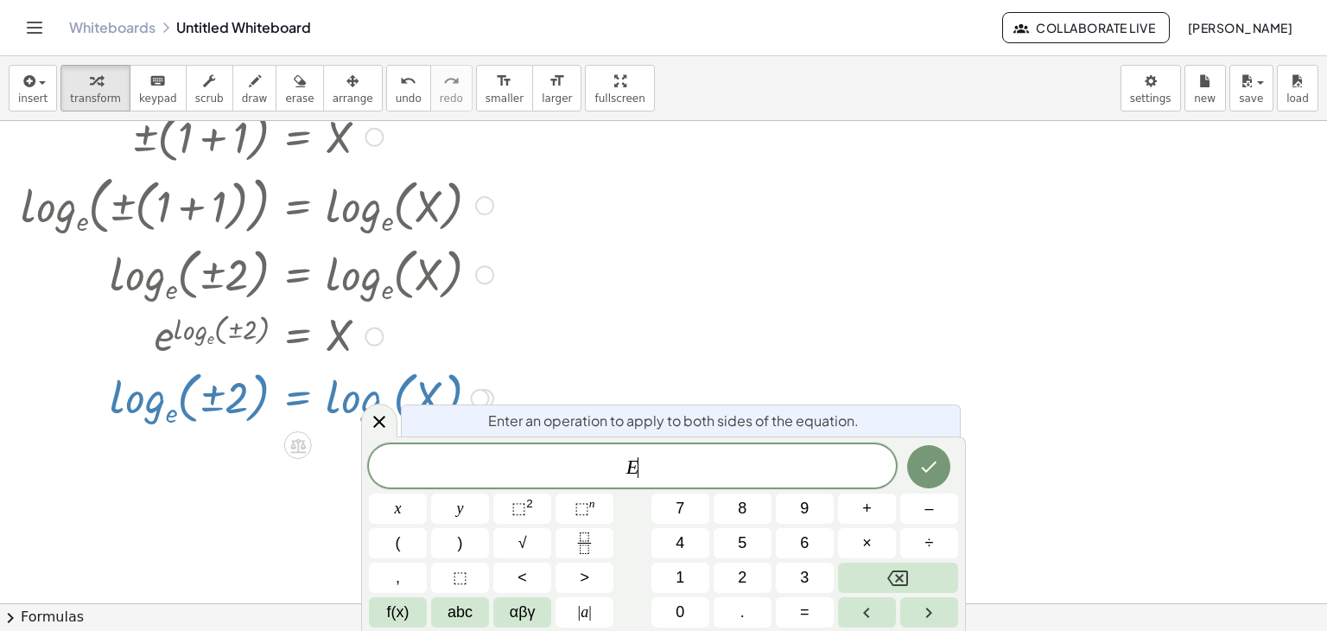
click at [289, 395] on div at bounding box center [257, 396] width 490 height 67
click at [386, 420] on icon at bounding box center [379, 421] width 21 height 21
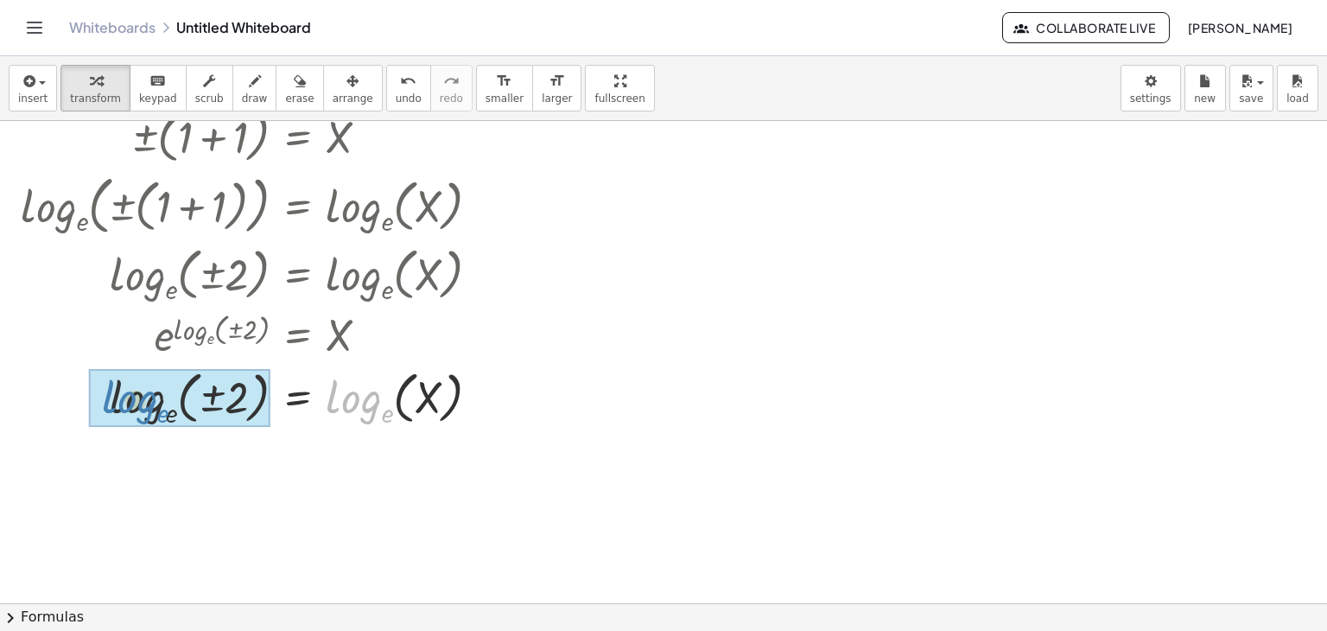
drag, startPoint x: 375, startPoint y: 417, endPoint x: 164, endPoint y: 421, distance: 210.8
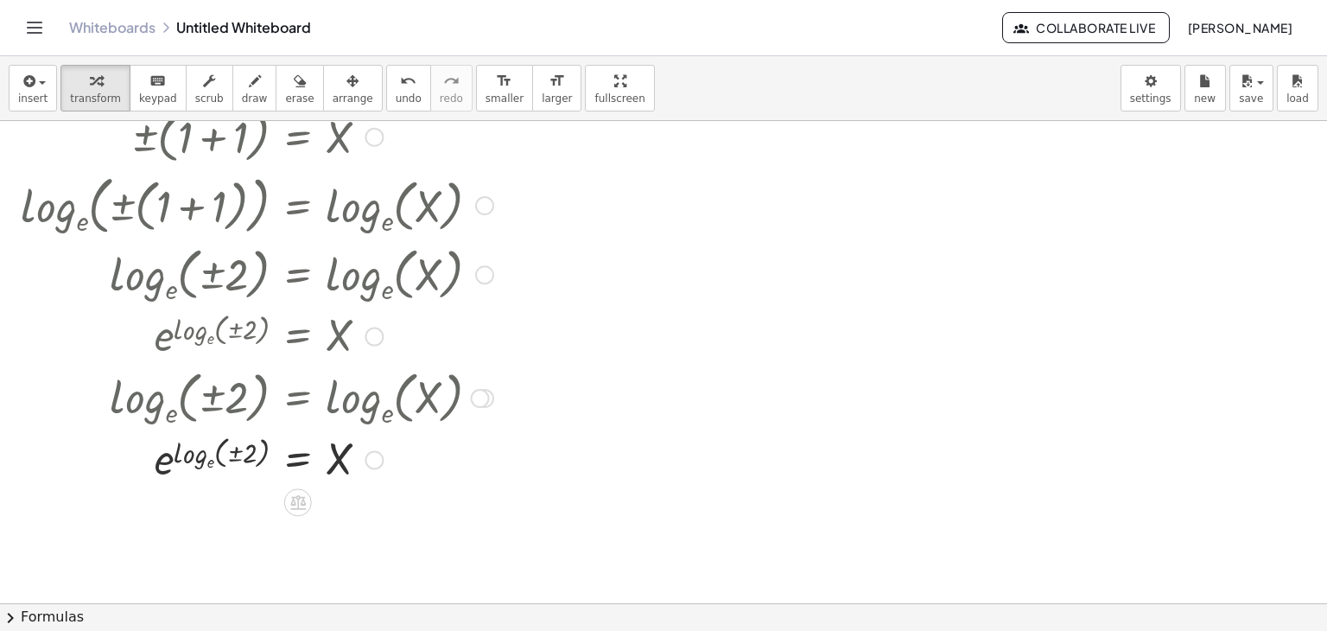
click at [170, 467] on div at bounding box center [257, 457] width 490 height 57
drag, startPoint x: 187, startPoint y: 457, endPoint x: 135, endPoint y: 491, distance: 62.5
click at [135, 491] on div "+ 1 + 1 = X ( + 1 + 1 ) 2 = X 2 ± 2 √ ( ( + 1 + 1 ) 2 ) = X ± ( + 1 + 1 ) = X l…" at bounding box center [661, 5] width 1332 height 1447
drag, startPoint x: 258, startPoint y: 448, endPoint x: 194, endPoint y: 475, distance: 69.3
click at [194, 475] on div at bounding box center [257, 457] width 490 height 57
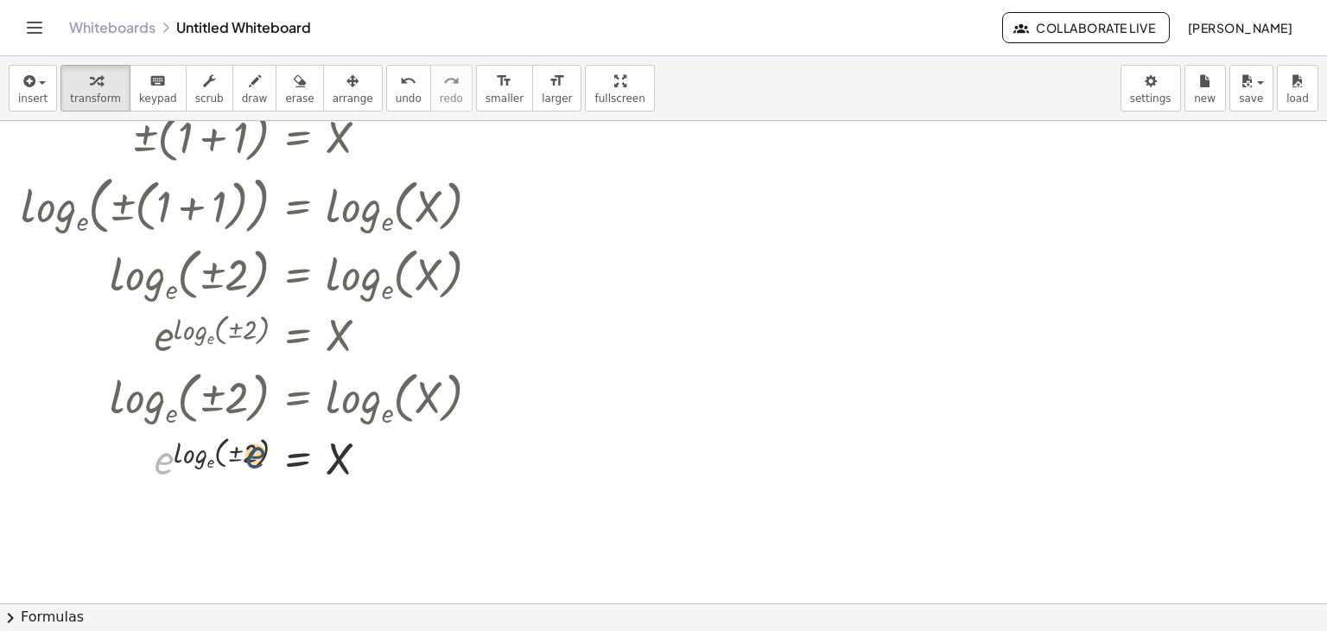
drag, startPoint x: 157, startPoint y: 468, endPoint x: 251, endPoint y: 454, distance: 94.3
click at [251, 454] on div at bounding box center [257, 457] width 490 height 57
drag, startPoint x: 242, startPoint y: 448, endPoint x: 150, endPoint y: 464, distance: 92.9
click at [150, 464] on div at bounding box center [257, 457] width 490 height 57
drag, startPoint x: 249, startPoint y: 450, endPoint x: 211, endPoint y: 481, distance: 49.1
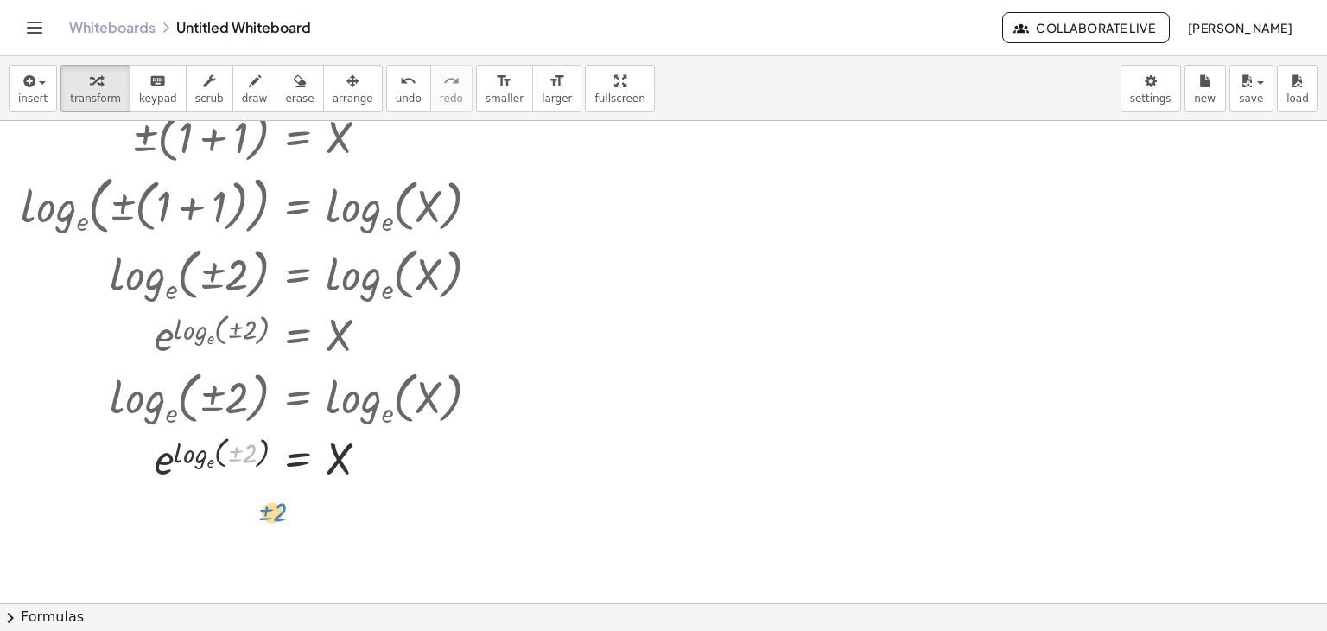
click at [211, 481] on div at bounding box center [257, 457] width 490 height 57
drag, startPoint x: 159, startPoint y: 470, endPoint x: 350, endPoint y: 465, distance: 191.0
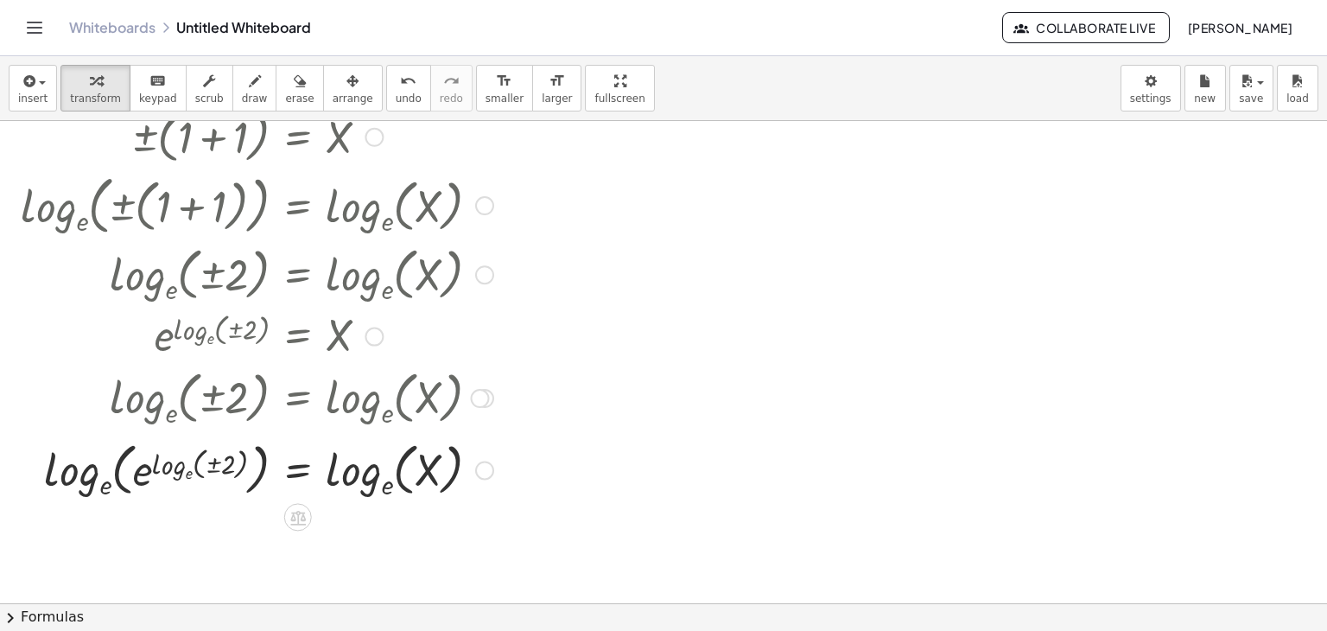
click at [319, 470] on div at bounding box center [257, 468] width 490 height 67
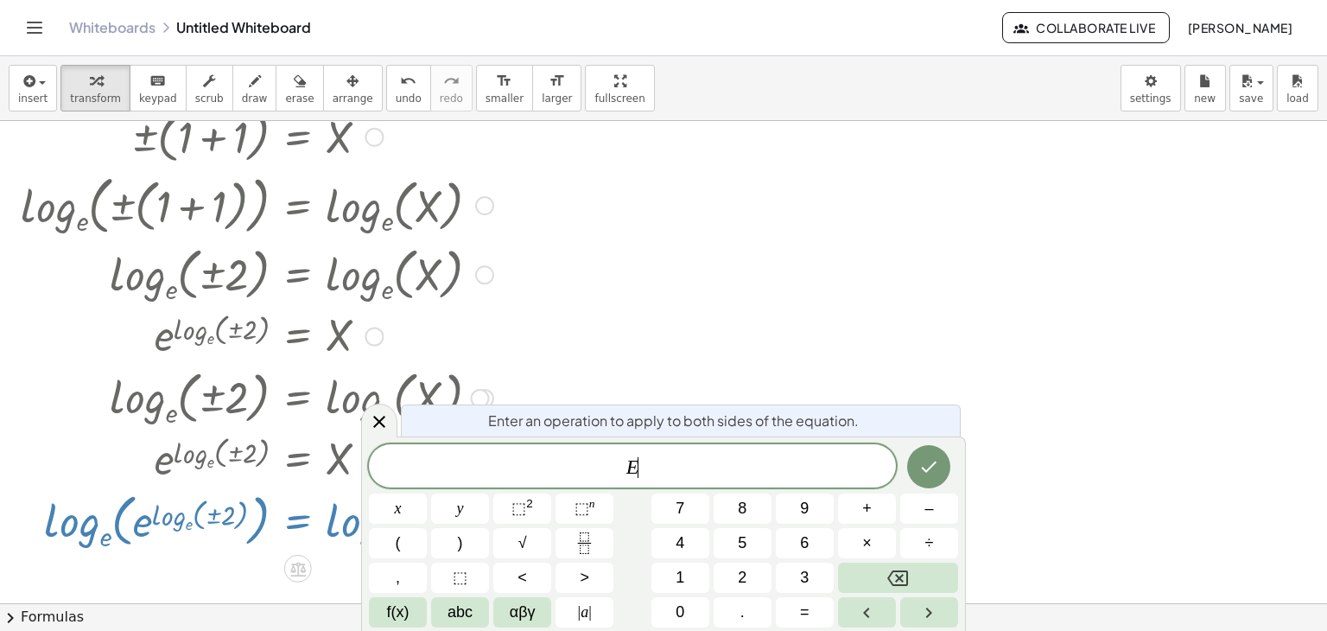
click at [132, 512] on div at bounding box center [257, 519] width 490 height 67
click at [129, 515] on div at bounding box center [257, 519] width 490 height 67
click at [107, 539] on div at bounding box center [257, 519] width 490 height 67
click at [376, 425] on icon at bounding box center [379, 422] width 12 height 12
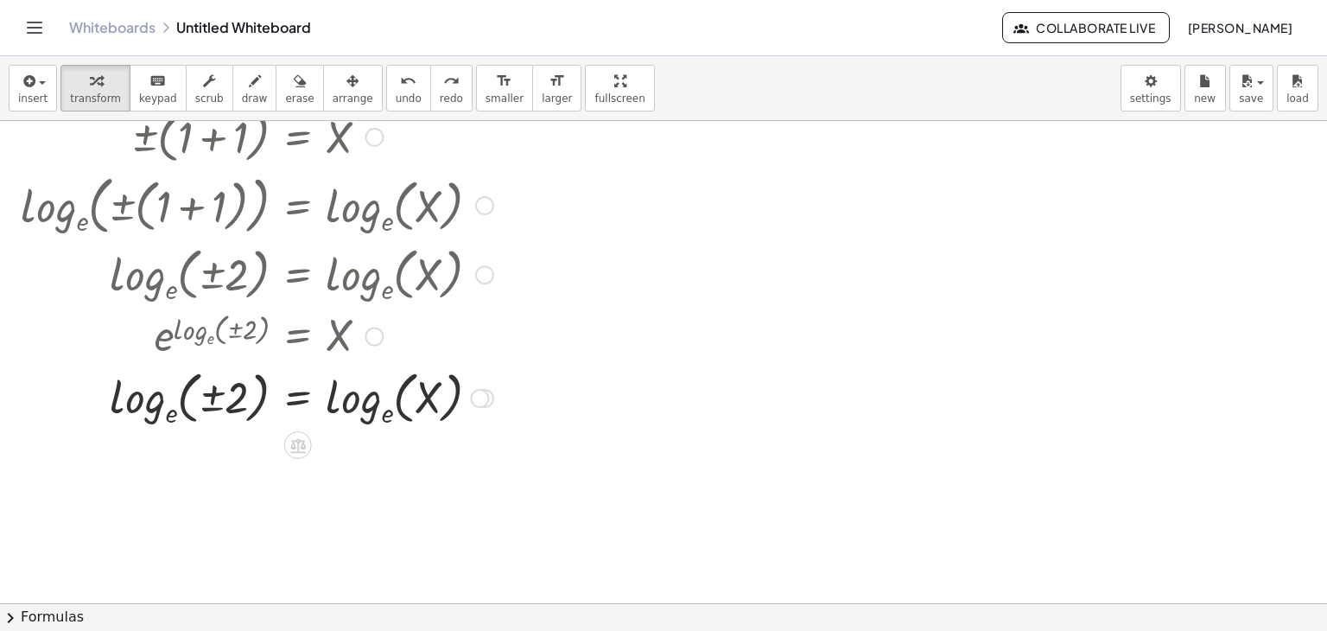
click at [297, 403] on div at bounding box center [289, 396] width 644 height 67
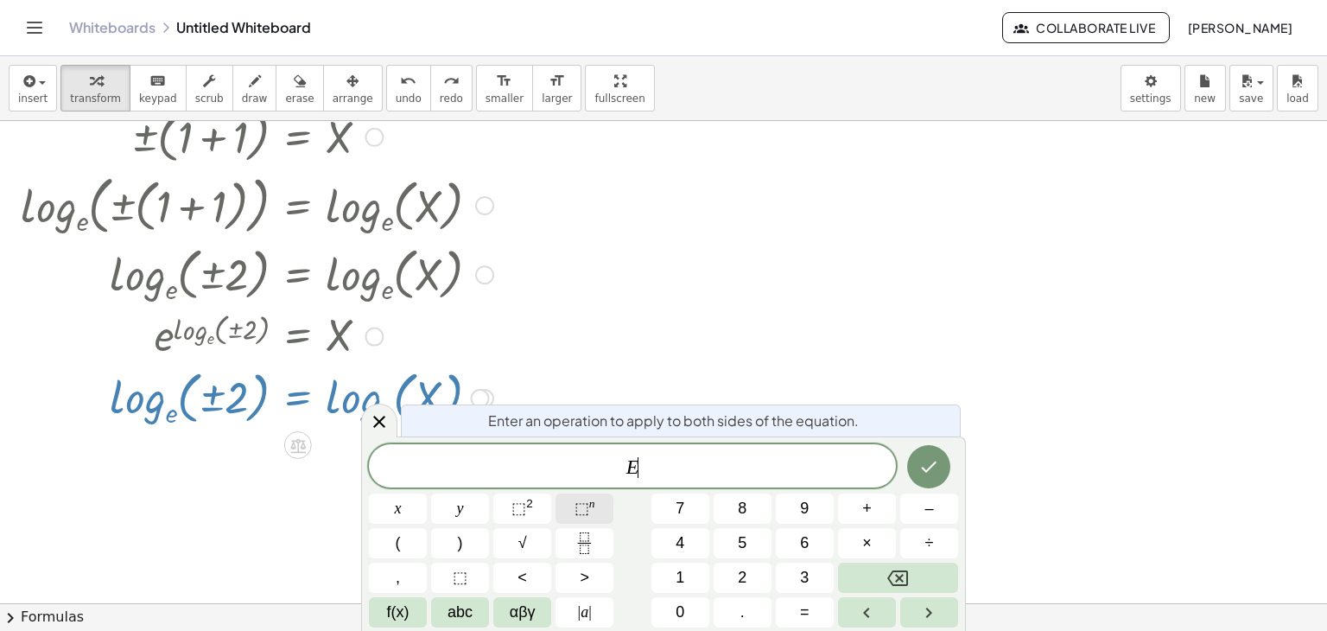
click at [597, 512] on button "⬚ n" at bounding box center [584, 508] width 58 height 30
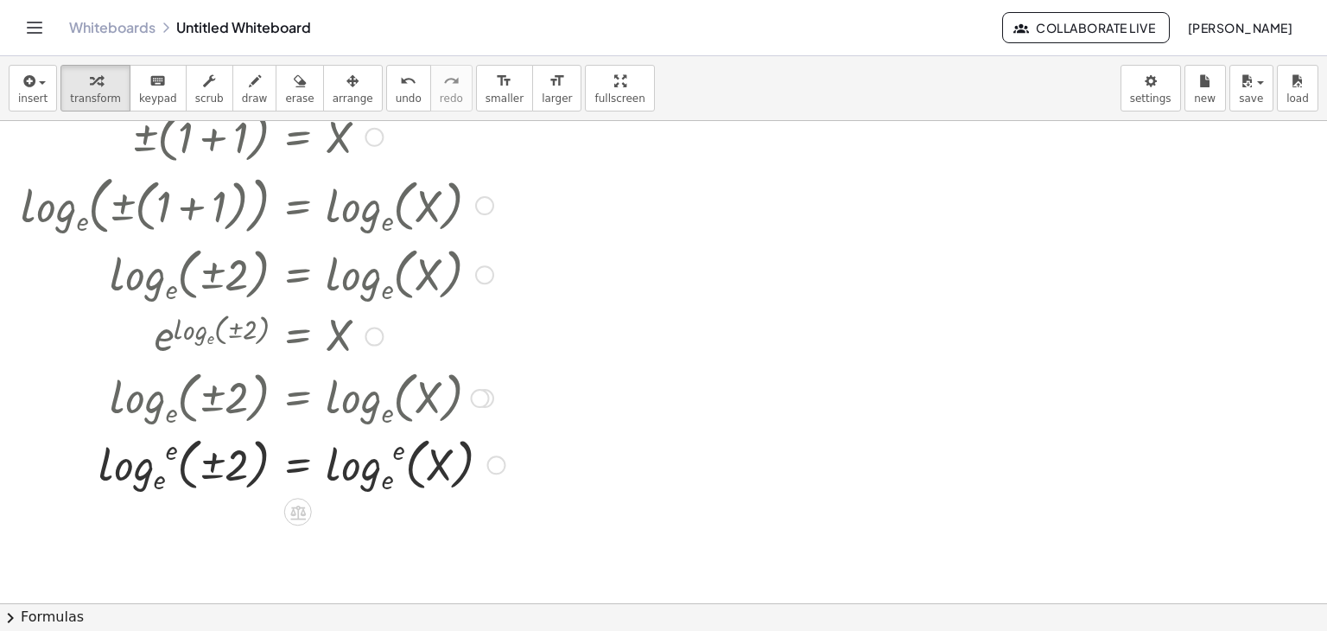
click at [113, 477] on div at bounding box center [263, 462] width 502 height 67
click at [149, 467] on div at bounding box center [263, 462] width 502 height 67
drag, startPoint x: 170, startPoint y: 443, endPoint x: 97, endPoint y: 502, distance: 94.0
drag, startPoint x: 167, startPoint y: 454, endPoint x: 238, endPoint y: 473, distance: 74.2
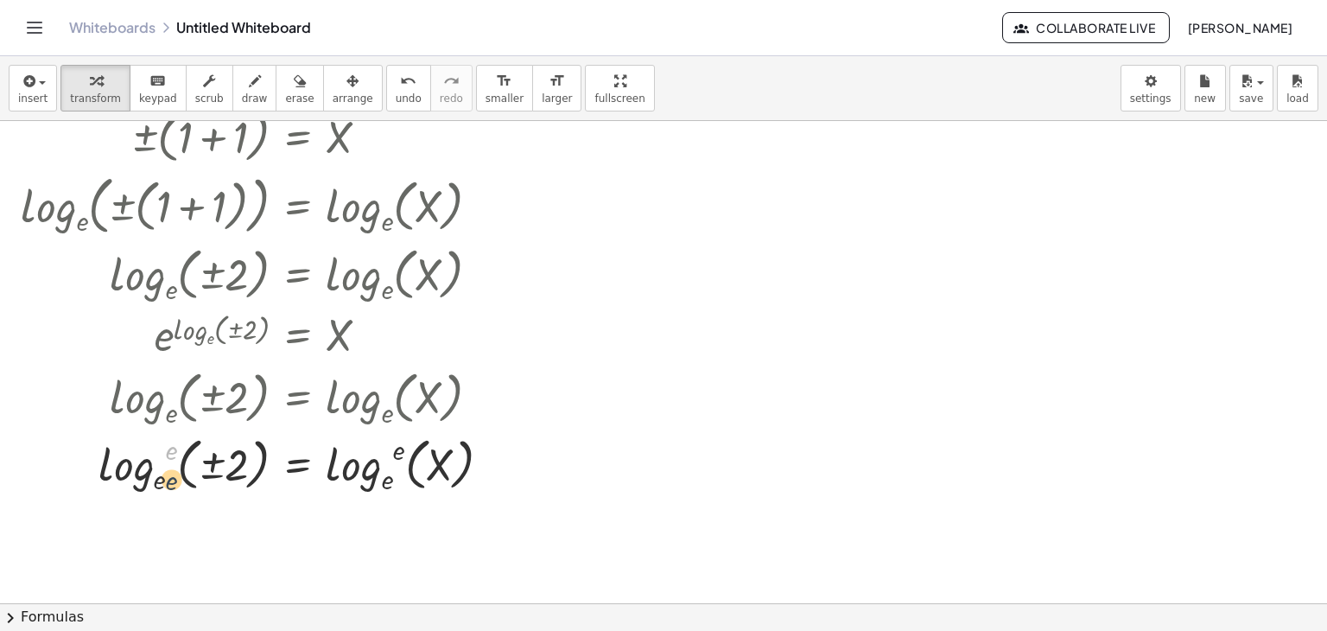
click at [238, 473] on div at bounding box center [263, 462] width 502 height 67
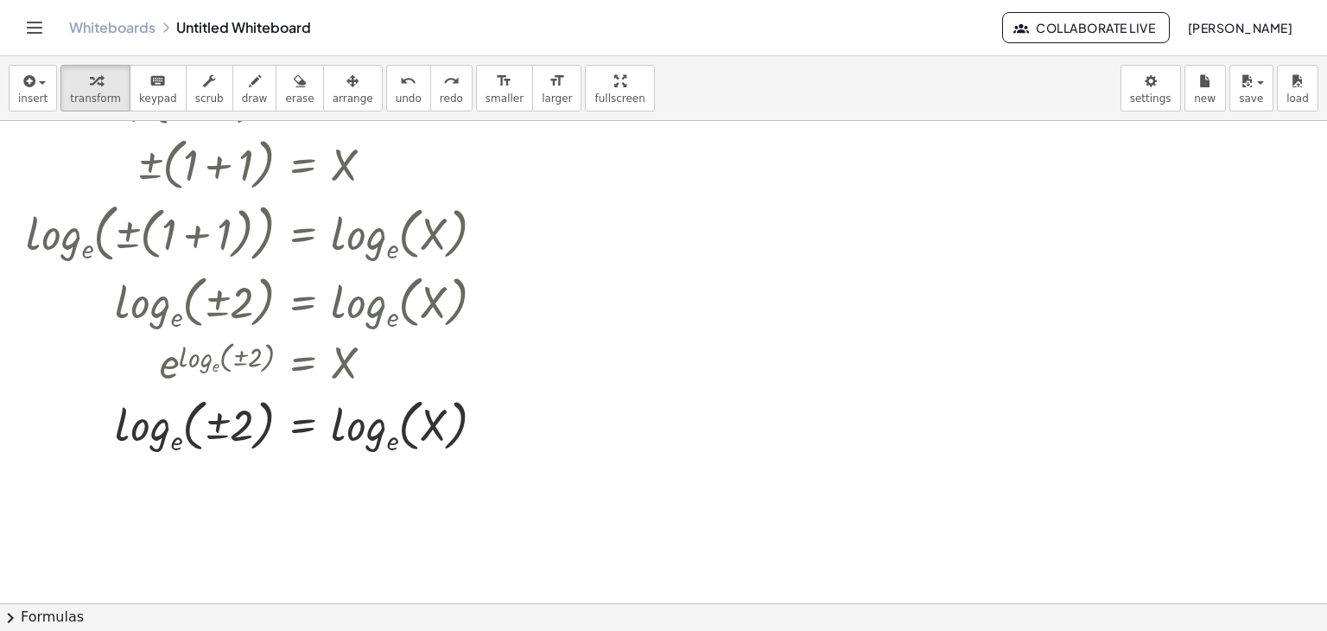
scroll to position [810, 0]
click at [298, 424] on div at bounding box center [262, 424] width 490 height 67
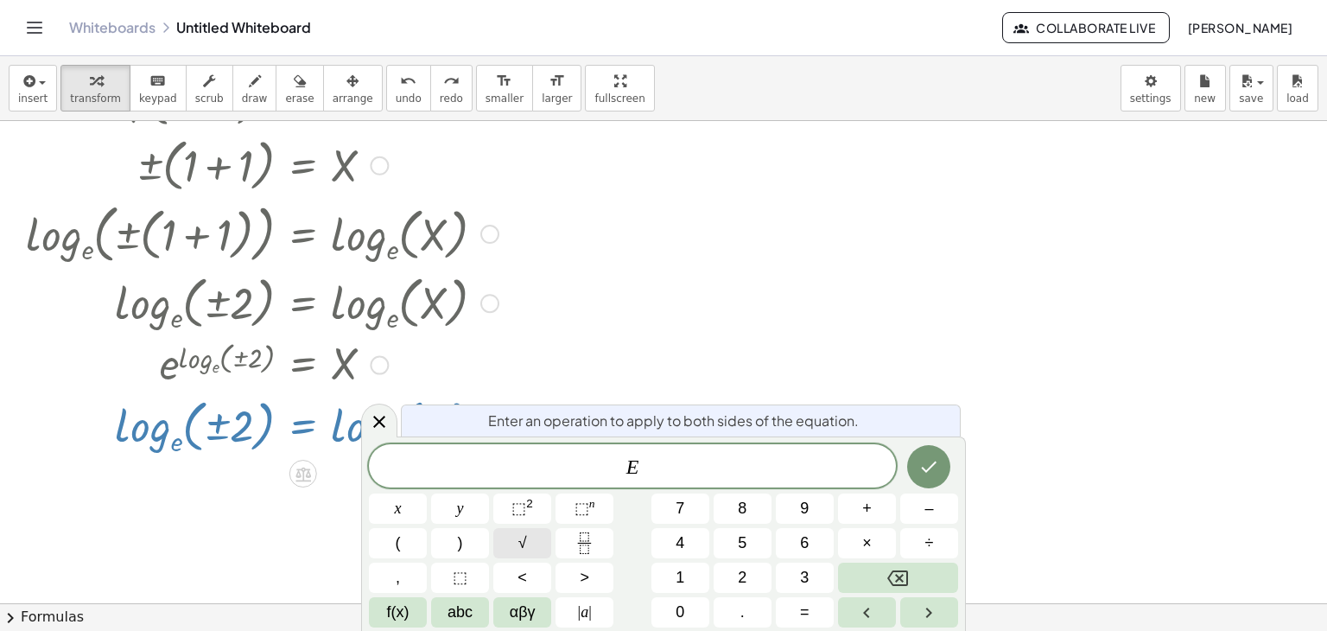
click at [530, 547] on button "√" at bounding box center [522, 543] width 58 height 30
click at [518, 548] on span "√" at bounding box center [522, 542] width 9 height 23
click at [411, 617] on button "f(x)" at bounding box center [398, 612] width 58 height 30
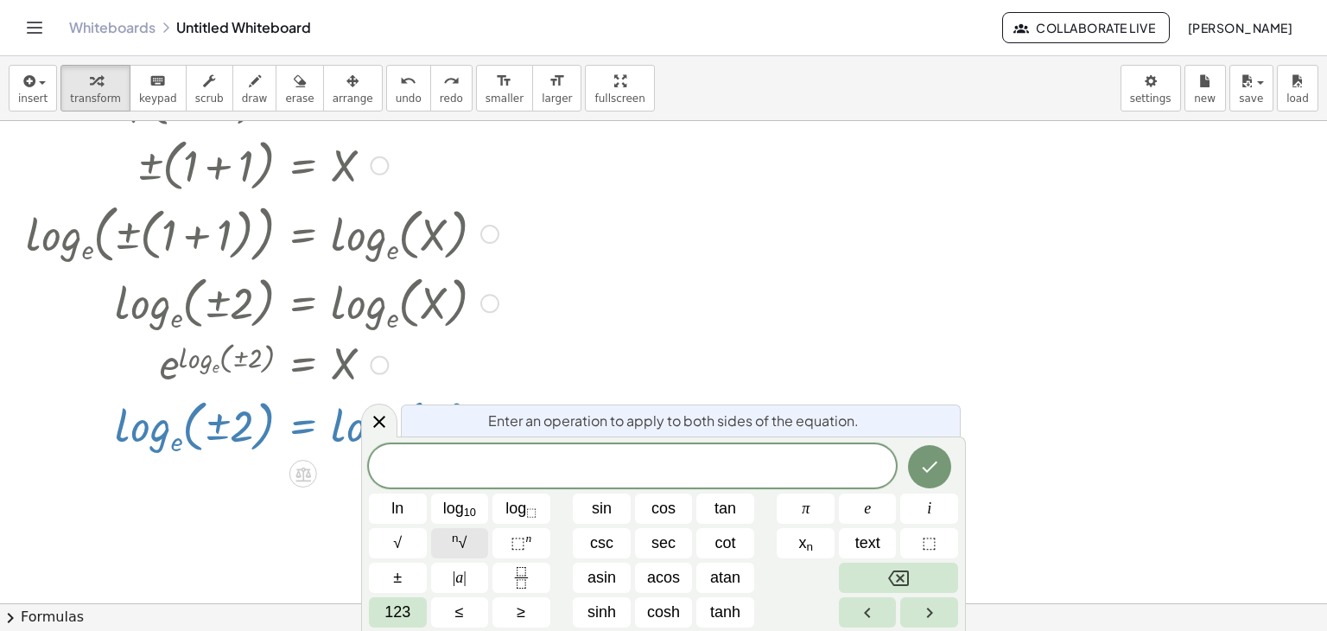
click at [453, 536] on sup "n" at bounding box center [455, 537] width 7 height 13
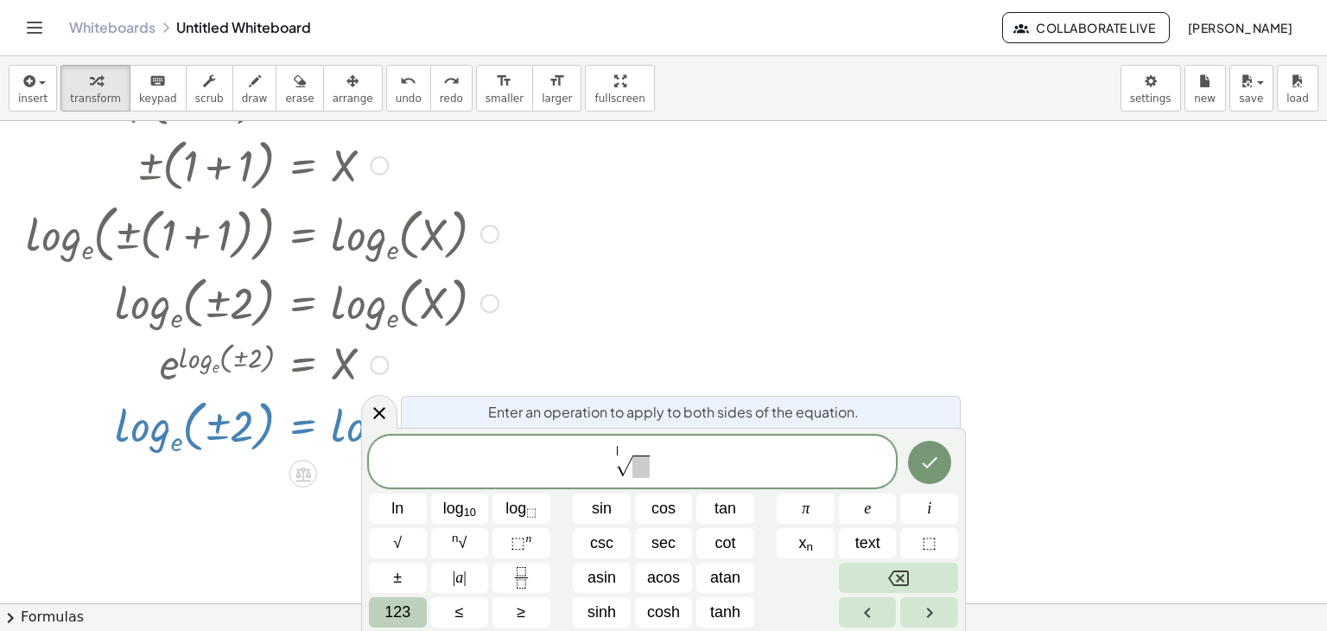
click at [394, 616] on span "123" at bounding box center [397, 611] width 26 height 23
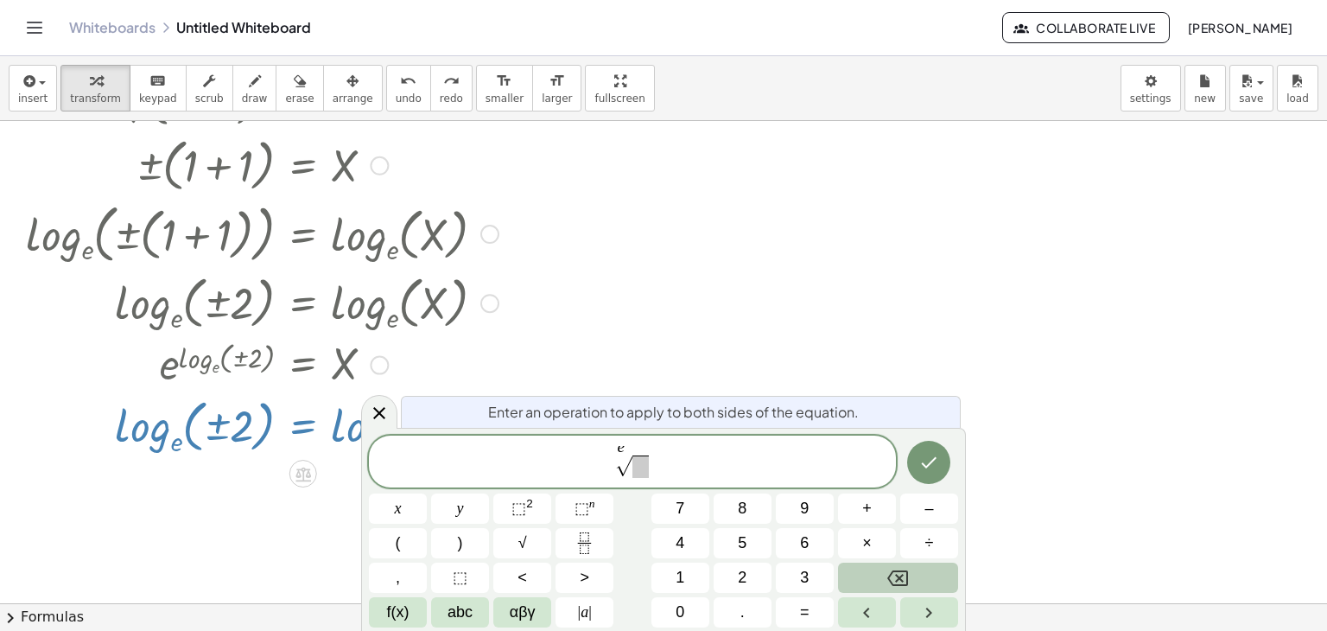
click at [642, 465] on span at bounding box center [640, 466] width 16 height 22
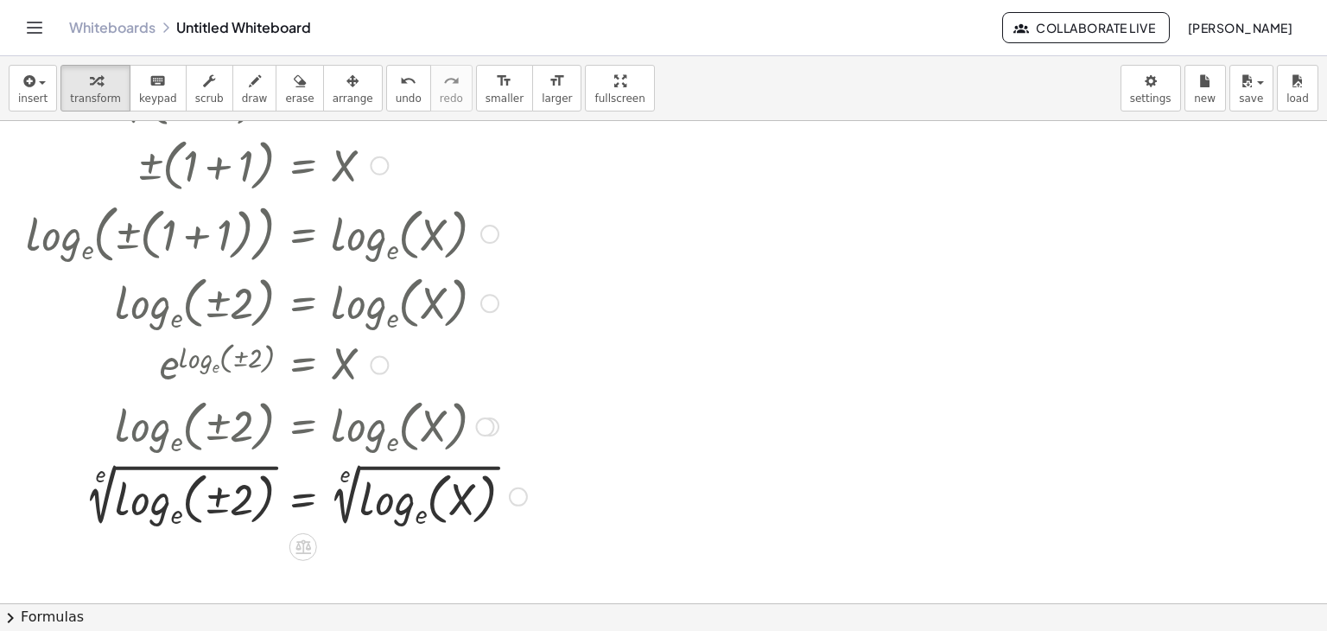
click at [155, 493] on div at bounding box center [276, 494] width 518 height 73
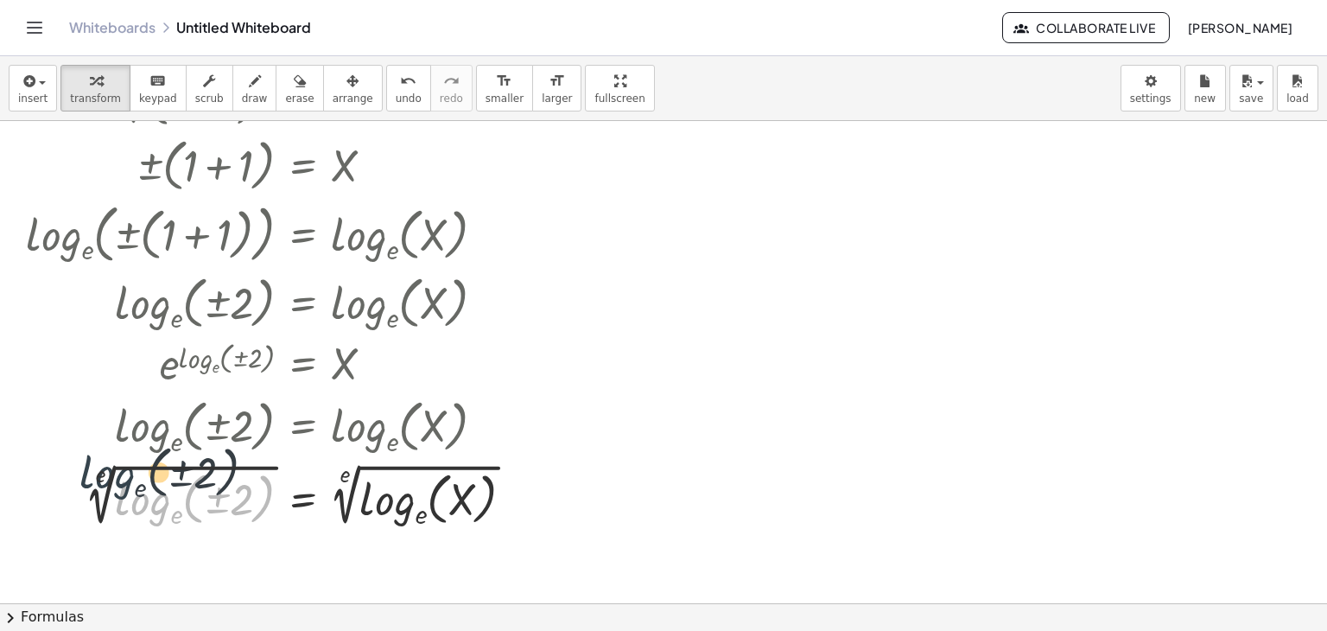
drag, startPoint x: 149, startPoint y: 511, endPoint x: 104, endPoint y: 488, distance: 51.4
click at [104, 488] on div at bounding box center [276, 494] width 518 height 73
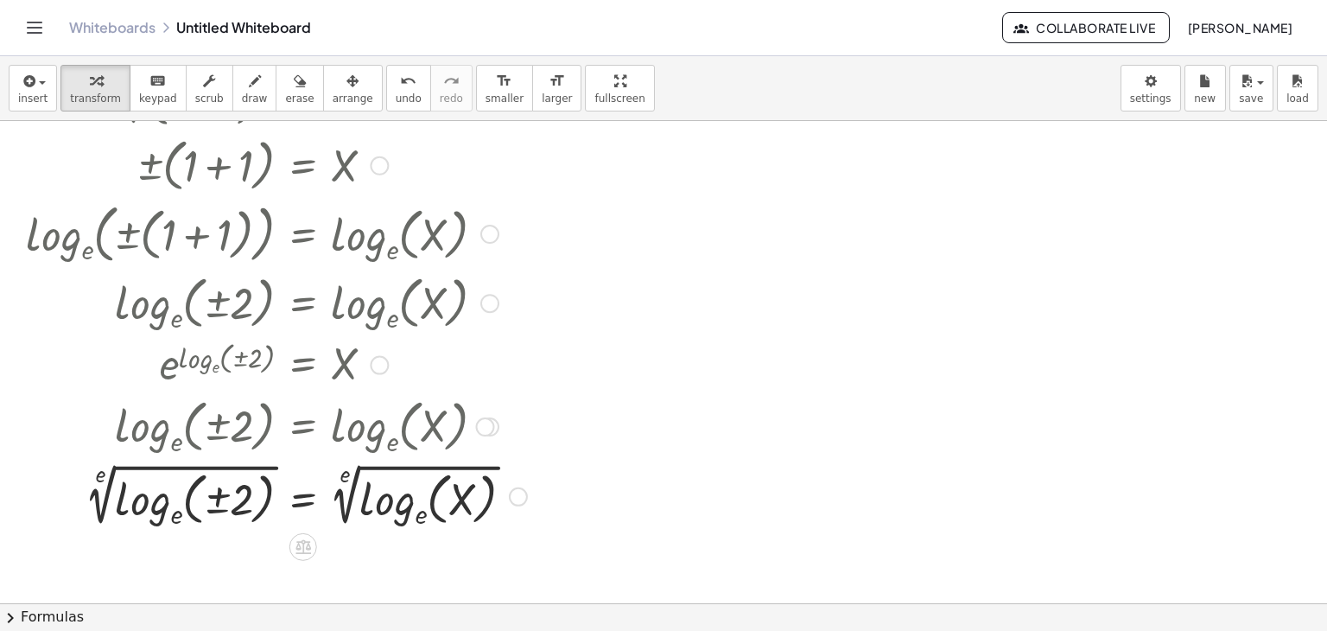
drag, startPoint x: 100, startPoint y: 482, endPoint x: 114, endPoint y: 494, distance: 18.4
click at [114, 494] on div at bounding box center [276, 494] width 518 height 73
click at [152, 497] on div at bounding box center [276, 494] width 518 height 73
drag, startPoint x: 163, startPoint y: 488, endPoint x: 124, endPoint y: 530, distance: 58.1
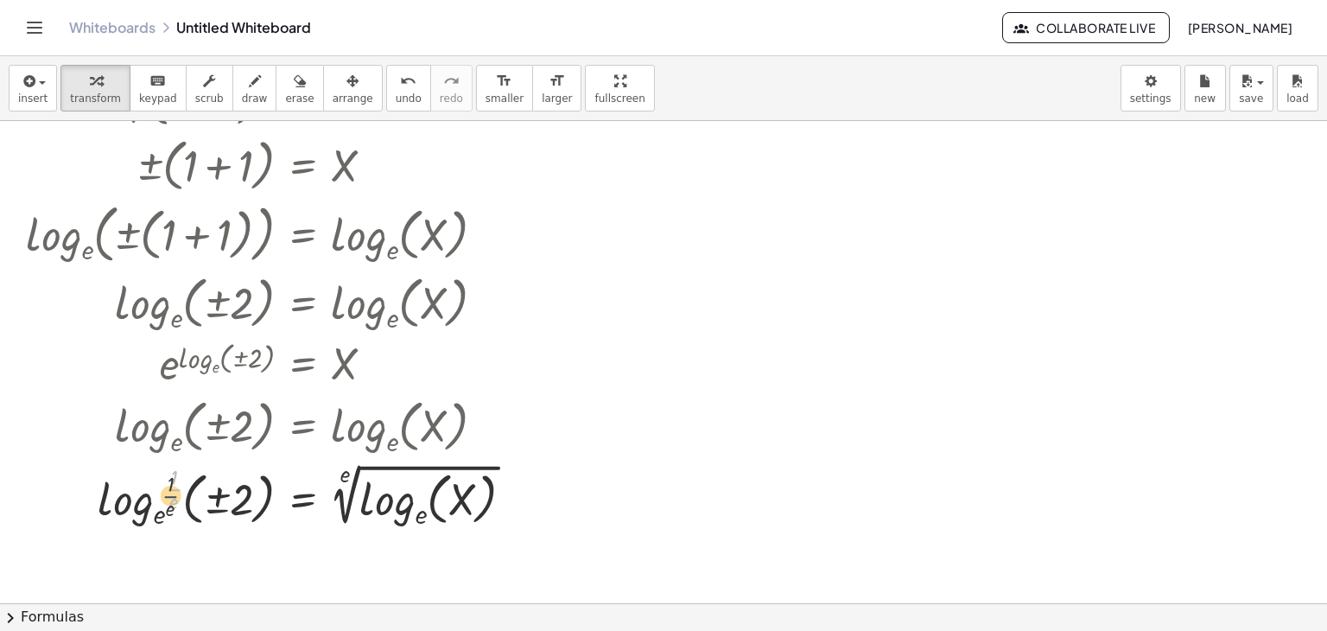
click at [124, 530] on div "+ 1 + 1 = X ( + 1 + 1 ) 2 = X 2 ± 2 √ ( ( + 1 + 1 ) 2 ) = X ± ( + 1 + 1 ) = X l…" at bounding box center [270, 234] width 540 height 604
click at [161, 523] on div at bounding box center [276, 494] width 518 height 73
drag, startPoint x: 153, startPoint y: 502, endPoint x: 220, endPoint y: 475, distance: 72.5
click at [220, 475] on div at bounding box center [276, 494] width 518 height 73
drag, startPoint x: 349, startPoint y: 488, endPoint x: 441, endPoint y: 543, distance: 107.7
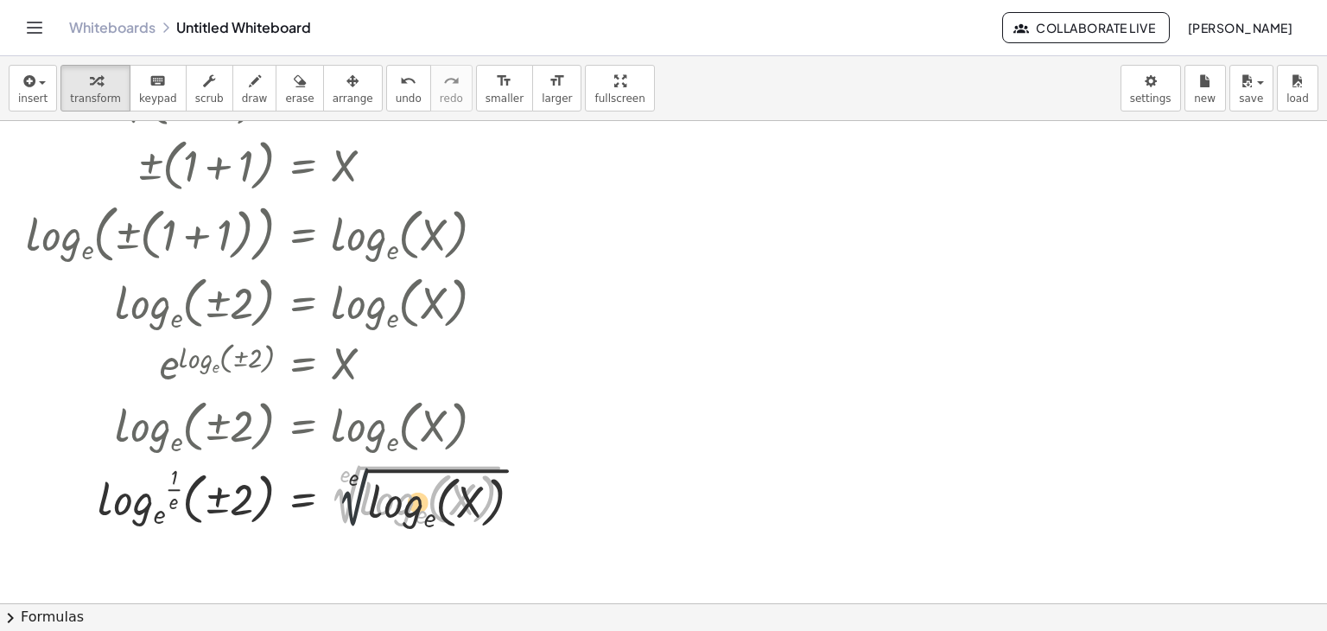
click at [441, 543] on div "+ 1 + 1 = X ( + 1 + 1 ) 2 = X 2 ± 2 √ ( ( + 1 + 1 ) 2 ) = X ± ( + 1 + 1 ) = X l…" at bounding box center [666, 34] width 1332 height 1447
drag, startPoint x: 390, startPoint y: 514, endPoint x: 334, endPoint y: 495, distance: 59.3
click at [334, 495] on div at bounding box center [276, 494] width 518 height 73
drag, startPoint x: 343, startPoint y: 482, endPoint x: 384, endPoint y: 509, distance: 48.6
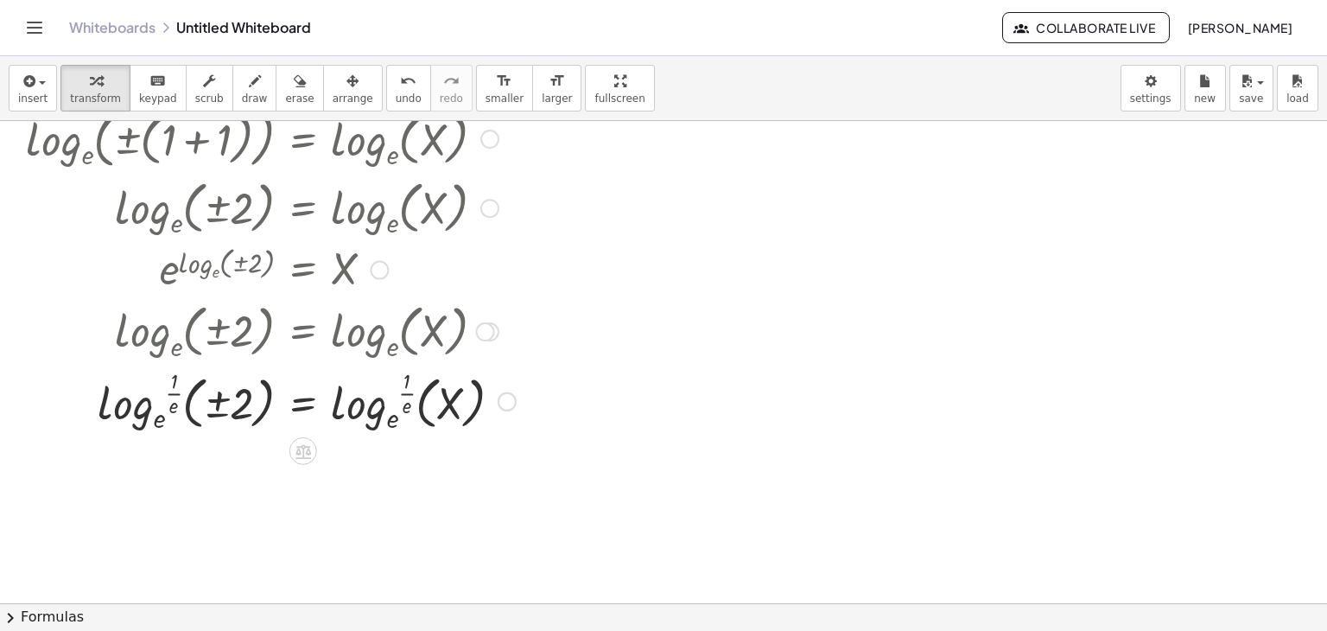
scroll to position [904, 0]
drag, startPoint x: 408, startPoint y: 408, endPoint x: 344, endPoint y: 418, distance: 64.8
click at [344, 418] on div at bounding box center [270, 401] width 507 height 72
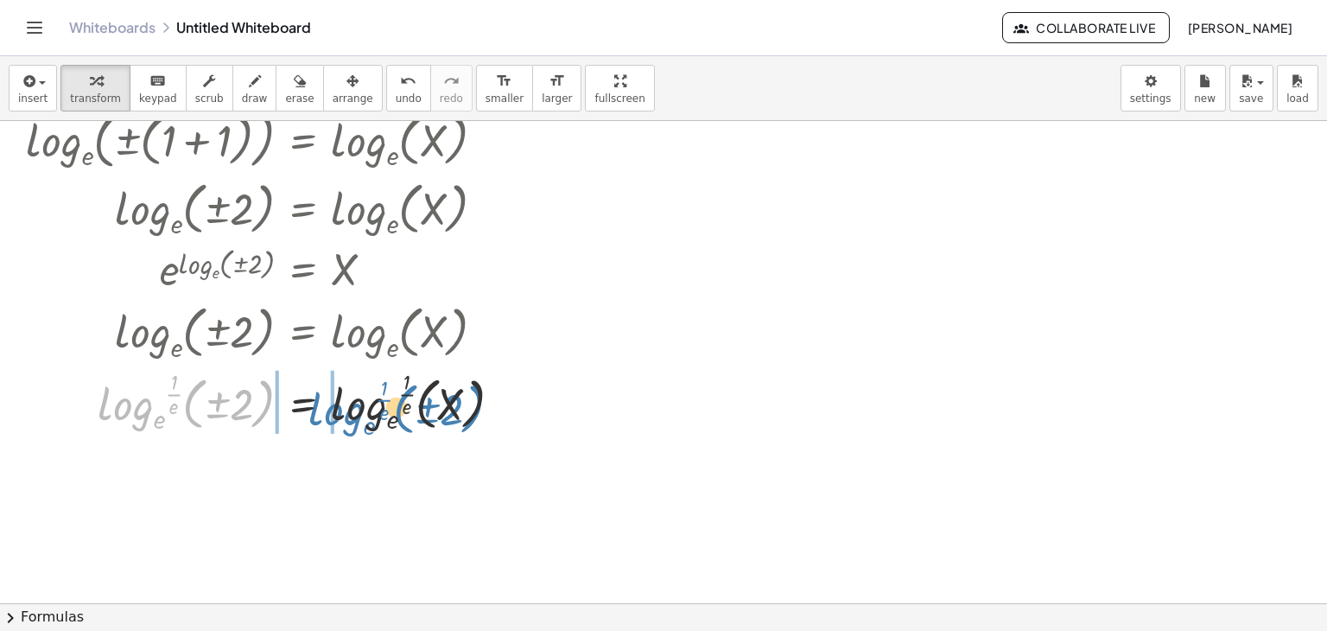
drag, startPoint x: 125, startPoint y: 403, endPoint x: 379, endPoint y: 403, distance: 254.0
click at [379, 403] on div at bounding box center [270, 401] width 507 height 72
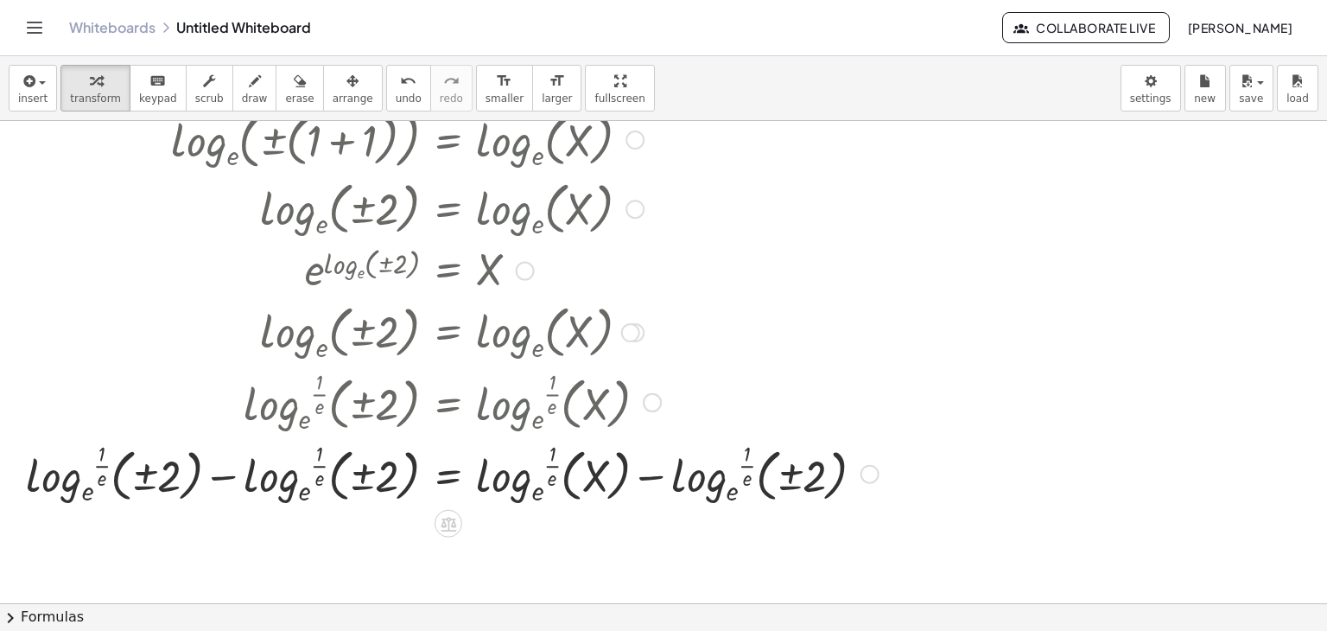
click at [278, 485] on div at bounding box center [452, 472] width 870 height 72
click at [225, 482] on div at bounding box center [452, 472] width 870 height 72
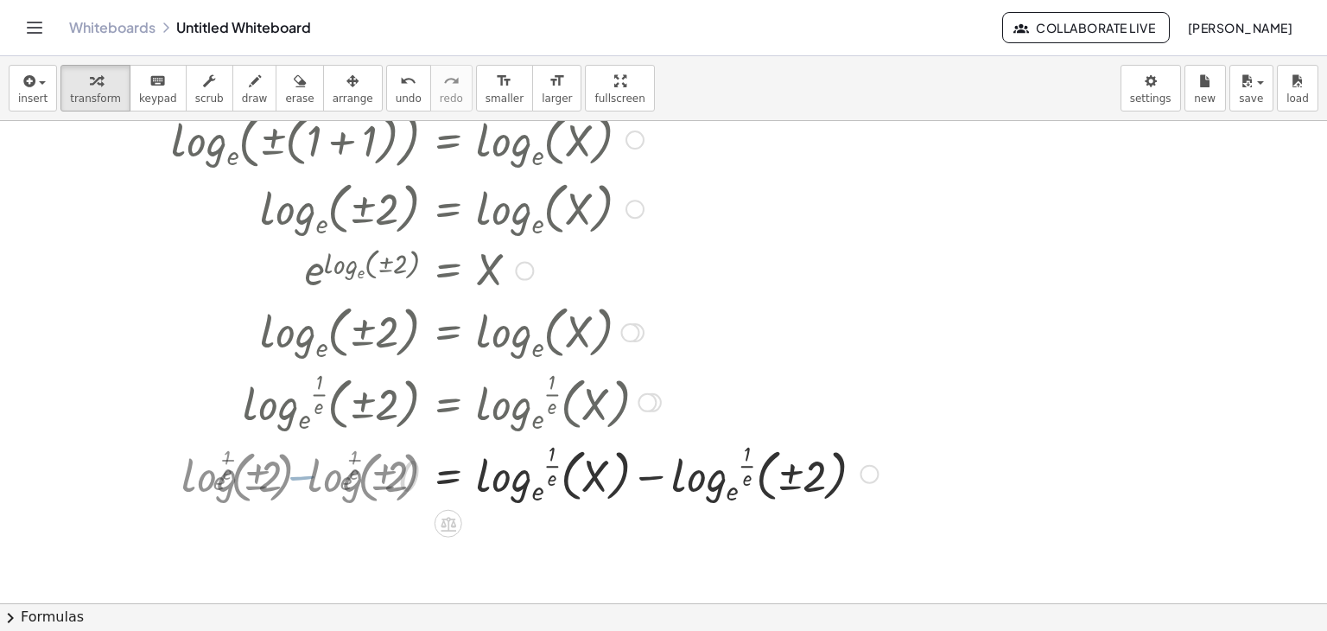
click at [223, 471] on div at bounding box center [524, 472] width 724 height 72
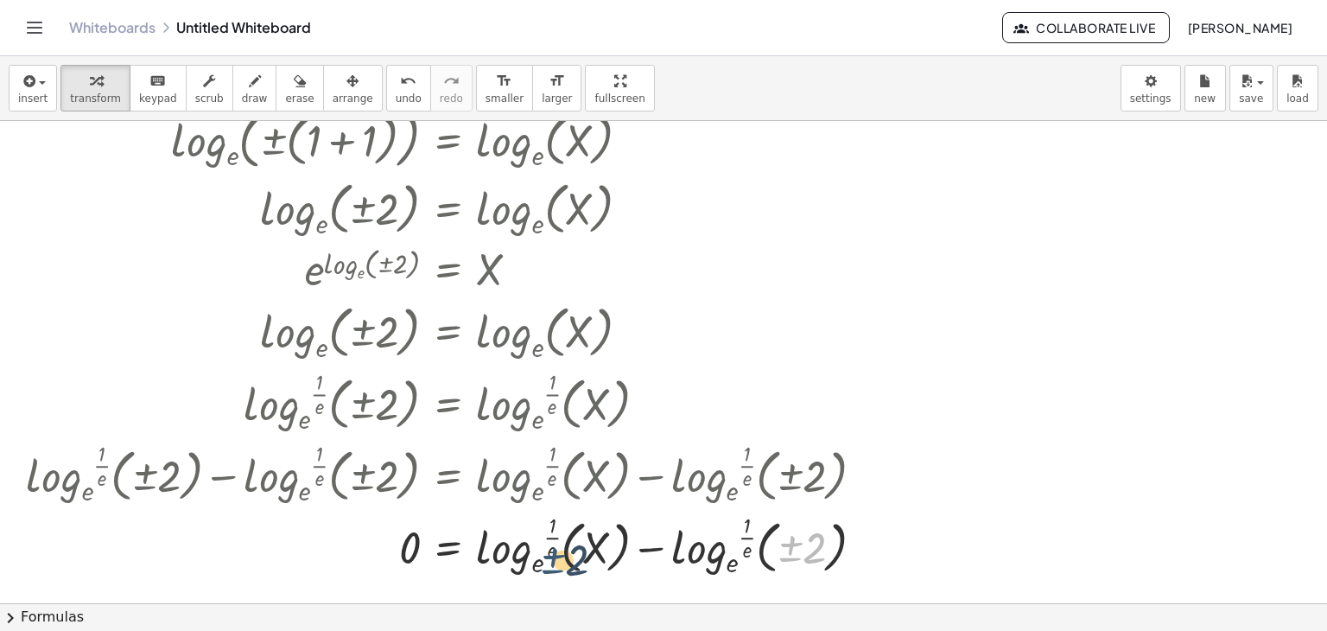
drag, startPoint x: 791, startPoint y: 555, endPoint x: 522, endPoint y: 568, distance: 269.9
click at [522, 568] on div at bounding box center [452, 544] width 870 height 72
click at [692, 567] on div at bounding box center [452, 544] width 870 height 72
click at [694, 557] on div at bounding box center [452, 544] width 870 height 72
click at [650, 549] on div at bounding box center [452, 544] width 870 height 72
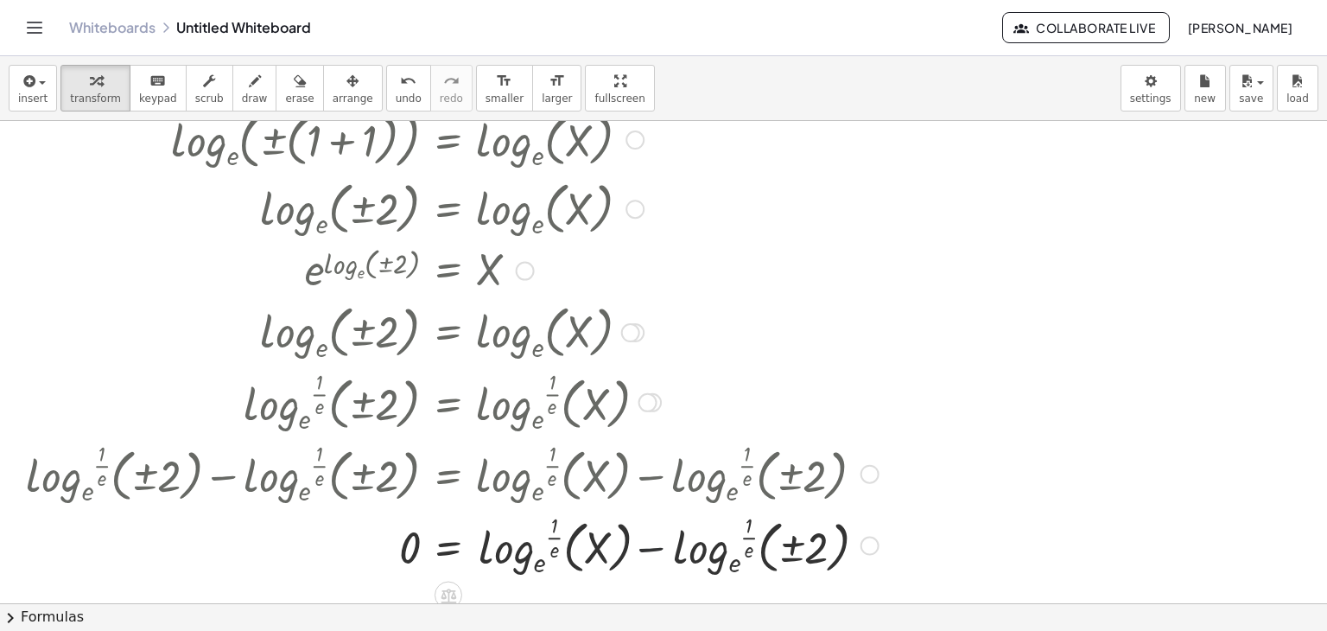
click at [650, 549] on div at bounding box center [452, 544] width 870 height 72
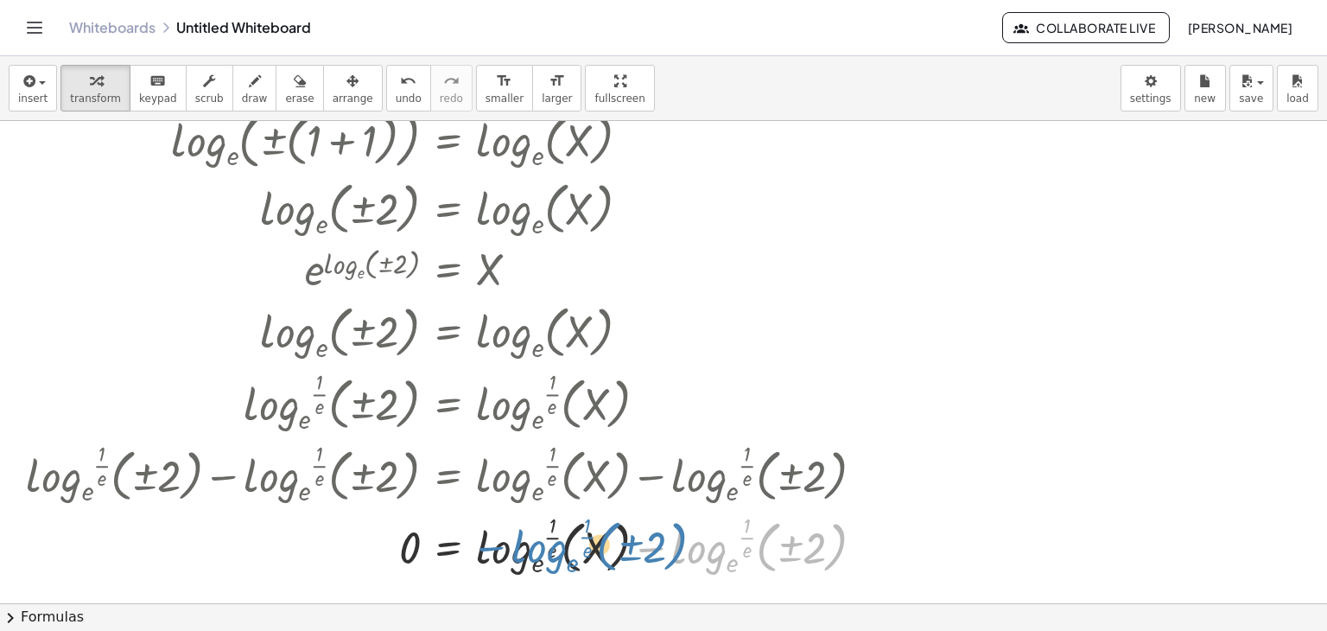
drag, startPoint x: 714, startPoint y: 551, endPoint x: 526, endPoint y: 549, distance: 188.3
click at [526, 549] on div at bounding box center [452, 544] width 870 height 72
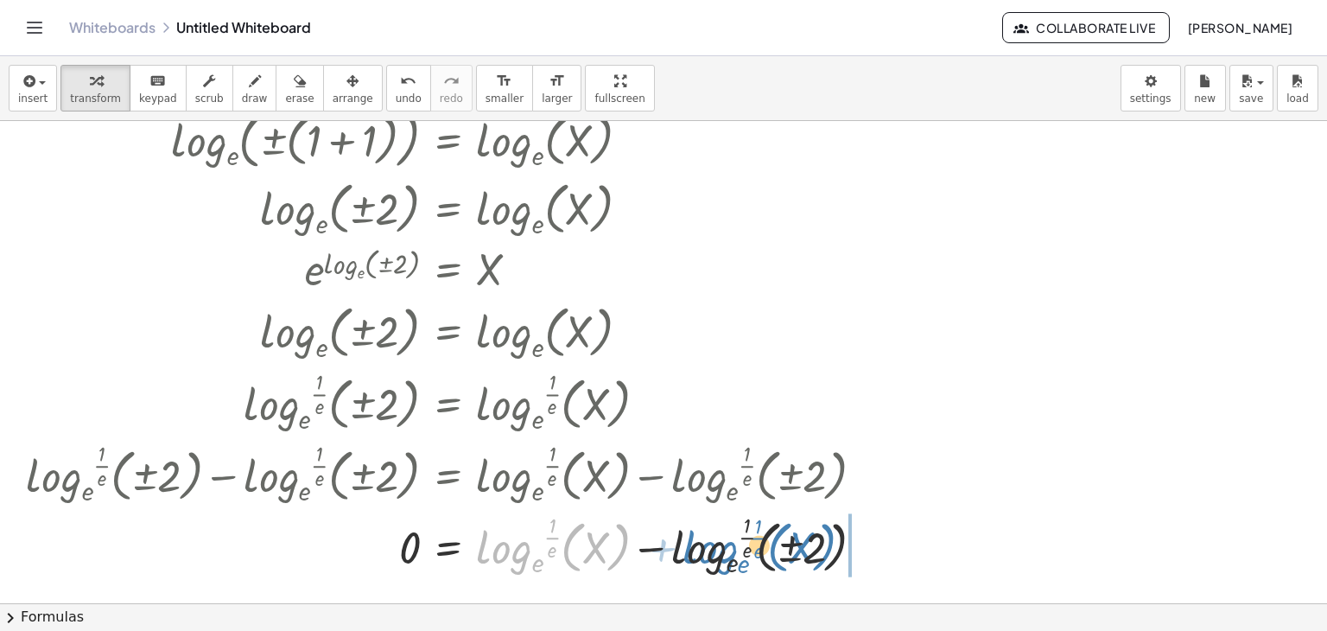
drag, startPoint x: 506, startPoint y: 549, endPoint x: 736, endPoint y: 550, distance: 229.8
click at [736, 550] on div at bounding box center [452, 544] width 870 height 72
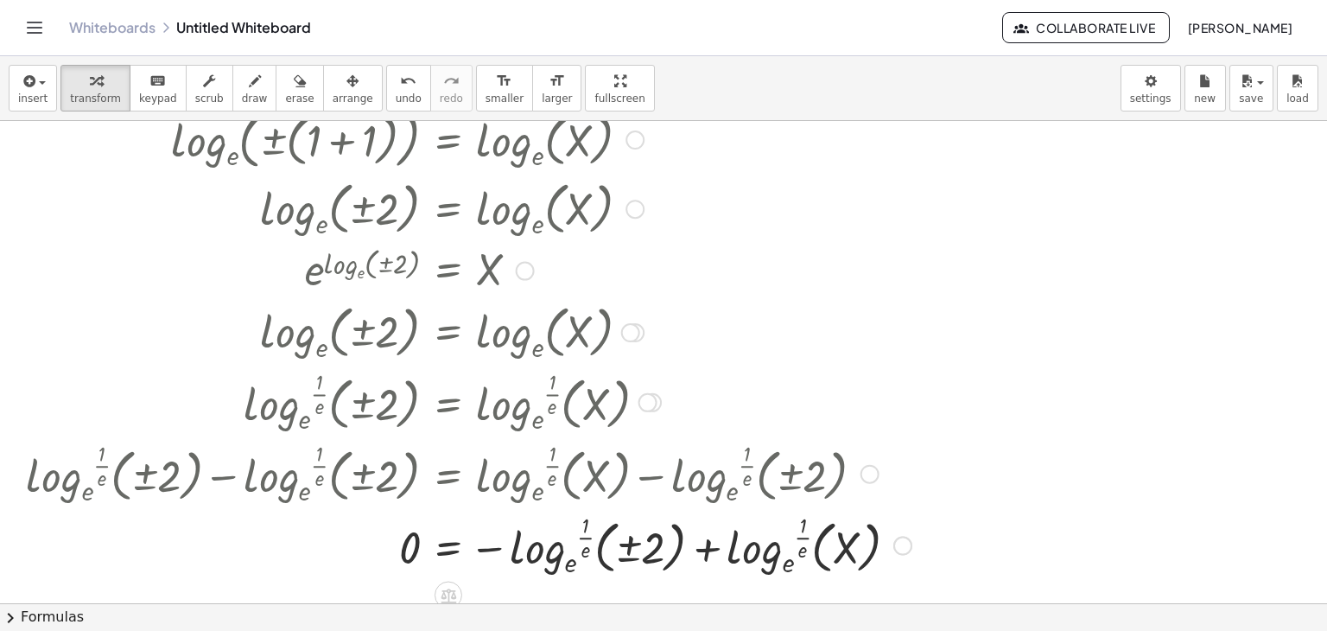
click at [543, 548] on div at bounding box center [468, 544] width 903 height 72
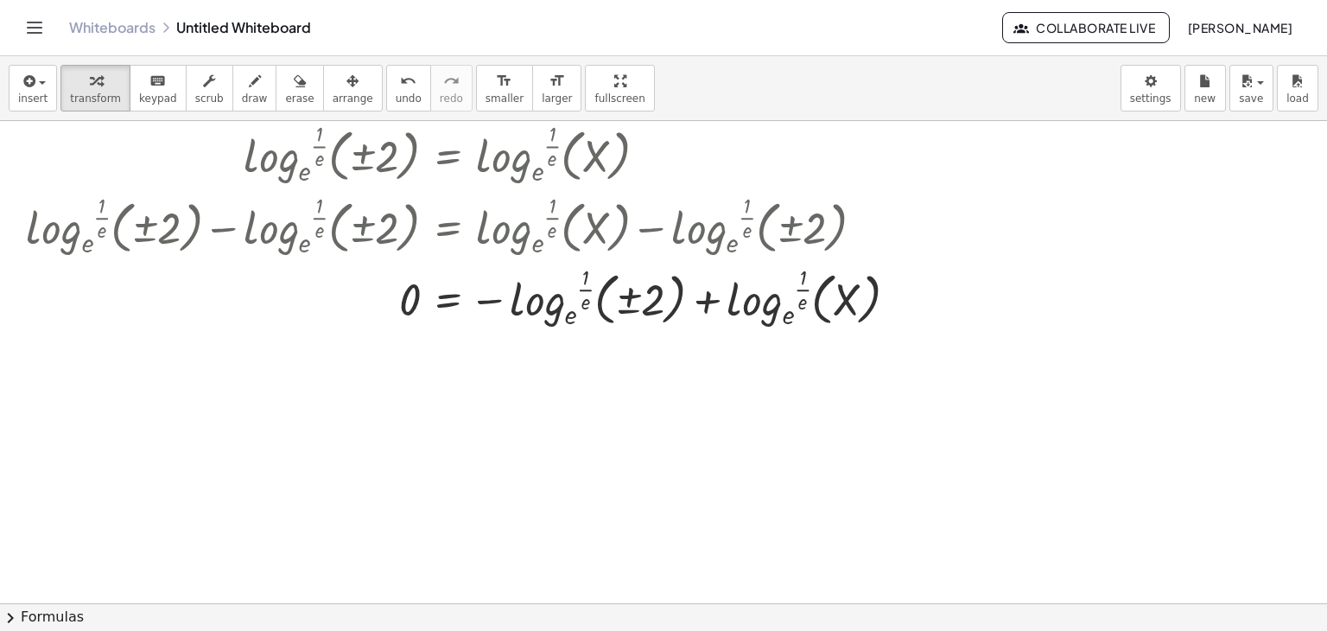
scroll to position [1160, 0]
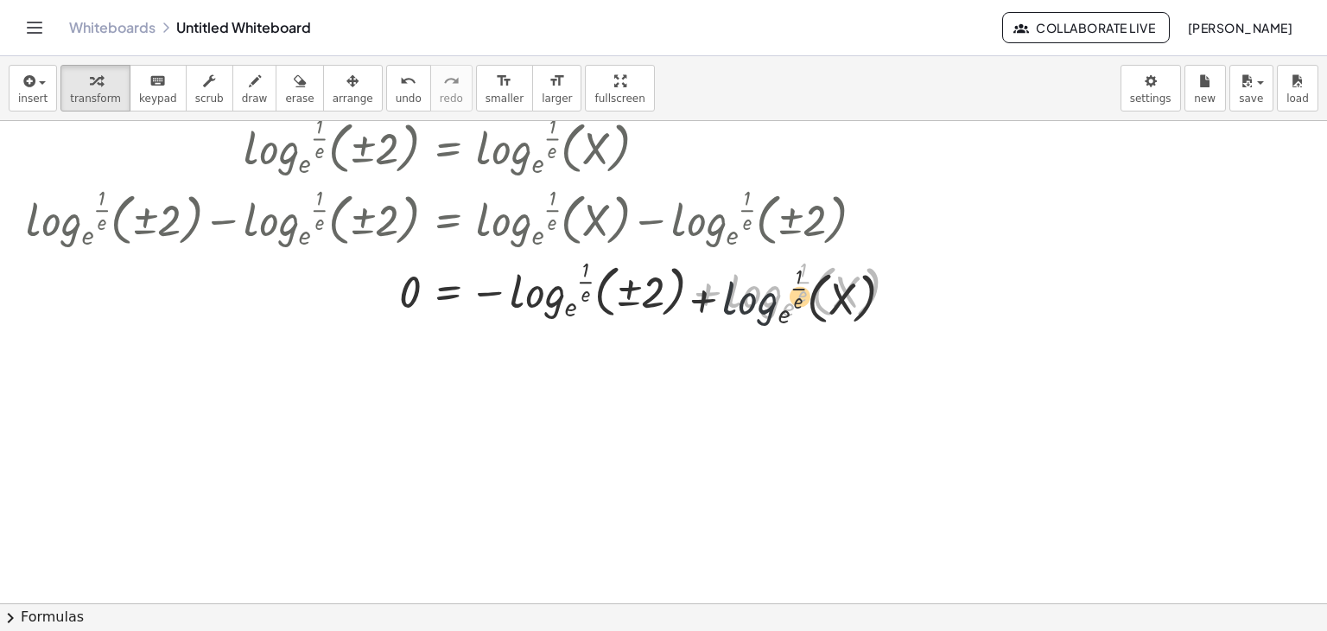
drag, startPoint x: 776, startPoint y: 282, endPoint x: 757, endPoint y: 300, distance: 26.3
click at [757, 300] on div at bounding box center [468, 288] width 903 height 72
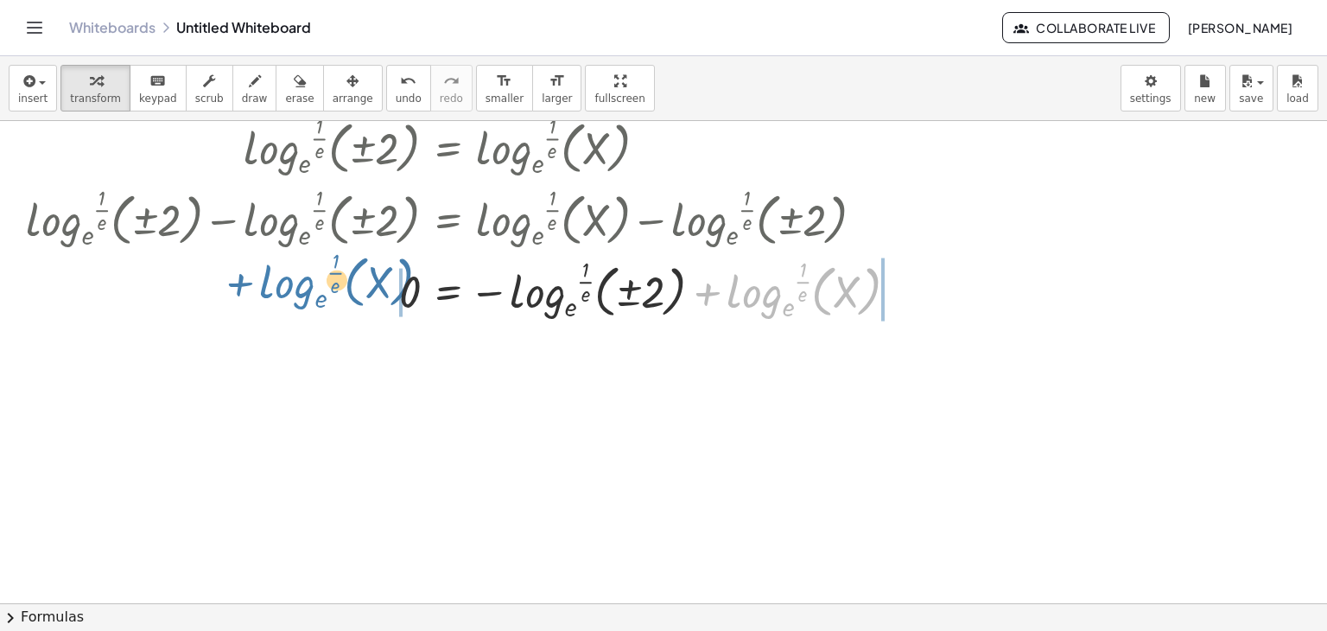
drag, startPoint x: 757, startPoint y: 300, endPoint x: 276, endPoint y: 287, distance: 480.5
click at [276, 287] on div at bounding box center [468, 288] width 903 height 72
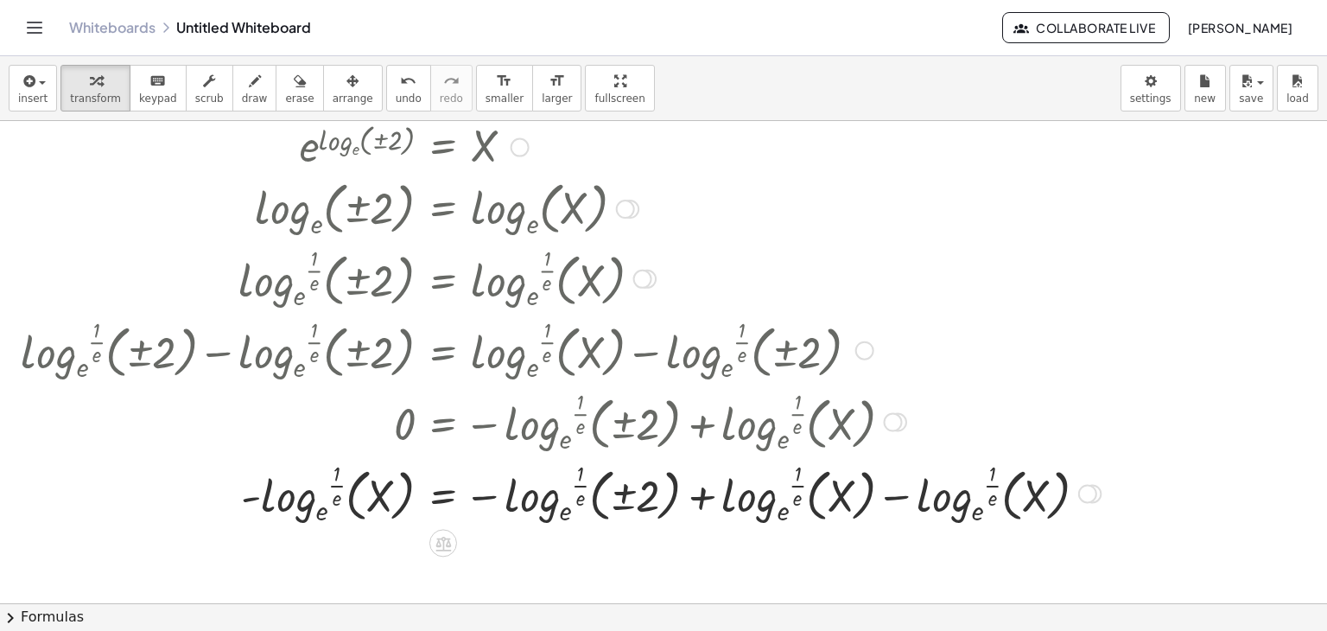
scroll to position [1029, 12]
click at [901, 480] on div at bounding box center [560, 491] width 1097 height 72
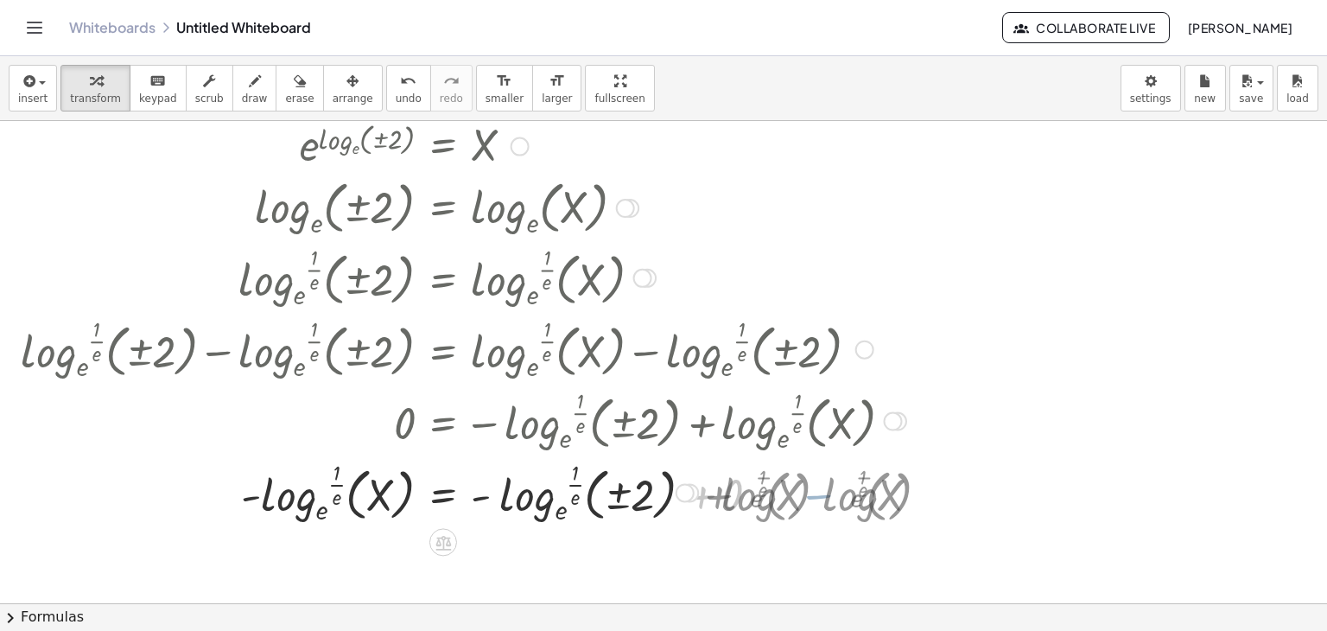
click at [897, 502] on div at bounding box center [463, 491] width 903 height 72
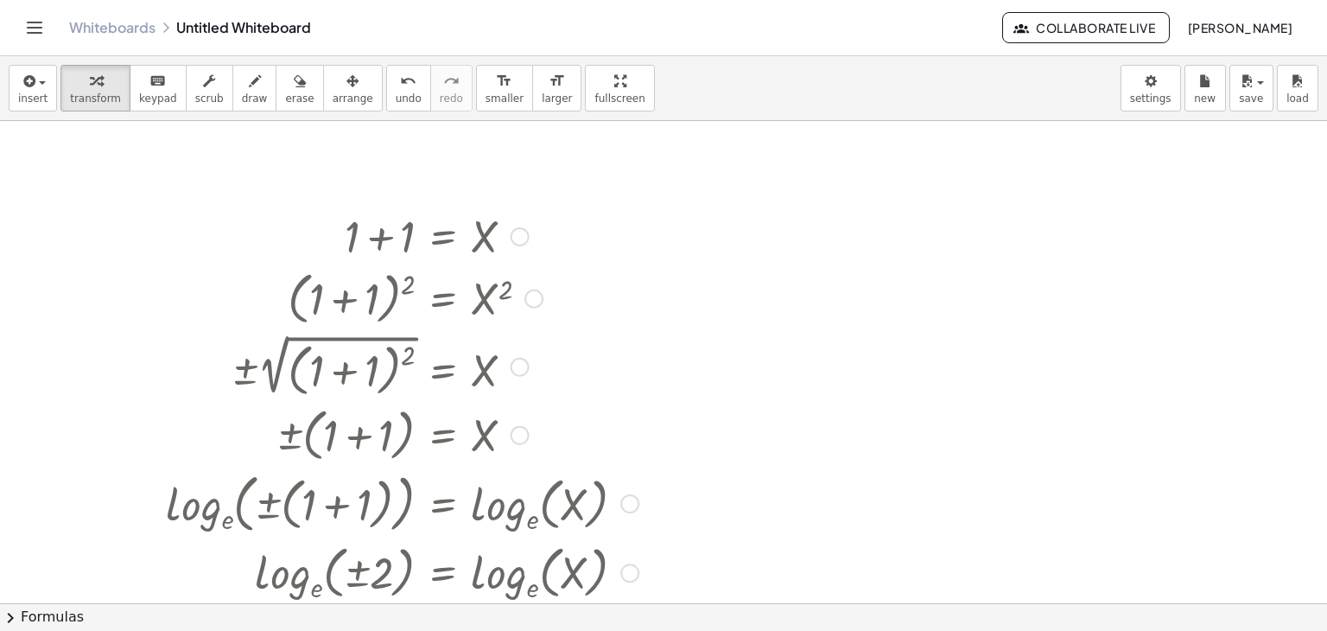
scroll to position [534, 12]
